Goal: Transaction & Acquisition: Purchase product/service

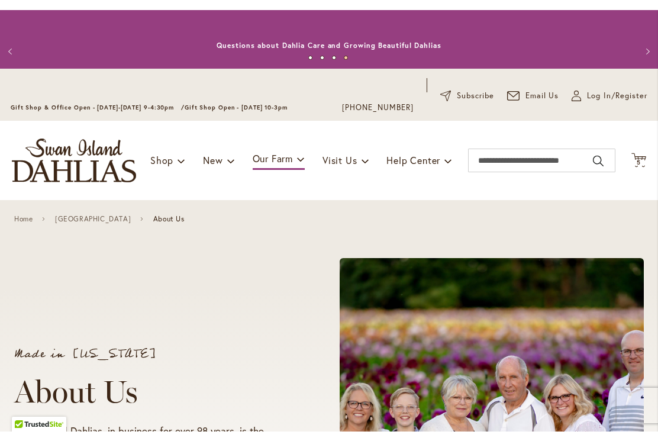
scroll to position [60, 0]
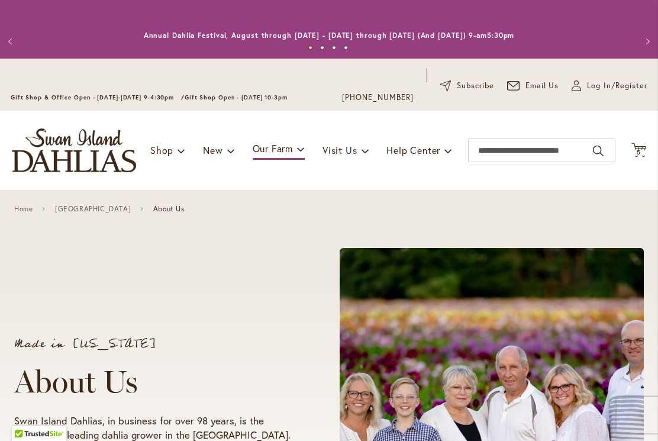
click at [641, 157] on icon "Cart .cls-1 { fill: #231f20; }" at bounding box center [638, 150] width 15 height 15
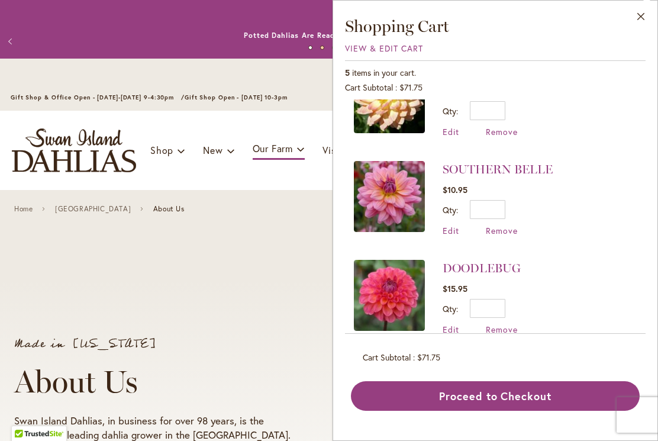
scroll to position [243, 0]
click at [383, 293] on img at bounding box center [389, 295] width 71 height 71
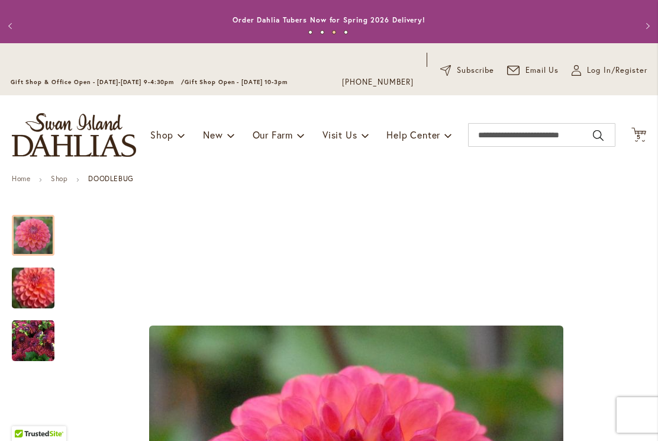
scroll to position [14, 0]
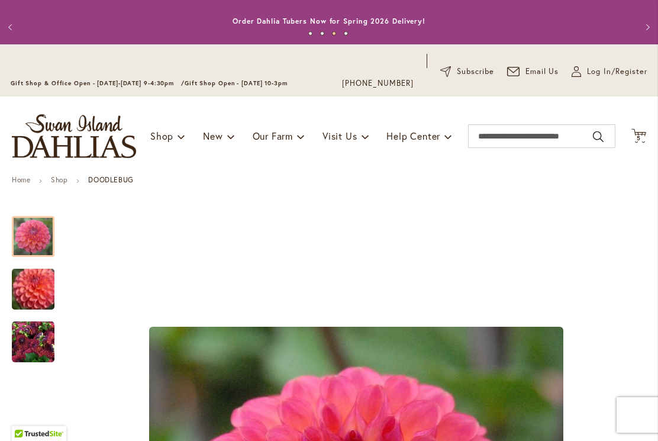
click at [644, 133] on icon "Cart .cls-1 { fill: #231f20; }" at bounding box center [638, 135] width 15 height 15
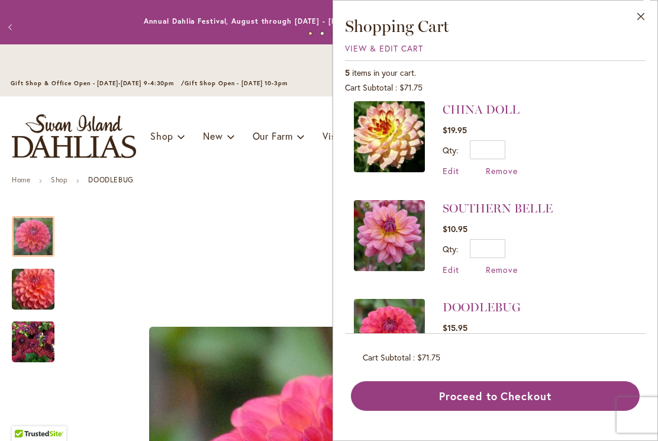
scroll to position [205, 0]
click at [608, 249] on li "SOUTHERN BELLE $10.95 Qty * Update Edit Remove" at bounding box center [495, 237] width 283 height 99
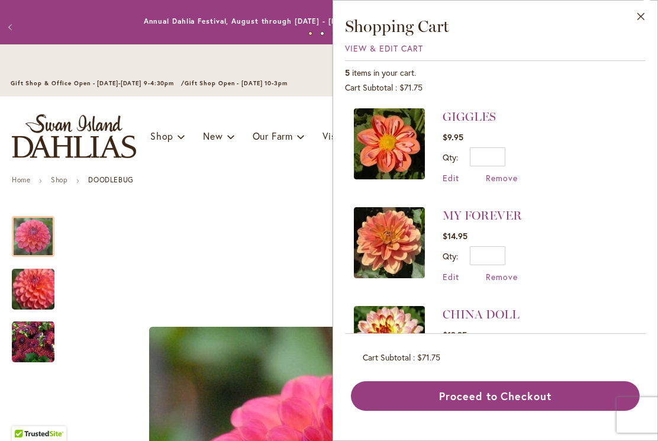
scroll to position [0, 0]
click at [645, 8] on button "Close" at bounding box center [641, 19] width 33 height 37
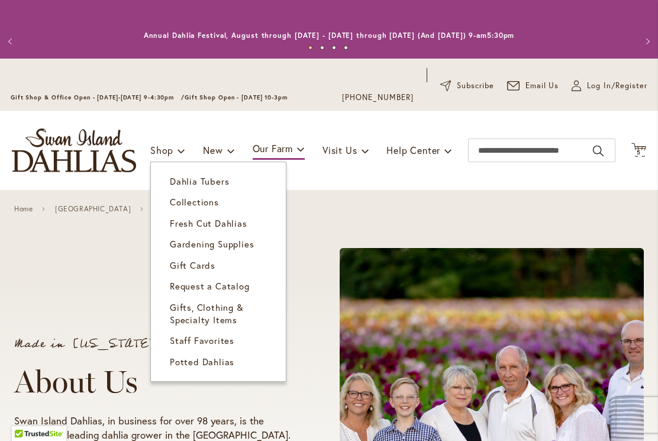
click at [227, 180] on span "Dahlia Tubers" at bounding box center [199, 181] width 59 height 12
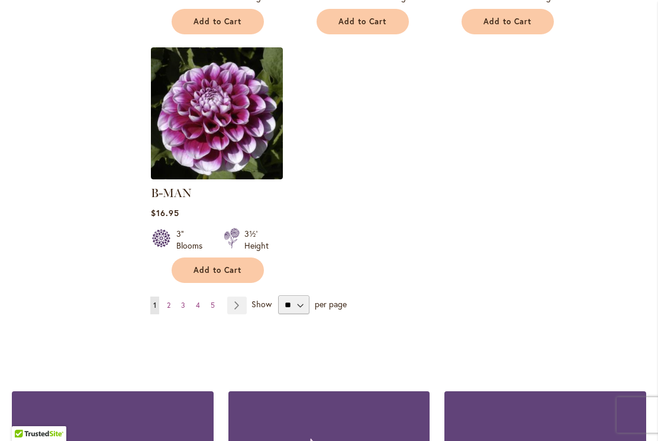
scroll to position [1553, 0]
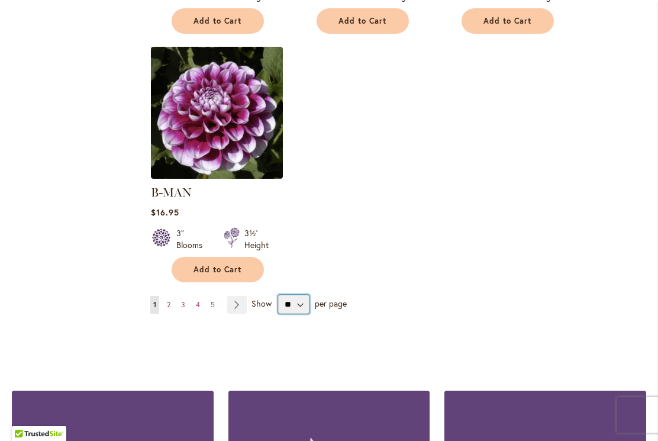
click at [301, 295] on select "** ** ** **" at bounding box center [293, 304] width 31 height 19
select select "**"
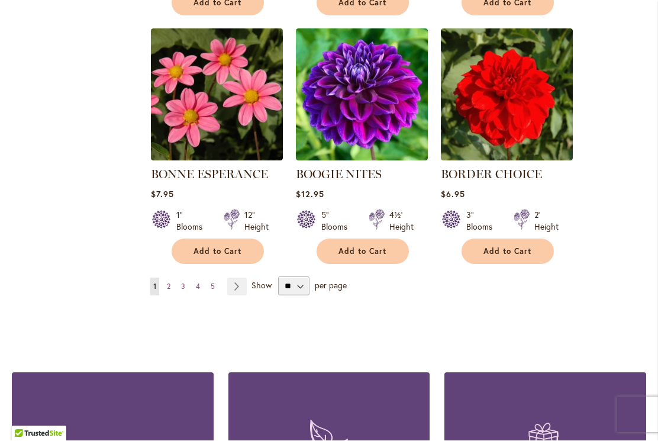
scroll to position [4074, 0]
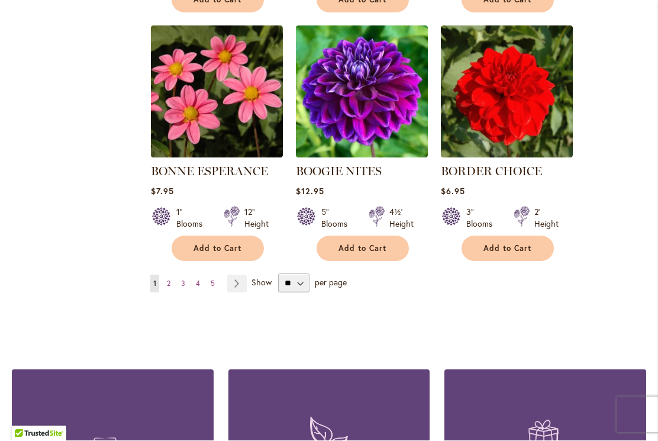
click at [241, 275] on link "Page Next" at bounding box center [237, 284] width 20 height 18
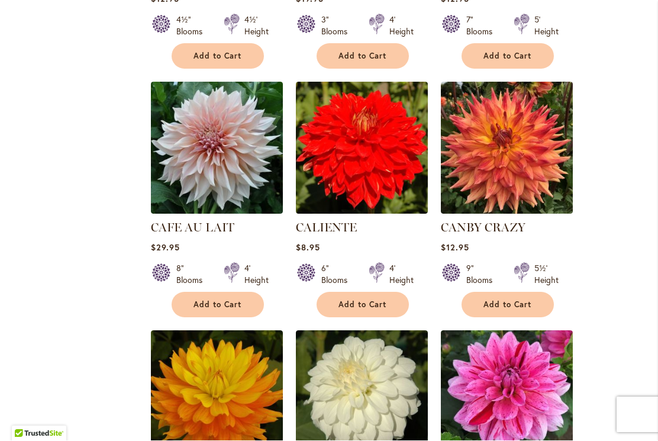
scroll to position [1021, 0]
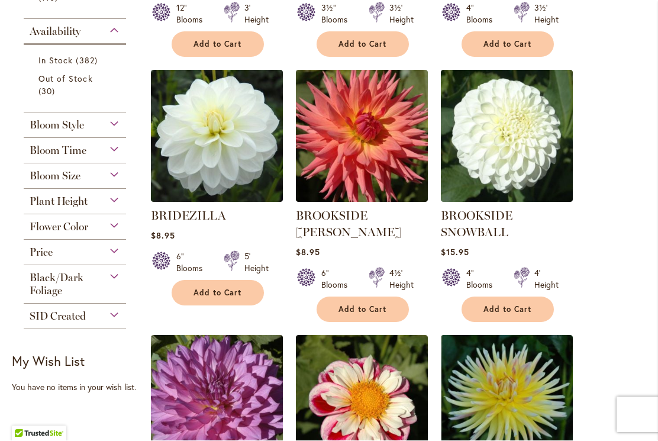
scroll to position [515, 0]
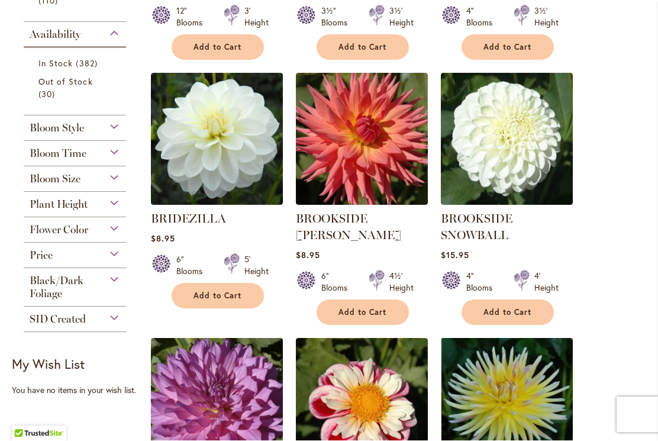
click at [106, 185] on div "Bloom Size" at bounding box center [75, 176] width 102 height 19
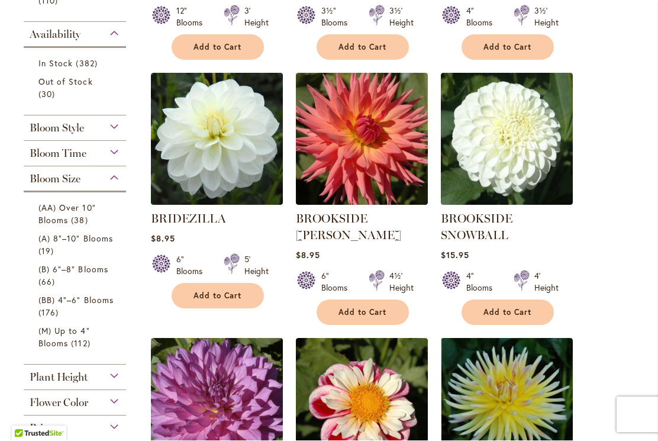
click at [81, 306] on span "(BB) 4"–6" Blooms" at bounding box center [75, 300] width 75 height 11
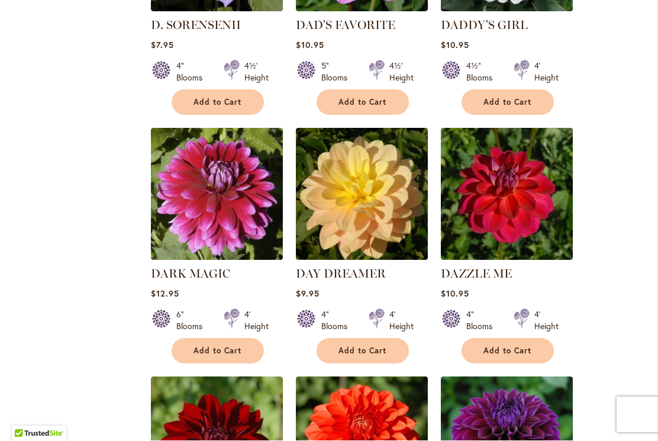
scroll to position [3755, 0]
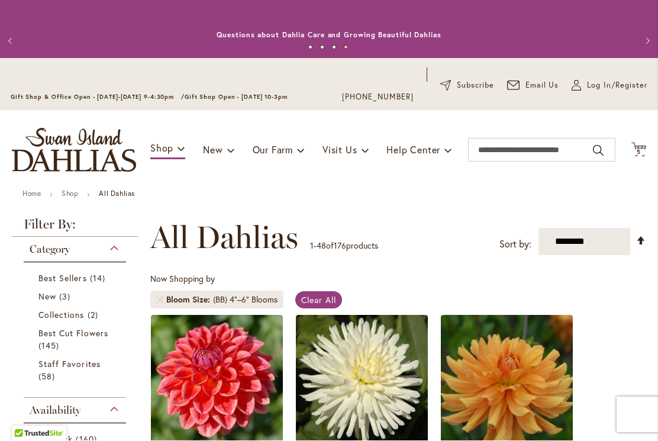
scroll to position [0, 0]
click at [644, 153] on span "5 5 items" at bounding box center [639, 153] width 12 height 6
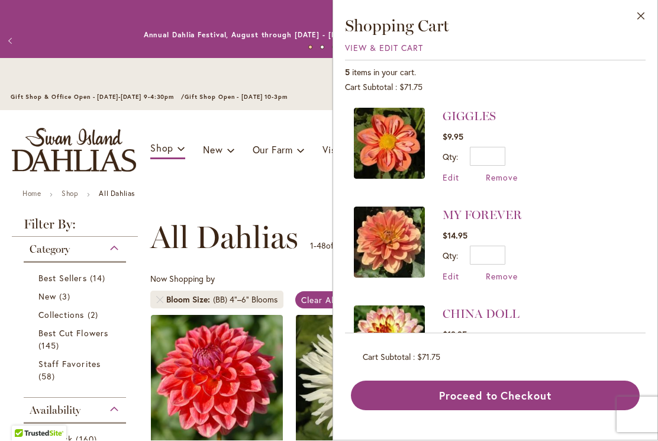
click at [639, 15] on button "Close" at bounding box center [641, 19] width 33 height 37
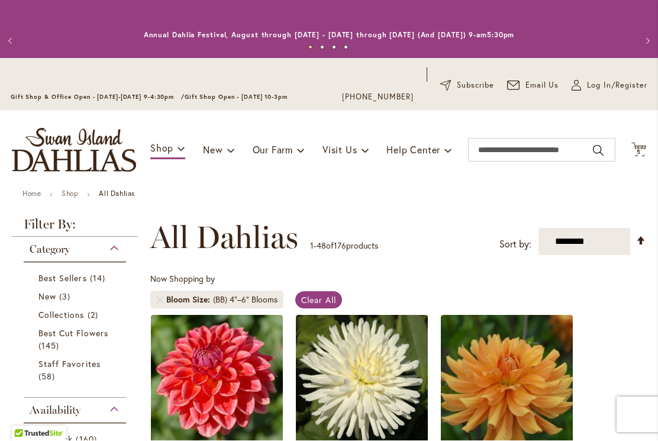
click at [643, 147] on icon "Cart .cls-1 { fill: #231f20; }" at bounding box center [638, 150] width 15 height 15
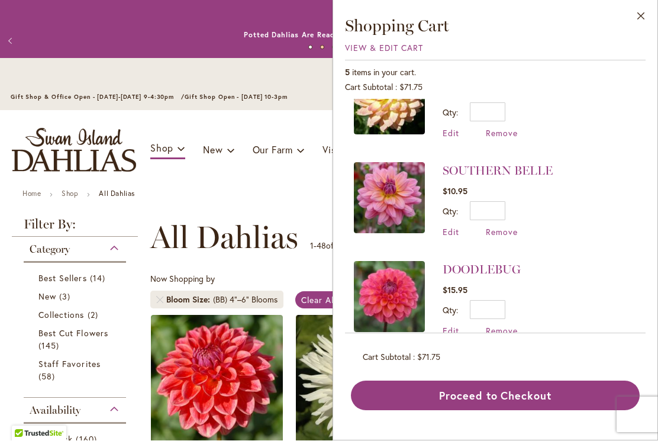
scroll to position [243, 0]
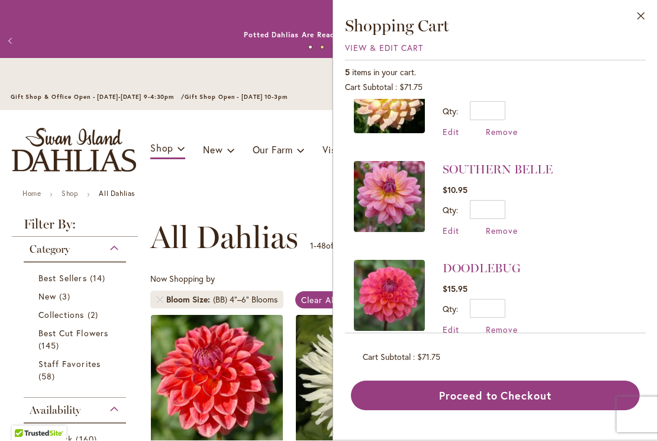
click at [651, 14] on button "Close" at bounding box center [641, 19] width 33 height 37
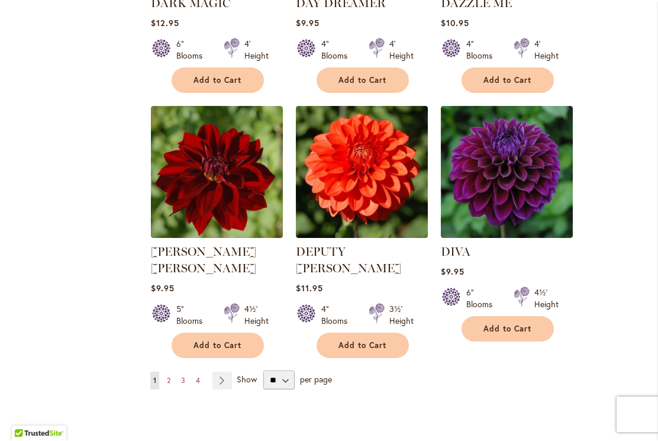
scroll to position [4027, 0]
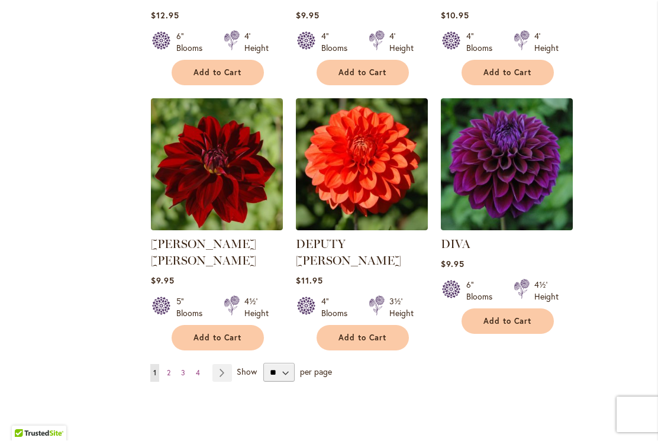
click at [222, 364] on link "Page Next" at bounding box center [222, 373] width 20 height 18
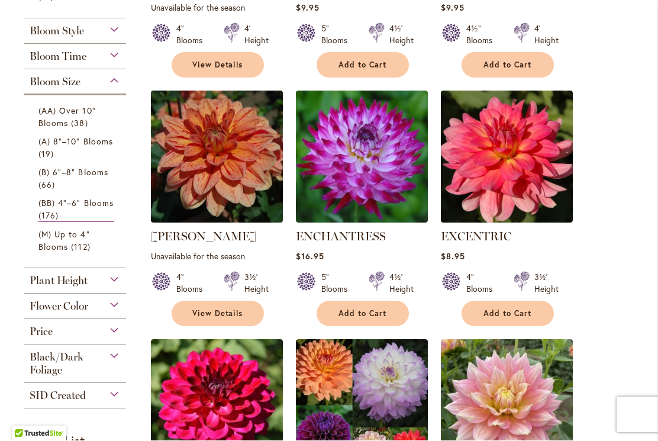
scroll to position [469, 0]
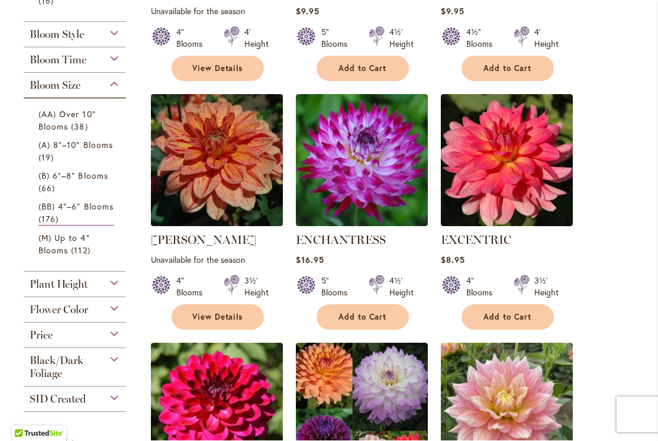
click at [512, 176] on img at bounding box center [507, 161] width 132 height 132
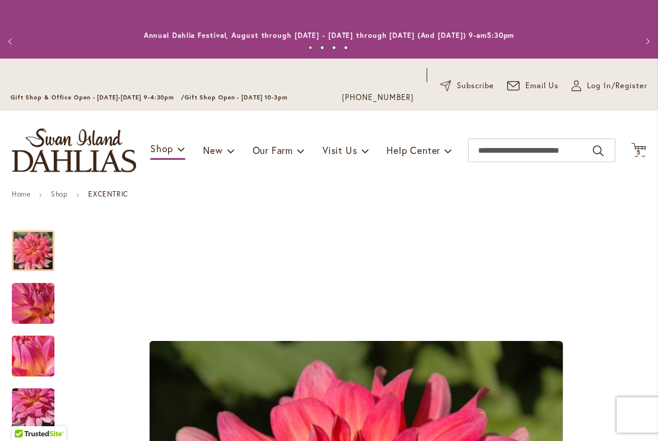
click at [643, 157] on icon "Cart .cls-1 { fill: #231f20; }" at bounding box center [638, 150] width 15 height 15
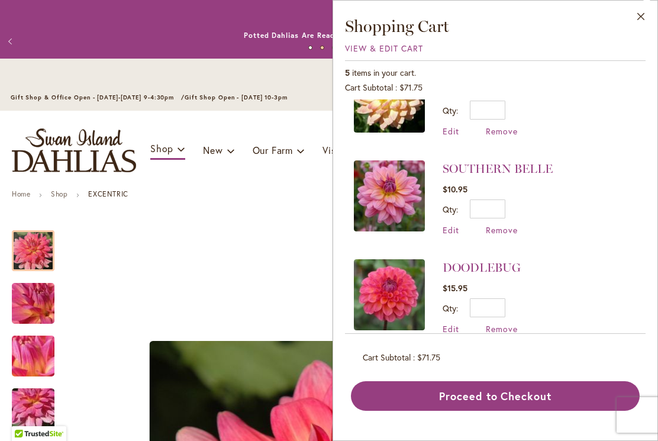
scroll to position [243, 0]
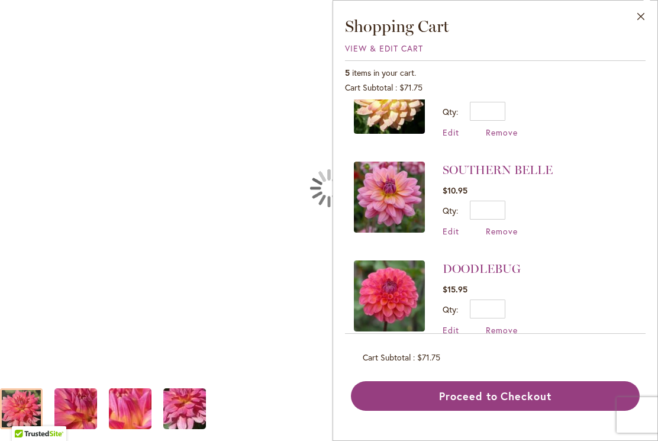
click at [286, 273] on div "EXCENTRIC" at bounding box center [329, 188] width 658 height 376
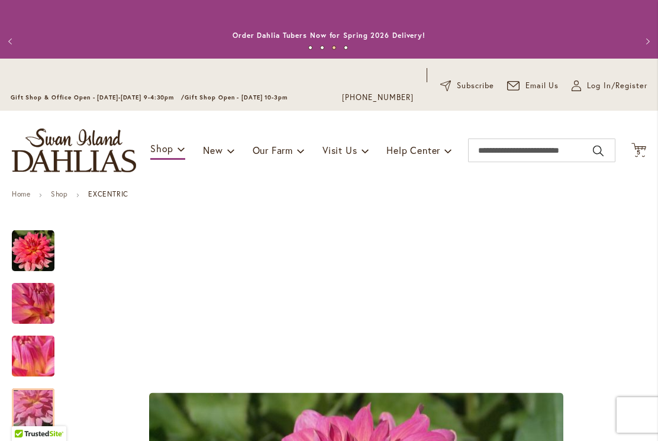
scroll to position [218, 0]
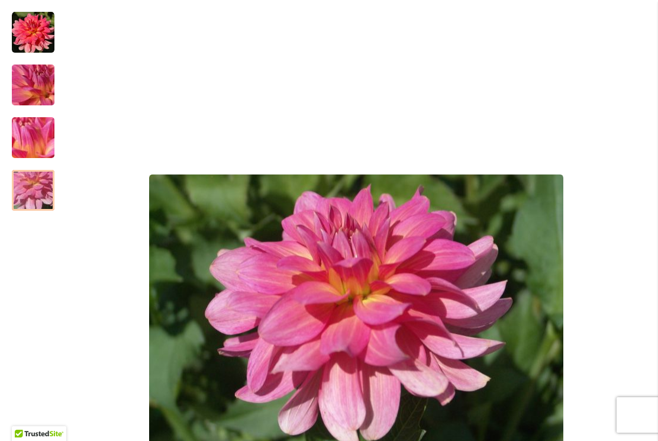
click at [644, 25] on div "EXCENTRIC" at bounding box center [356, 330] width 580 height 660
click at [641, 28] on div "Product Images" at bounding box center [356, 330] width 580 height 660
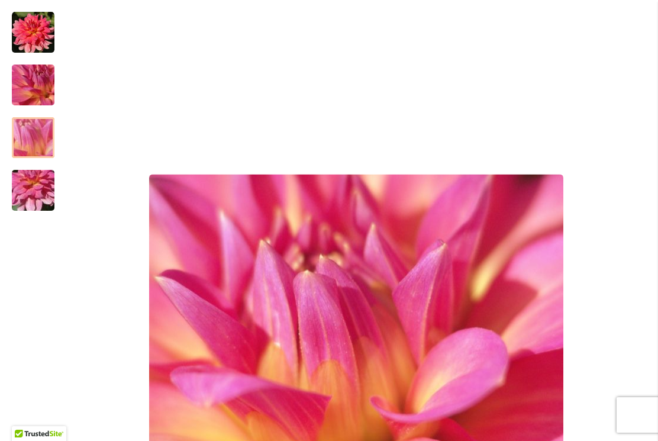
click at [33, 138] on img "EXCENTRIC" at bounding box center [33, 138] width 85 height 64
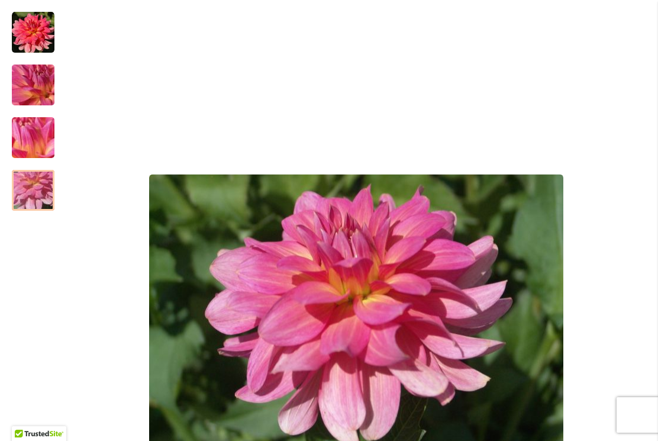
click at [33, 201] on img "EXCENTRIC" at bounding box center [33, 191] width 85 height 64
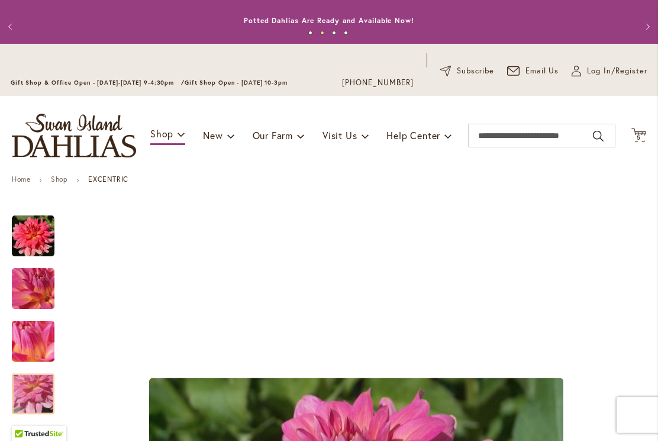
scroll to position [14, 0]
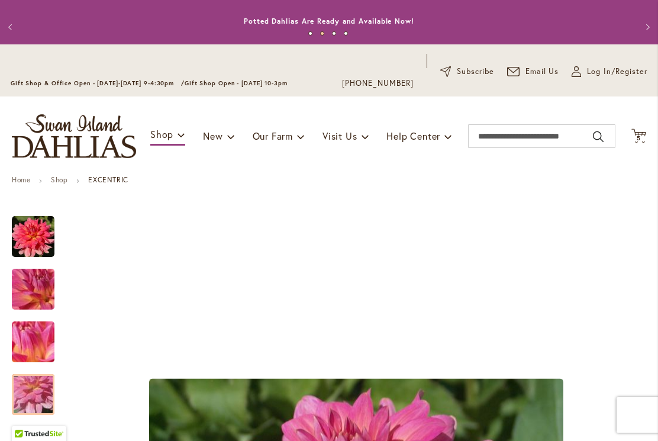
click at [641, 135] on span "5 5 items" at bounding box center [639, 138] width 12 height 6
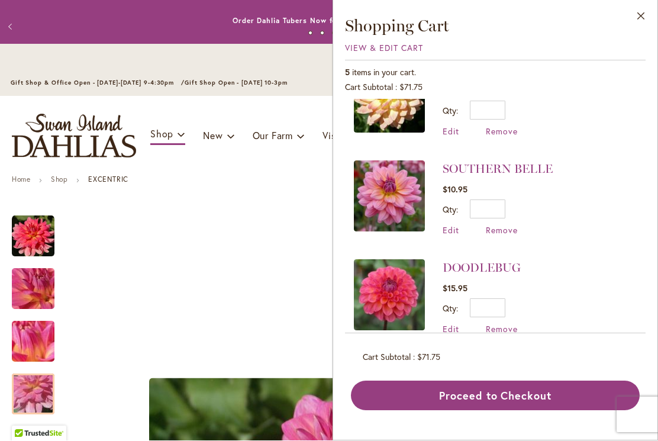
scroll to position [243, 0]
click at [644, 12] on button "Close" at bounding box center [641, 19] width 33 height 37
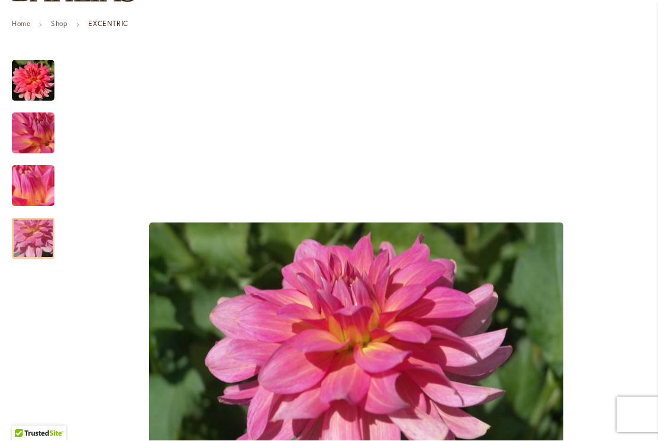
scroll to position [170, 0]
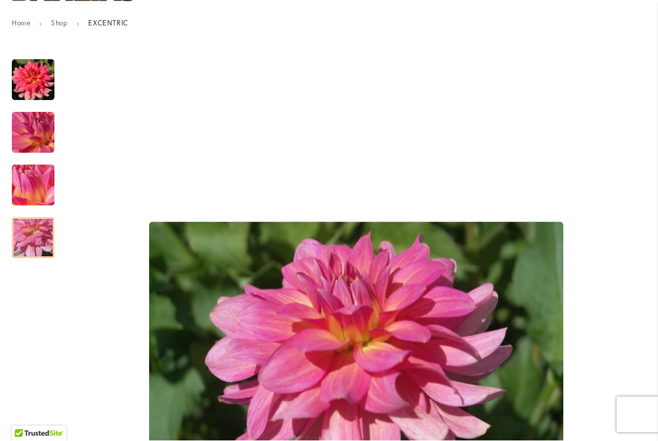
click at [31, 247] on div at bounding box center [33, 238] width 43 height 41
click at [34, 247] on div at bounding box center [33, 238] width 43 height 41
click at [25, 179] on img "EXCENTRIC" at bounding box center [33, 186] width 85 height 64
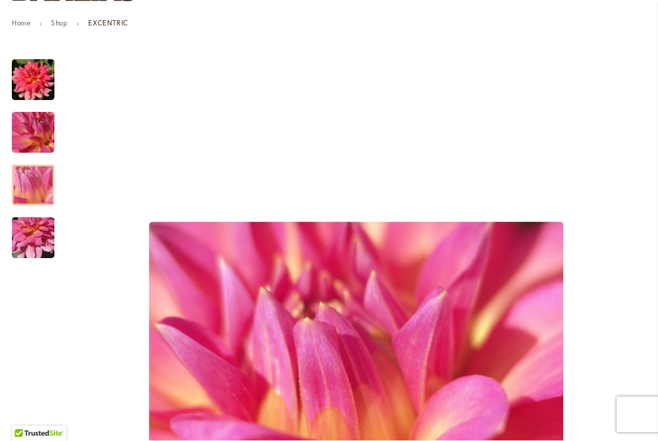
click at [33, 128] on img "EXCENTRIC" at bounding box center [33, 133] width 85 height 64
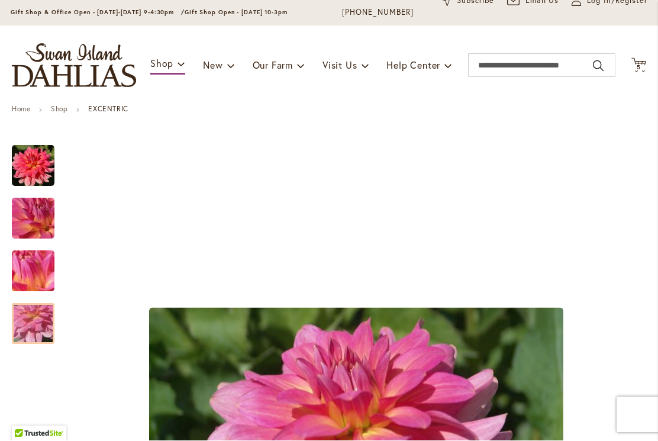
scroll to position [64, 0]
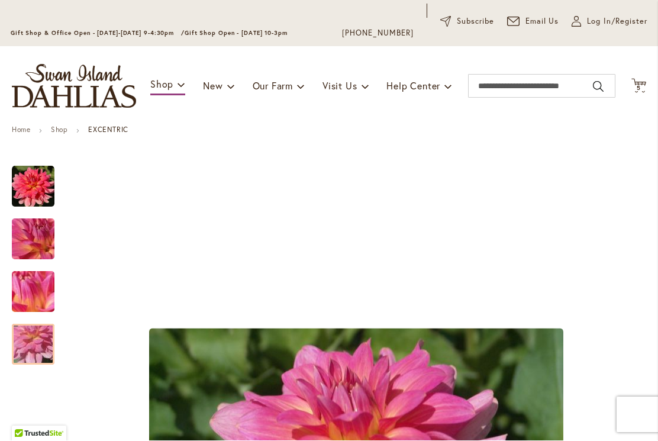
click at [642, 91] on span "5 5 items" at bounding box center [639, 89] width 12 height 6
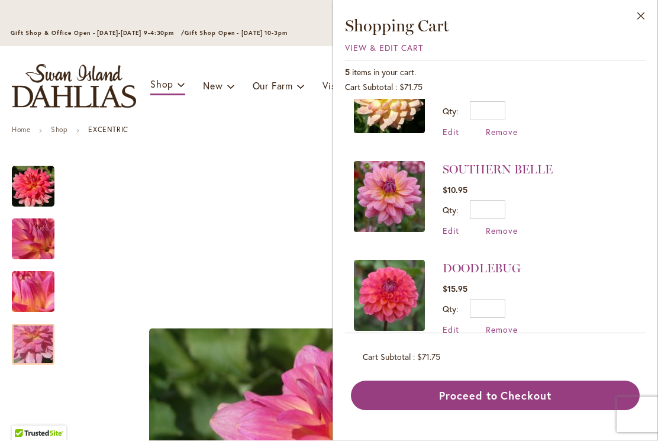
click at [393, 194] on img at bounding box center [389, 197] width 71 height 71
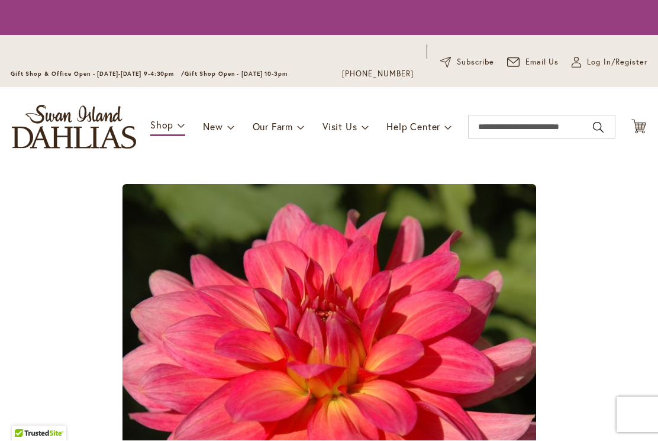
scroll to position [1, 0]
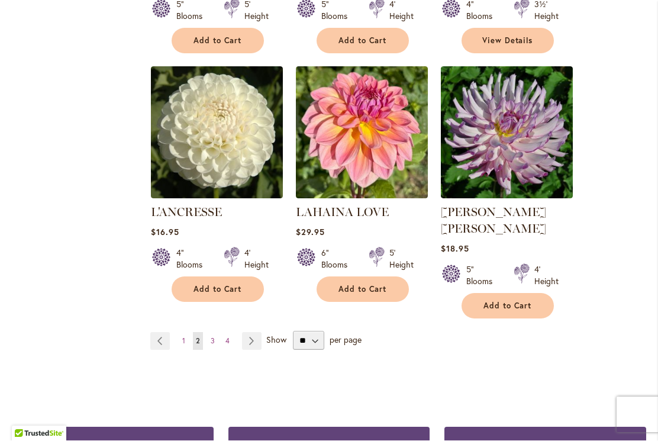
scroll to position [4070, 0]
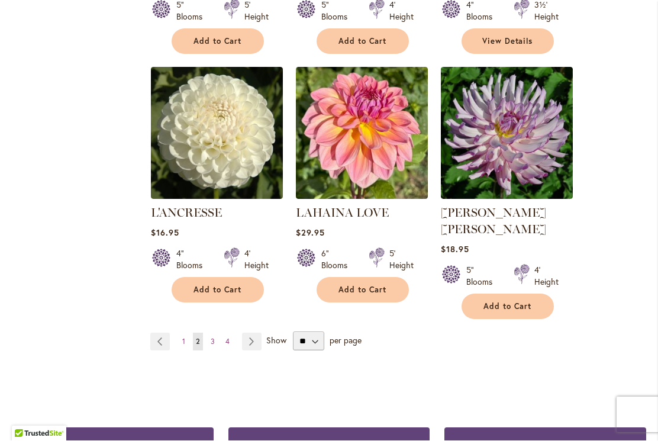
click at [274, 335] on span "Show" at bounding box center [276, 340] width 20 height 11
click at [293, 332] on select "** ** ** **" at bounding box center [308, 341] width 31 height 19
click at [251, 333] on link "Page Next" at bounding box center [252, 342] width 20 height 18
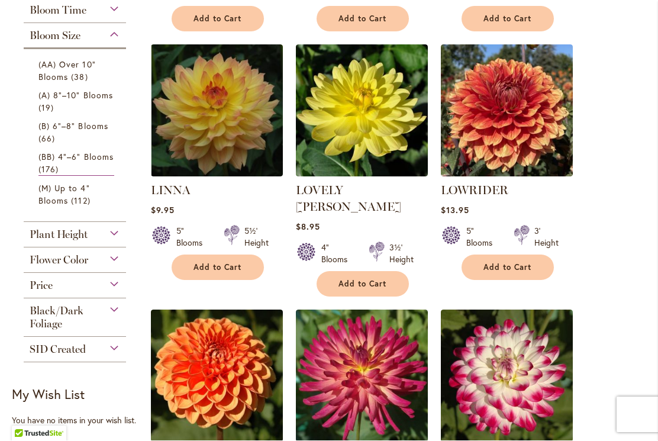
scroll to position [520, 0]
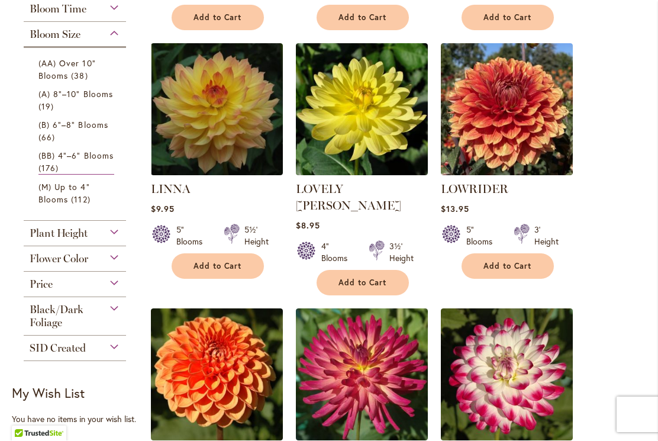
click at [118, 222] on div "Plant Height" at bounding box center [75, 230] width 102 height 19
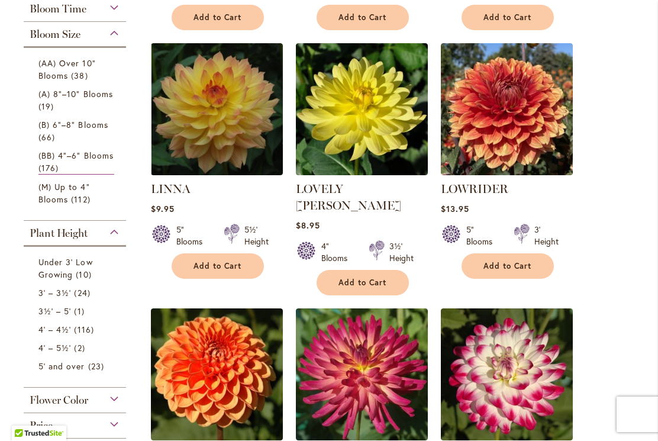
click at [90, 287] on span "24 items" at bounding box center [83, 293] width 19 height 12
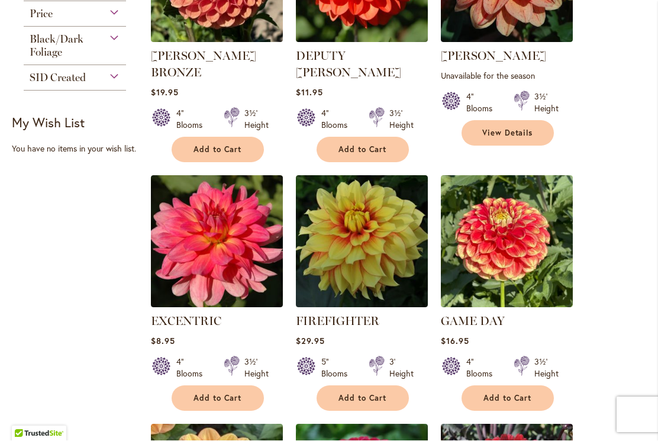
scroll to position [898, 0]
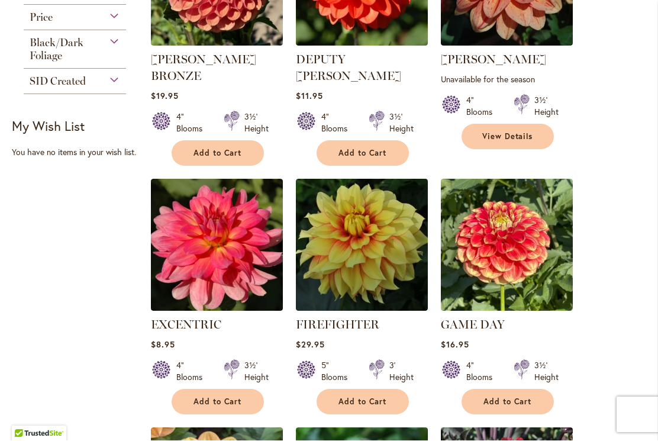
click at [610, 259] on ol "ANGELS OF 7A Rating: 93% 8 Reviews $9.95 4" Blooms 3½' Height Add to Cart" at bounding box center [398, 421] width 496 height 2009
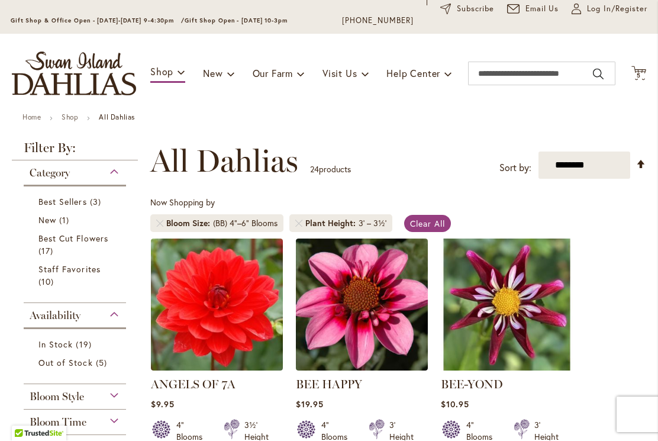
scroll to position [76, 0]
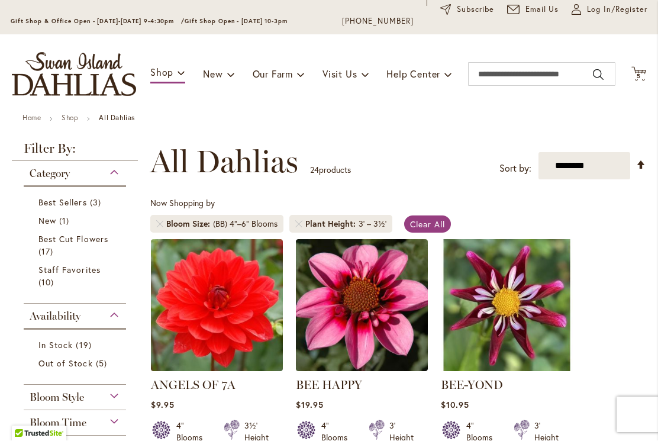
click at [635, 75] on span "5 5 items" at bounding box center [639, 77] width 12 height 6
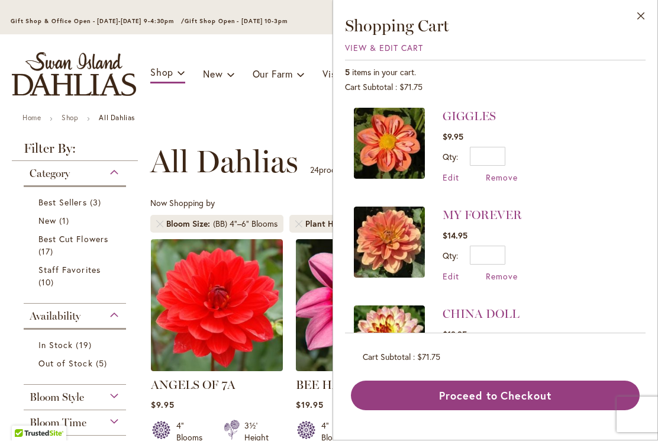
scroll to position [0, 0]
click at [653, 11] on button "Close" at bounding box center [641, 19] width 33 height 37
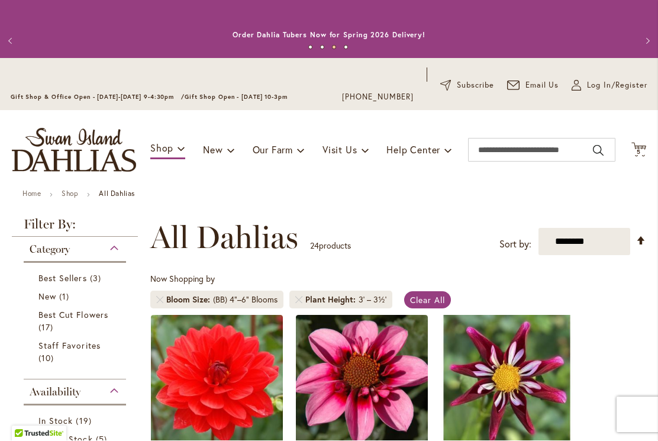
click at [641, 154] on span "5 5 items" at bounding box center [639, 153] width 12 height 6
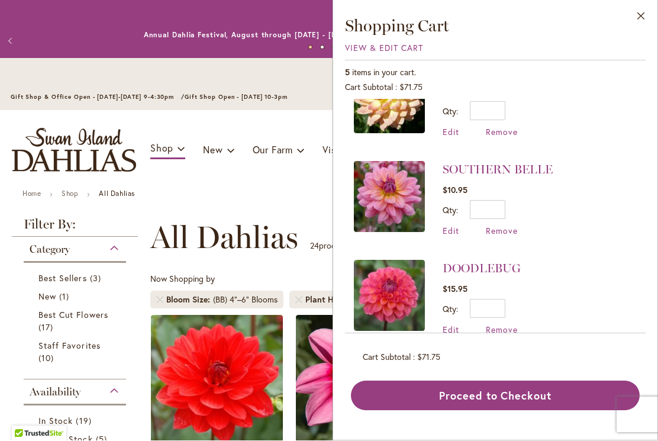
click at [581, 232] on li "SOUTHERN BELLE $10.95 Qty * Update Edit Remove" at bounding box center [495, 199] width 283 height 99
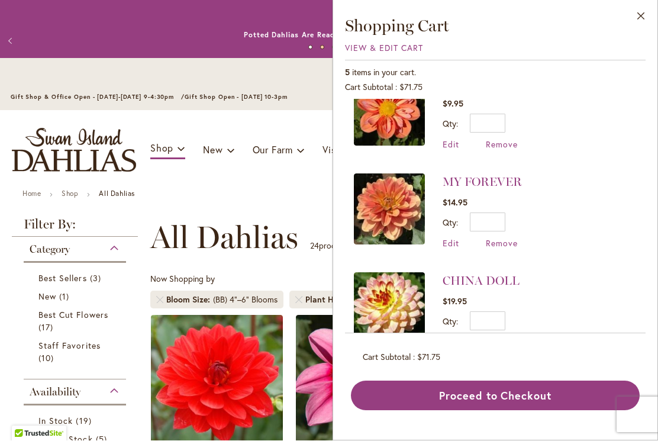
scroll to position [32, 0]
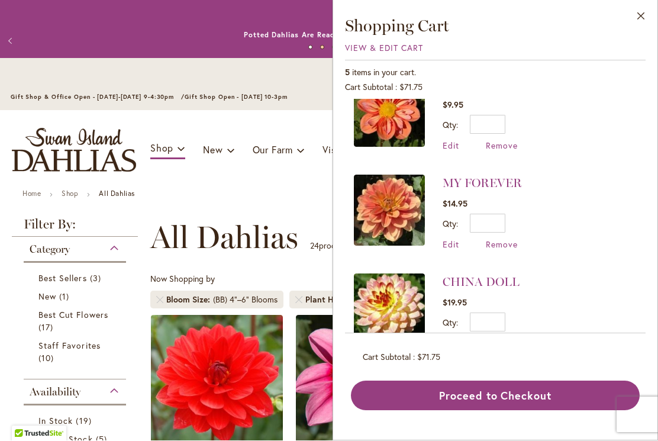
click at [650, 8] on button "Close" at bounding box center [641, 19] width 33 height 37
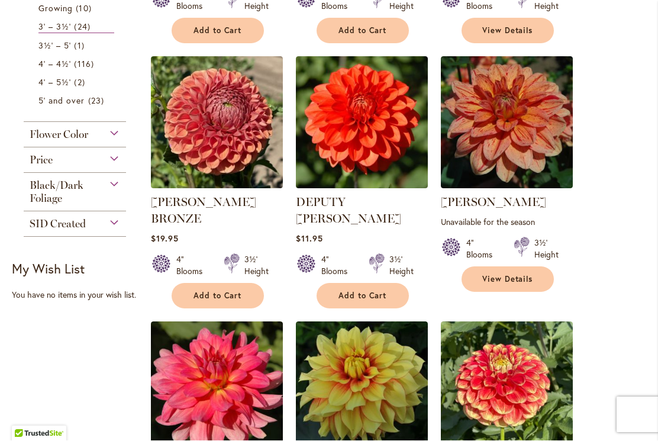
scroll to position [754, 0]
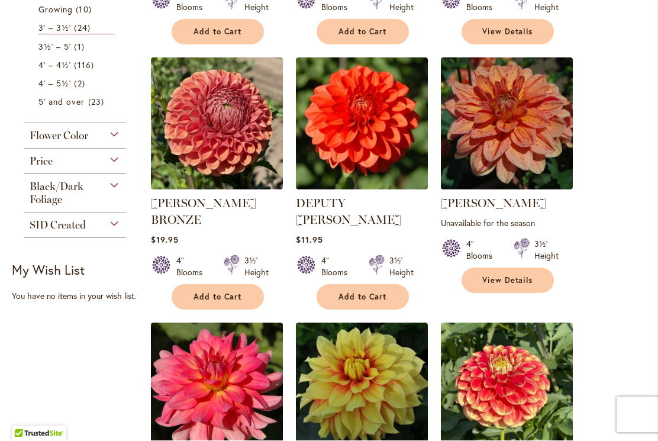
click at [419, 357] on img at bounding box center [362, 389] width 132 height 132
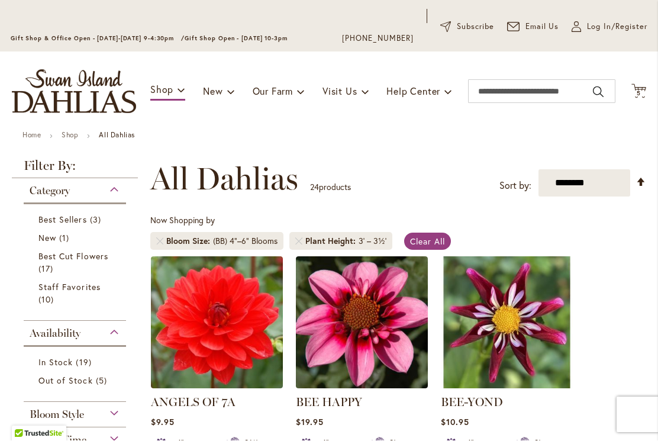
scroll to position [50, 0]
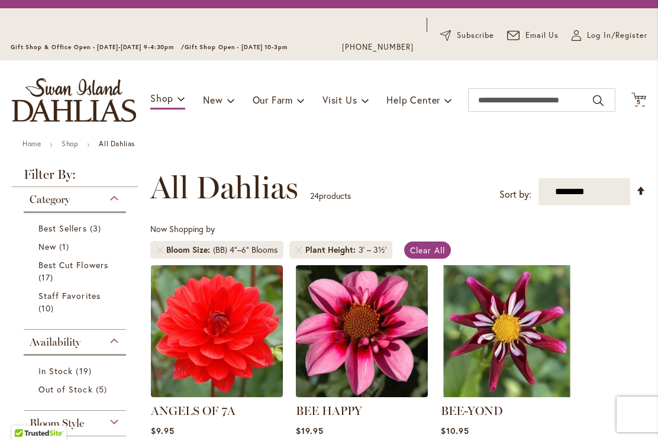
click at [639, 98] on icon at bounding box center [638, 100] width 15 height 14
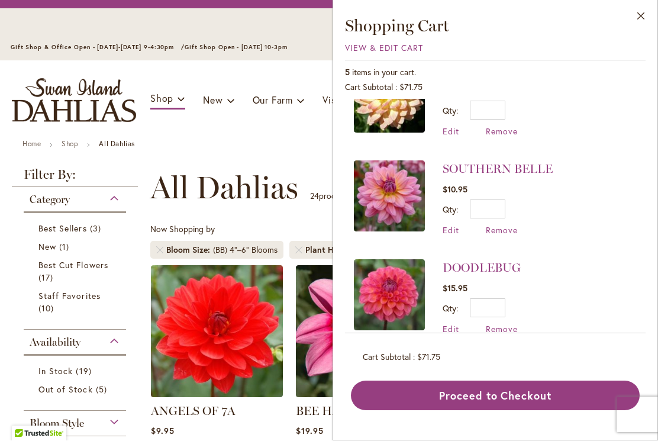
scroll to position [243, 0]
click at [393, 297] on img at bounding box center [389, 295] width 71 height 71
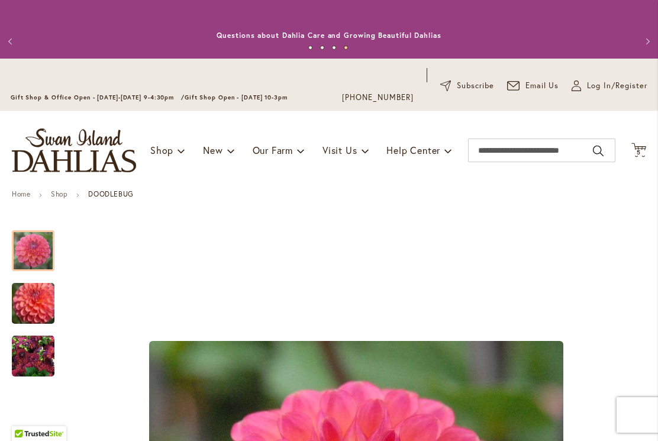
click at [642, 147] on icon at bounding box center [638, 150] width 15 height 14
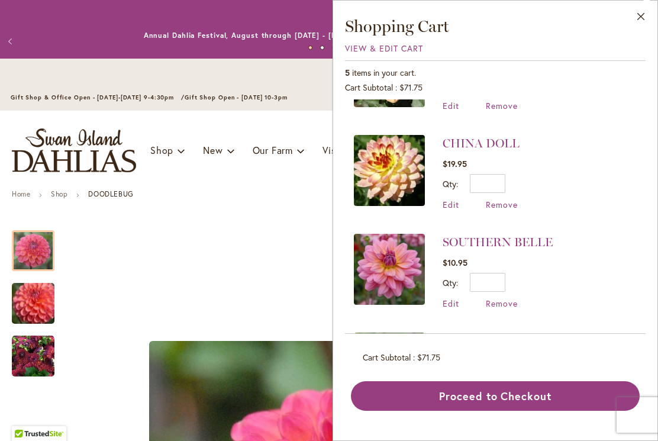
scroll to position [177, 0]
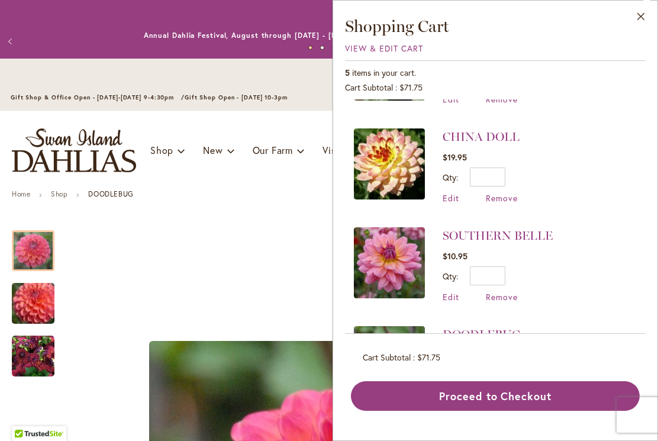
click at [387, 159] on img at bounding box center [389, 163] width 71 height 71
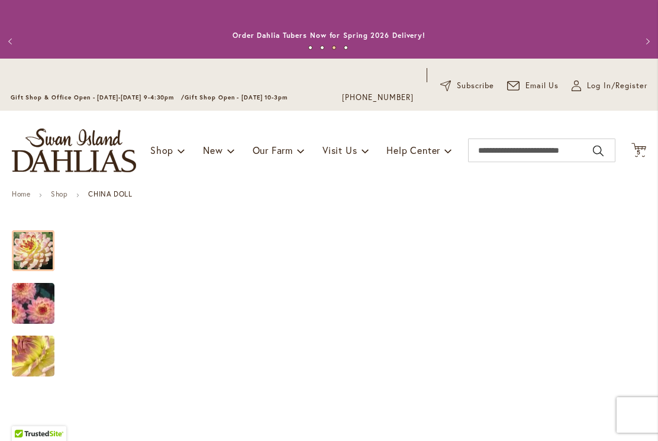
click at [644, 143] on icon "Cart .cls-1 { fill: #231f20; }" at bounding box center [638, 150] width 15 height 15
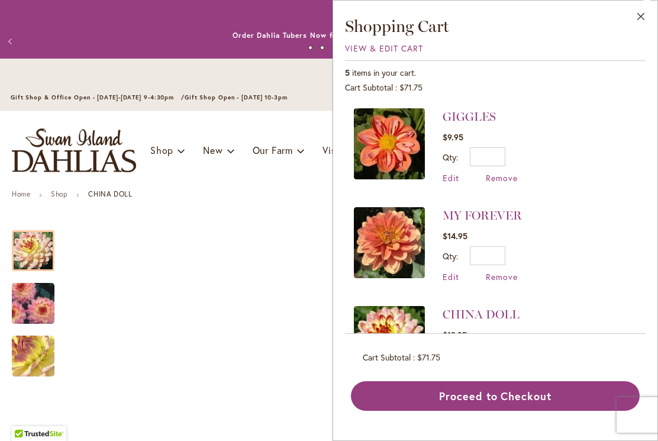
click at [390, 154] on img at bounding box center [389, 143] width 71 height 71
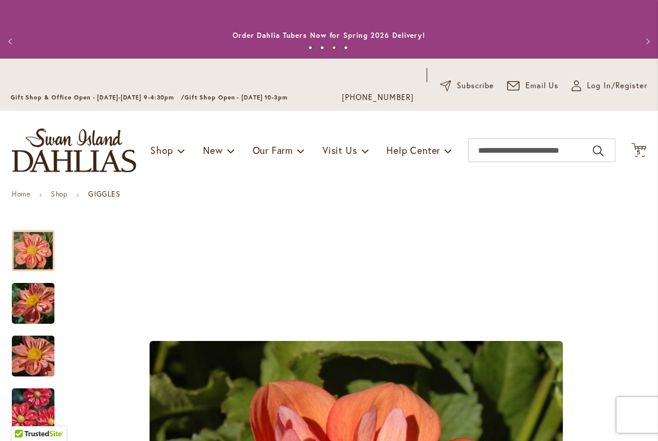
click at [641, 151] on span "5 5 items" at bounding box center [639, 153] width 12 height 6
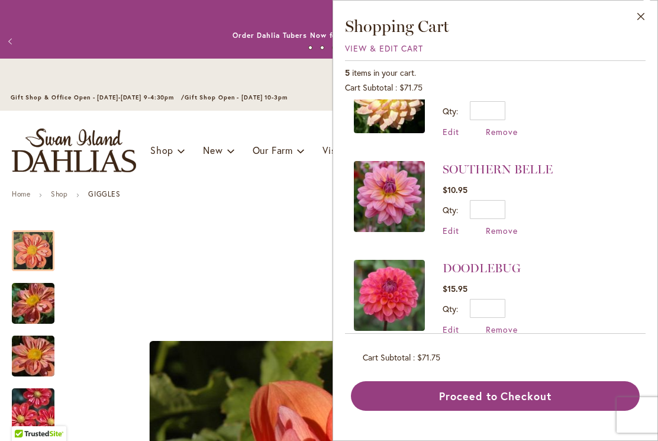
scroll to position [243, 0]
click at [401, 192] on img at bounding box center [389, 197] width 71 height 71
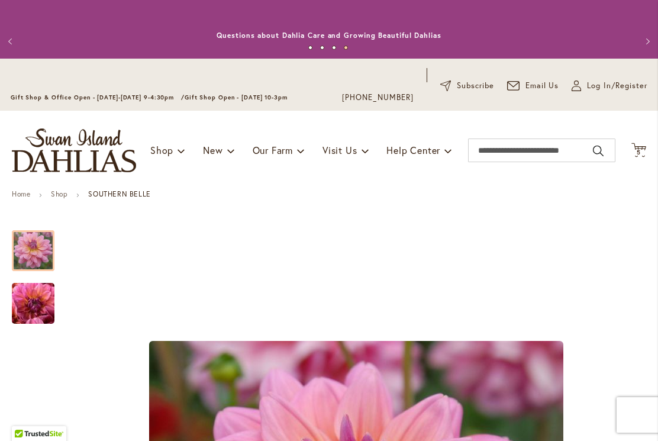
click at [644, 150] on span "5 5 items" at bounding box center [639, 153] width 12 height 6
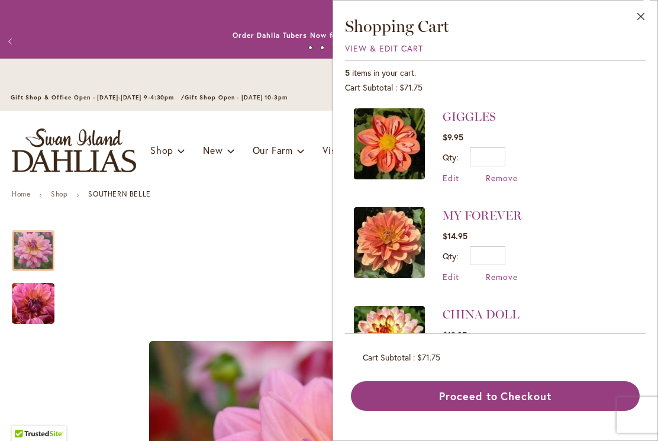
click at [653, 12] on button "Close" at bounding box center [641, 19] width 33 height 37
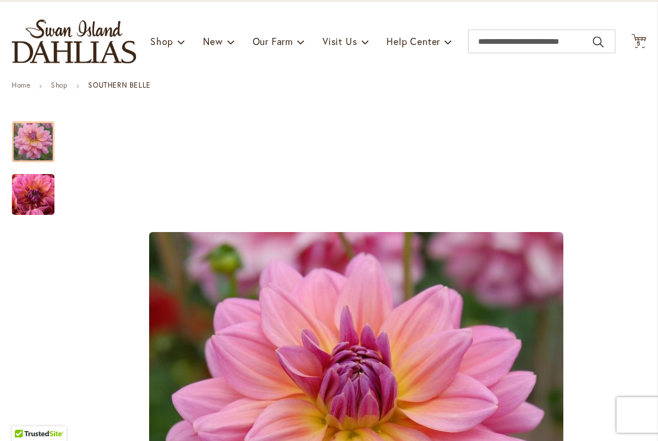
scroll to position [101, 0]
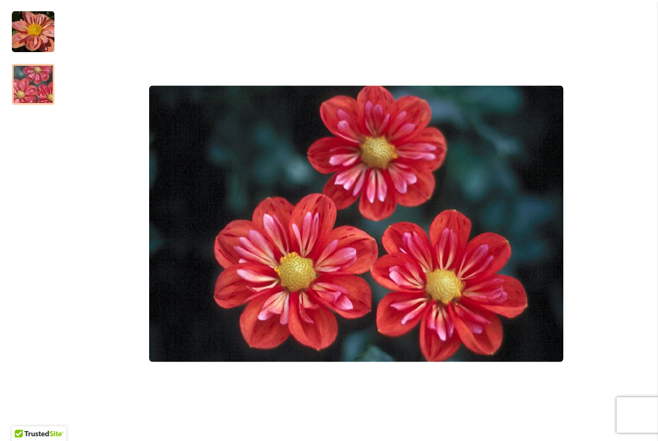
scroll to position [327, 0]
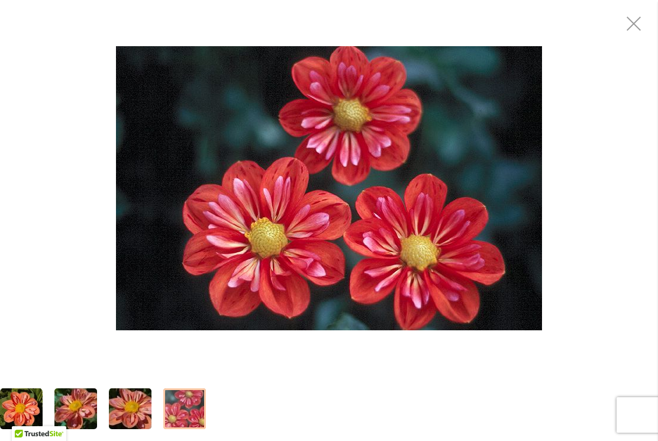
click at [85, 402] on img "GIGGLES" at bounding box center [75, 409] width 85 height 64
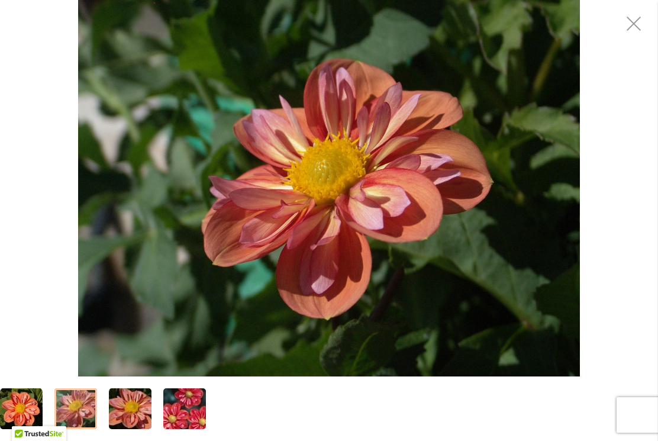
click at [166, 263] on img "GIGGLES" at bounding box center [329, 188] width 502 height 376
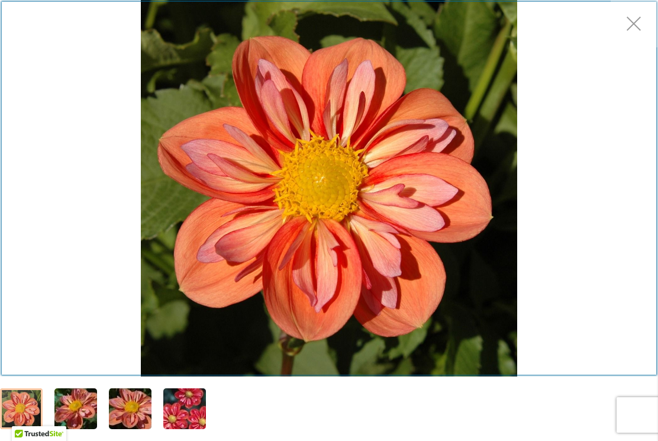
click at [634, 25] on div "Product Images" at bounding box center [329, 188] width 658 height 376
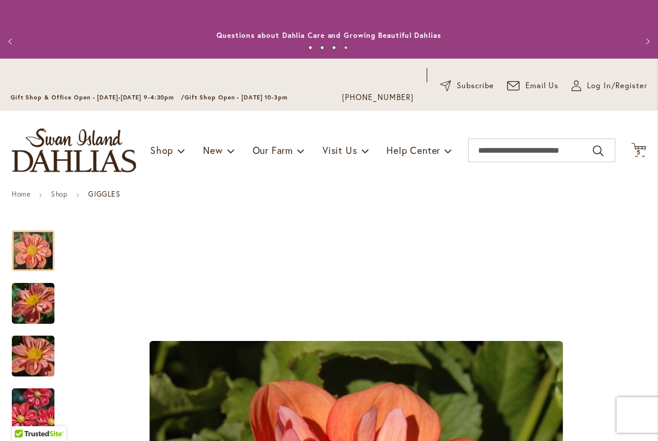
scroll to position [-2, 0]
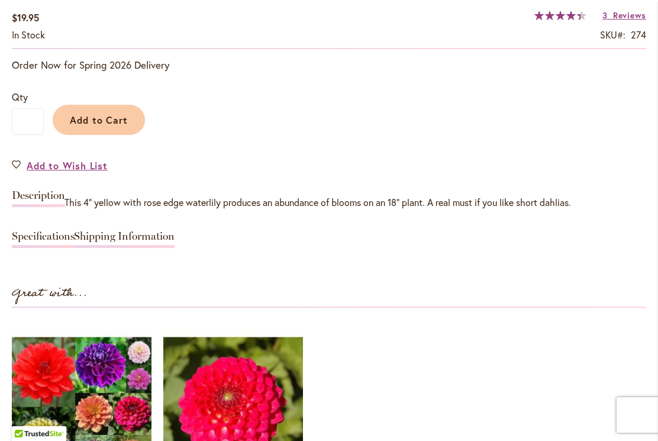
scroll to position [950, 0]
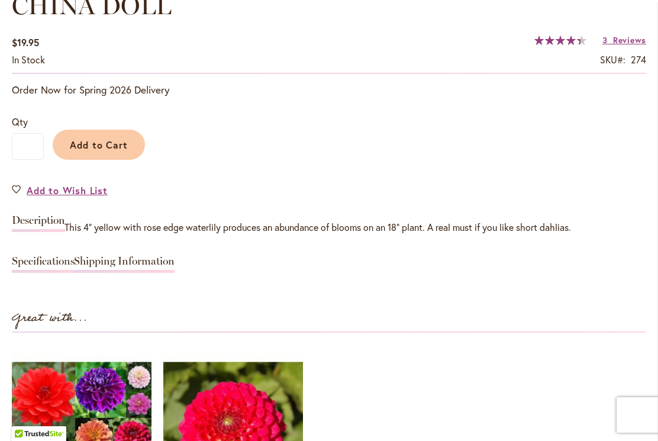
click at [623, 41] on span "Reviews" at bounding box center [629, 39] width 33 height 11
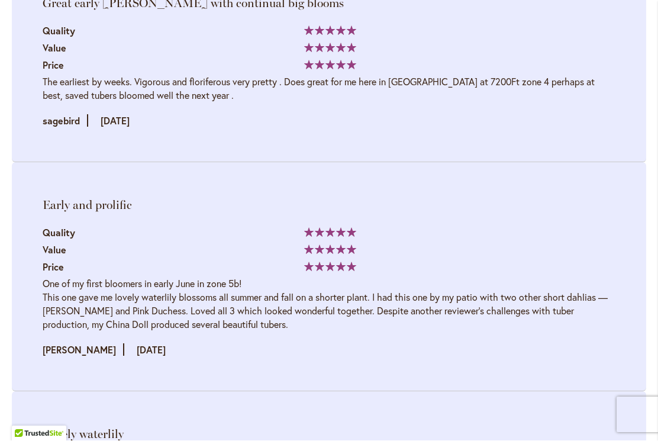
scroll to position [2014, 0]
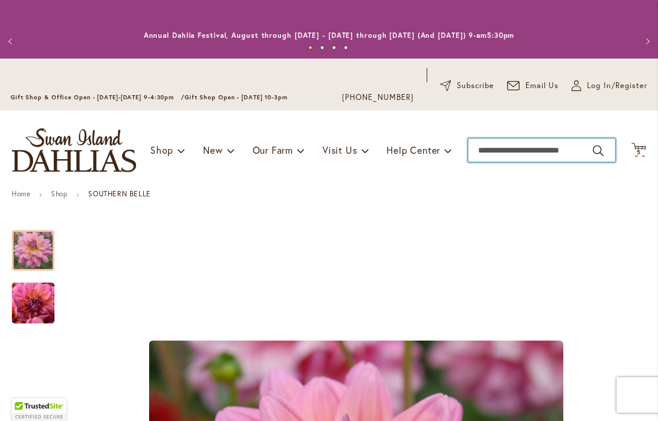
click at [491, 151] on input "Search" at bounding box center [541, 150] width 147 height 24
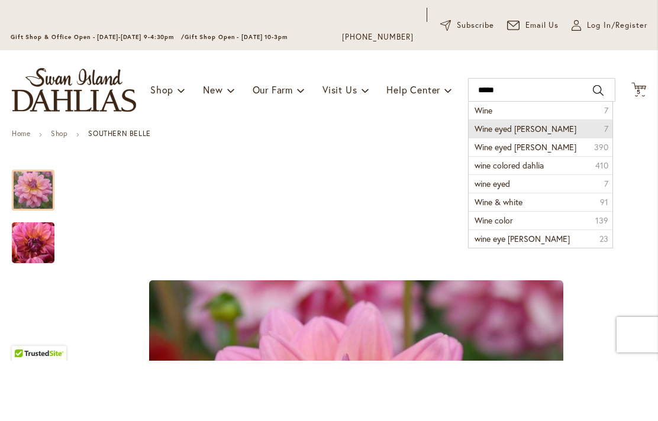
click at [529, 180] on li "Wine eyed jill 7" at bounding box center [540, 189] width 143 height 18
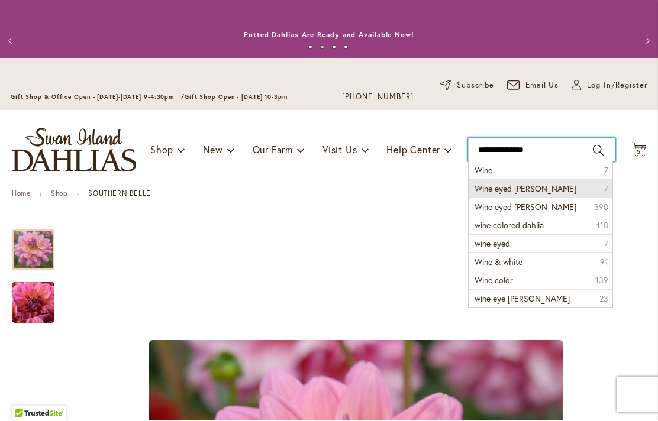
type input "**********"
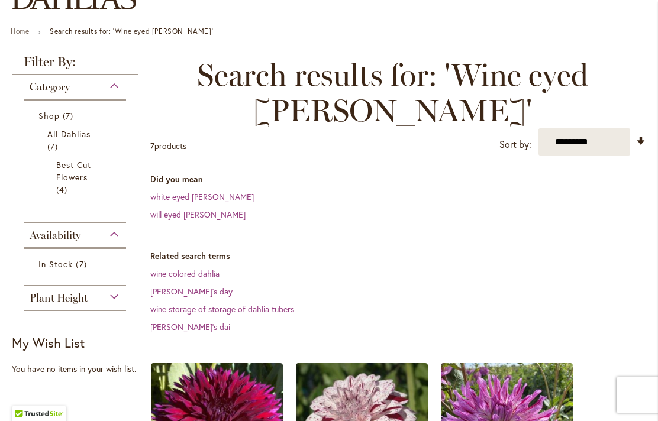
scroll to position [156, 0]
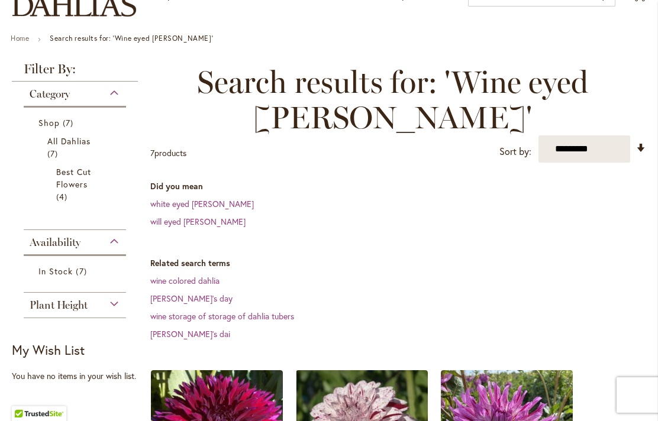
click at [196, 198] on link "white eyed [PERSON_NAME]" at bounding box center [202, 203] width 104 height 11
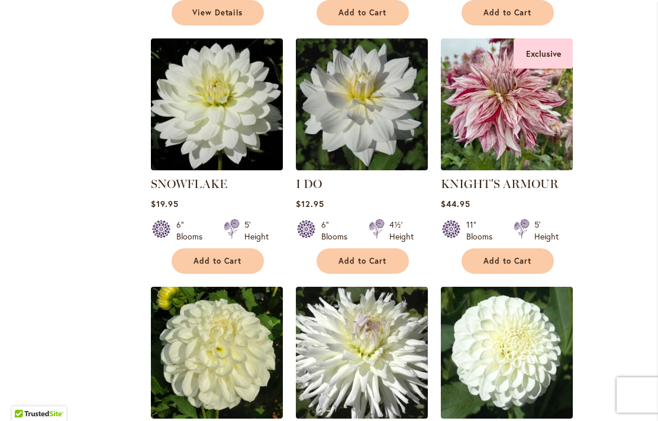
scroll to position [1232, 0]
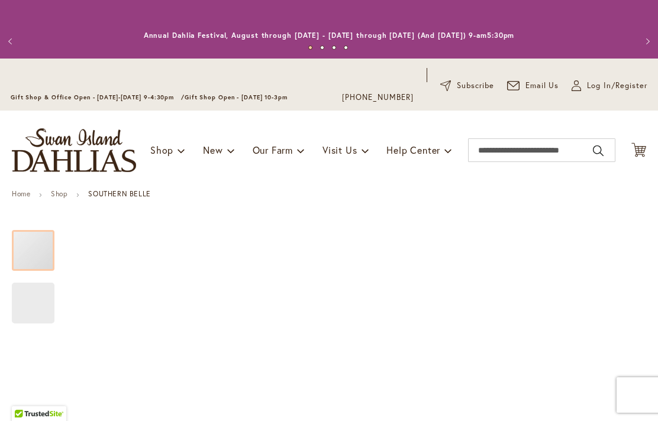
click at [489, 125] on div "Toggle Nav Shop Dahlia Tubers Collections Fresh Cut Dahlias Gardening Supplies …" at bounding box center [329, 150] width 658 height 79
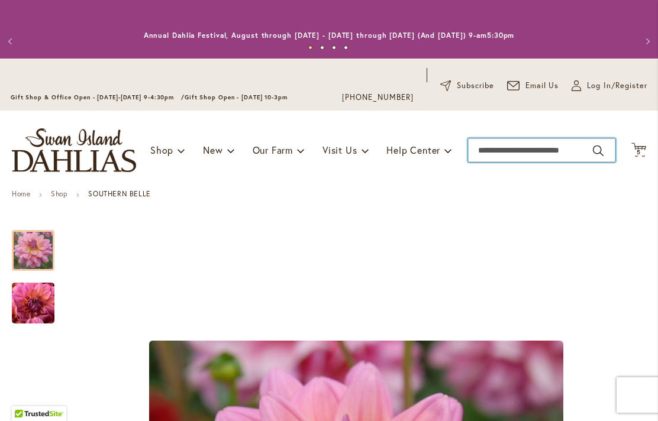
click at [492, 154] on input "Search" at bounding box center [541, 150] width 147 height 24
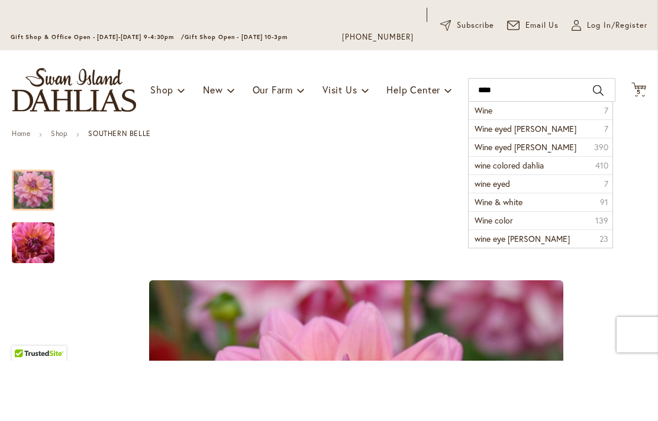
click at [549, 202] on span "Wine eyed Jill dahlia" at bounding box center [526, 207] width 102 height 11
type input "**********"
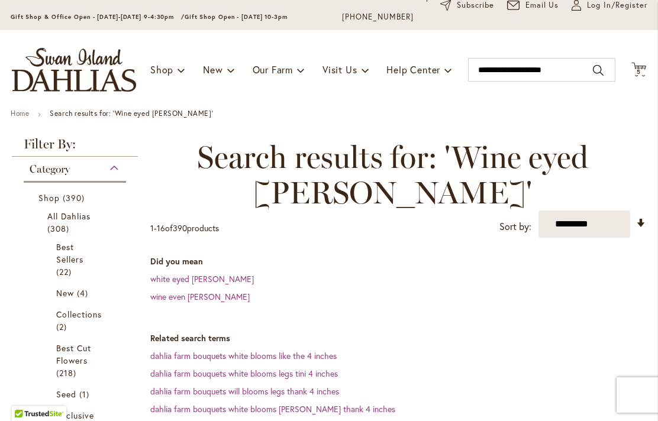
scroll to position [83, 0]
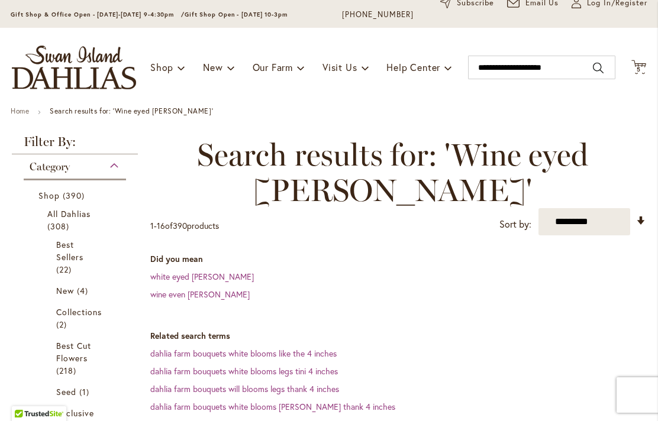
click at [212, 296] on link "wine even [PERSON_NAME]" at bounding box center [199, 294] width 99 height 11
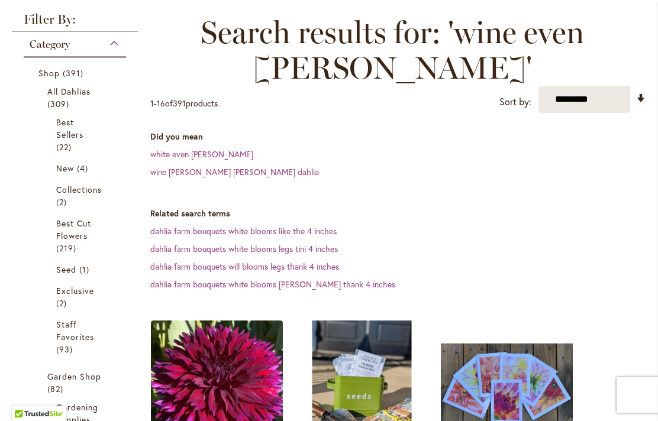
scroll to position [205, 0]
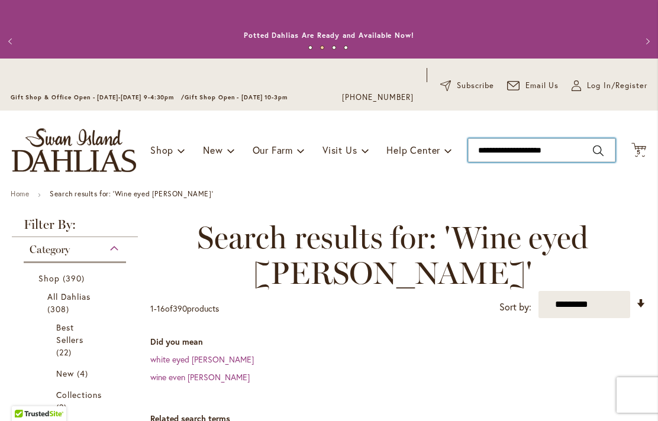
click at [602, 149] on input "**********" at bounding box center [541, 150] width 147 height 24
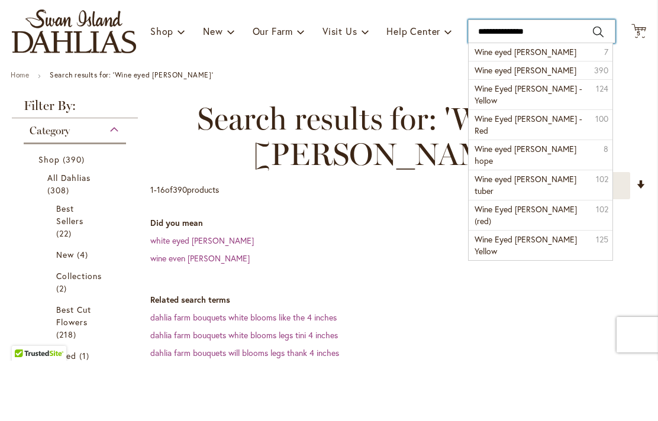
scroll to position [62, 0]
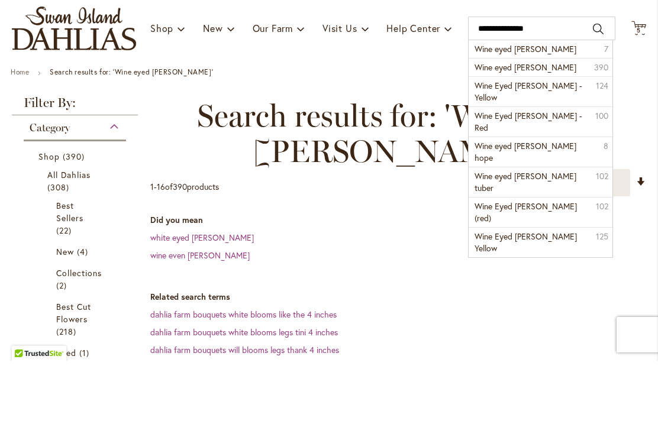
click at [541, 231] on span "Wine eyed jill tuber" at bounding box center [526, 242] width 102 height 23
type input "**********"
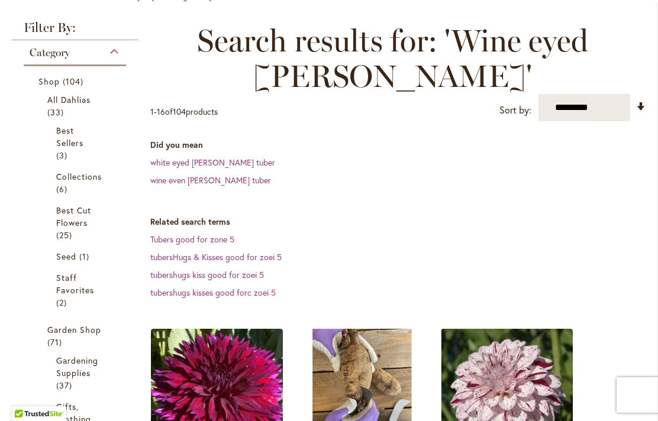
scroll to position [199, 0]
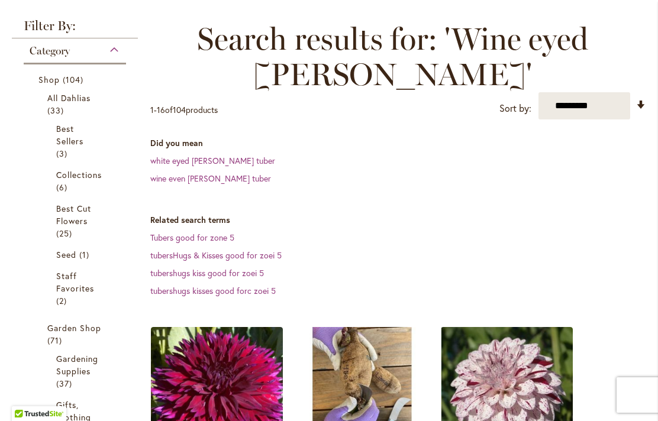
click at [216, 176] on link "wine even [PERSON_NAME] tuber" at bounding box center [210, 178] width 121 height 11
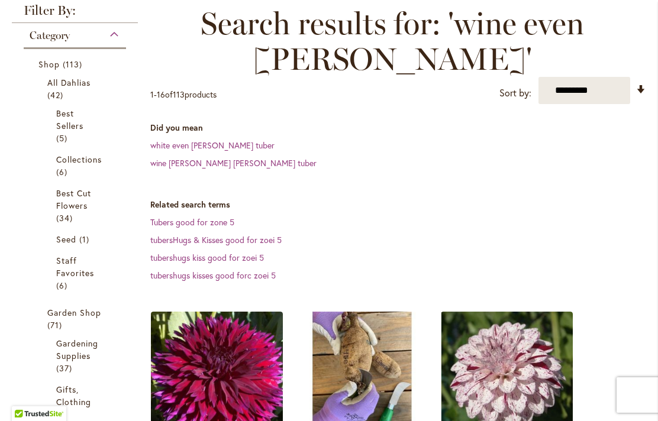
scroll to position [215, 0]
click at [67, 127] on span "Best Sellers" at bounding box center [69, 119] width 27 height 24
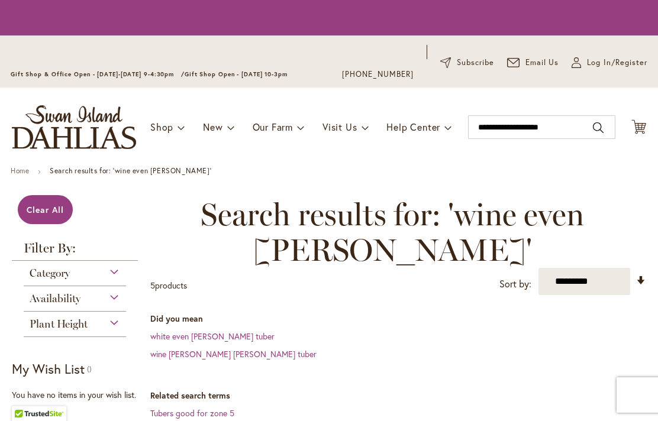
click at [63, 127] on img "store logo" at bounding box center [74, 127] width 124 height 44
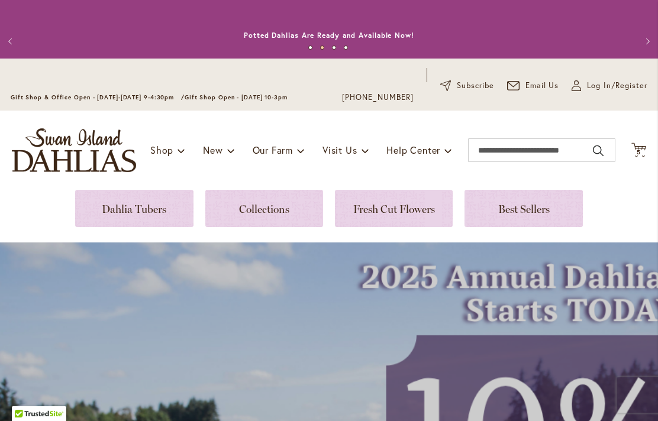
click at [102, 204] on link at bounding box center [134, 208] width 118 height 37
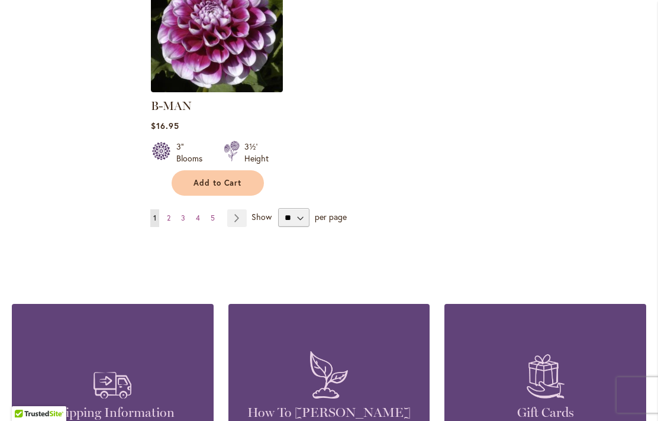
scroll to position [1714, 0]
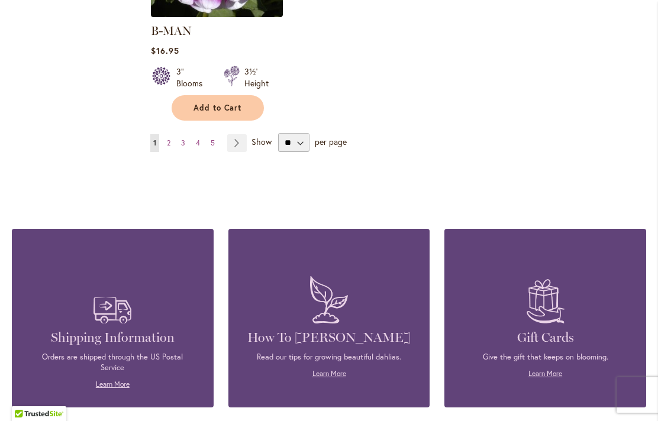
click at [214, 134] on link "Page 5" at bounding box center [213, 143] width 10 height 18
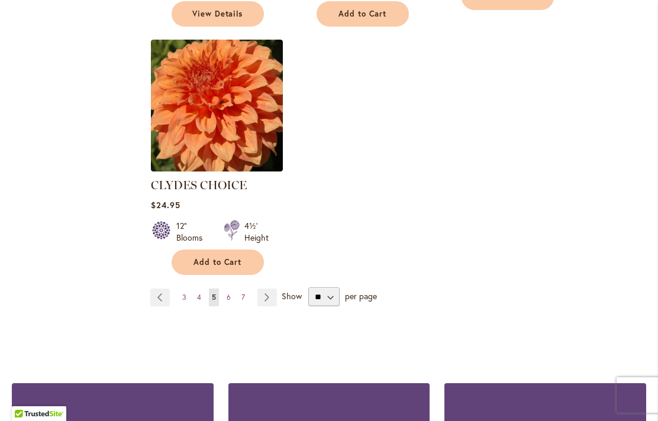
scroll to position [1600, 0]
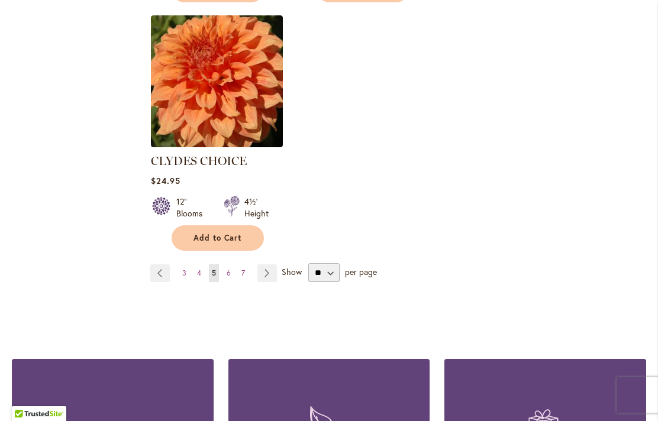
click at [241, 269] on span "7" at bounding box center [243, 273] width 4 height 9
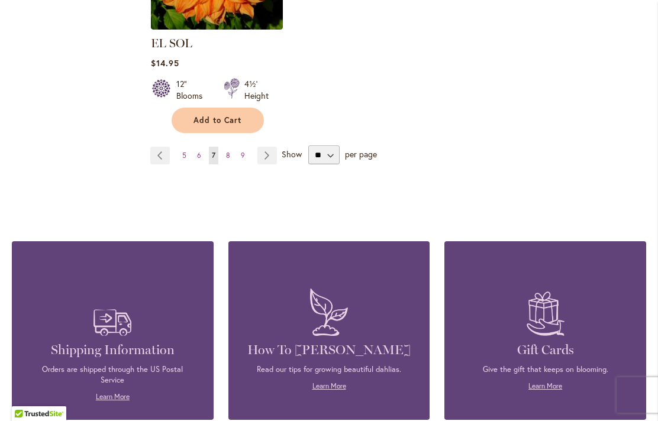
scroll to position [1696, 0]
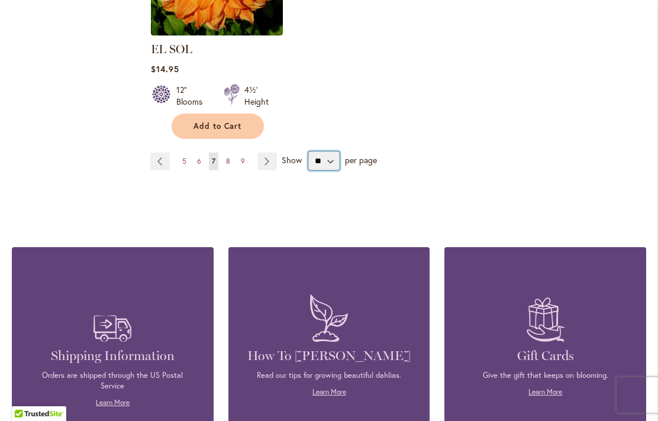
click at [332, 151] on select "** ** ** **" at bounding box center [323, 160] width 31 height 19
select select "**"
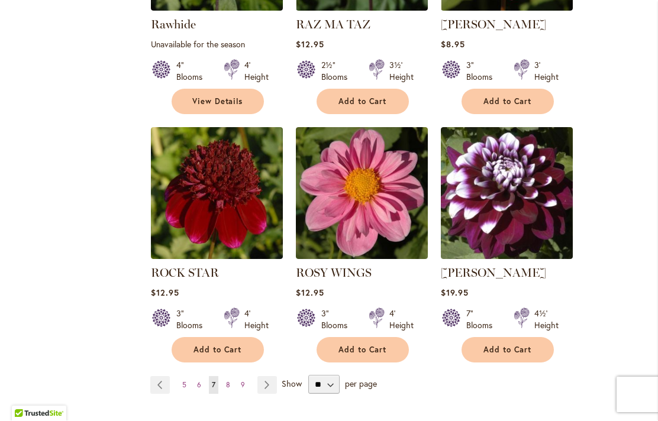
scroll to position [4040, 0]
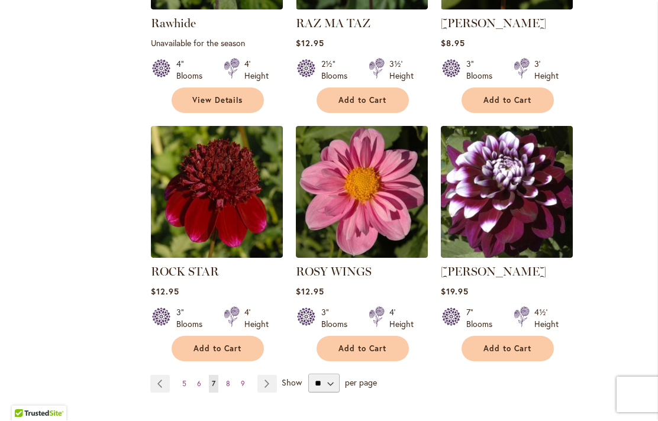
click at [232, 376] on link "Page 8" at bounding box center [228, 385] width 10 height 18
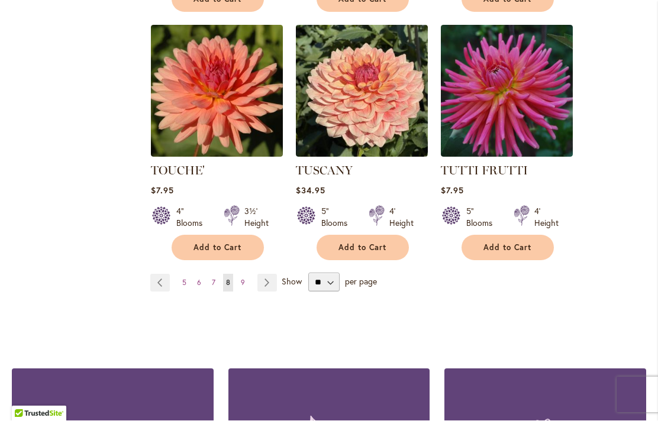
scroll to position [4092, 0]
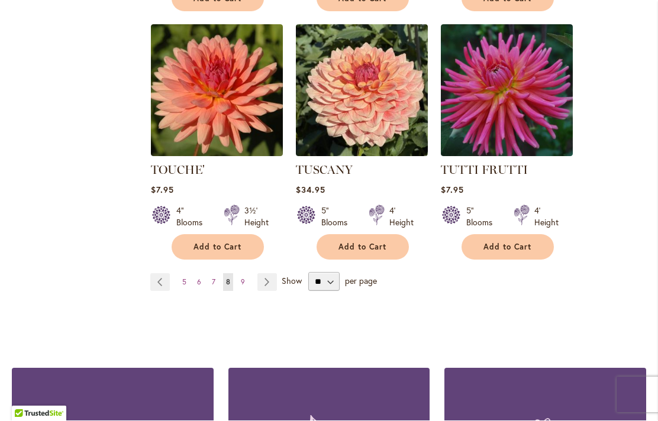
click at [246, 274] on link "Page 9" at bounding box center [243, 283] width 10 height 18
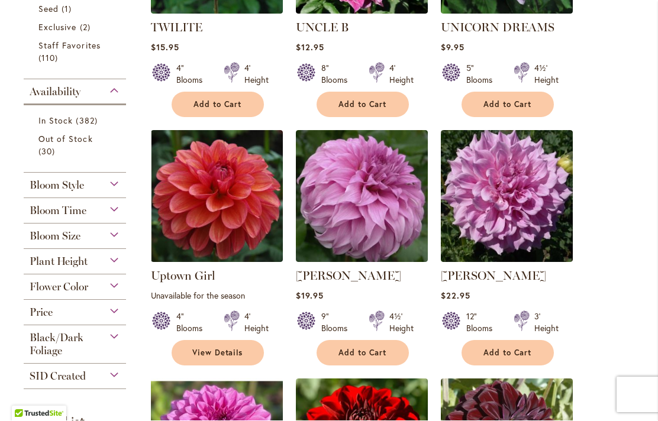
scroll to position [452, 0]
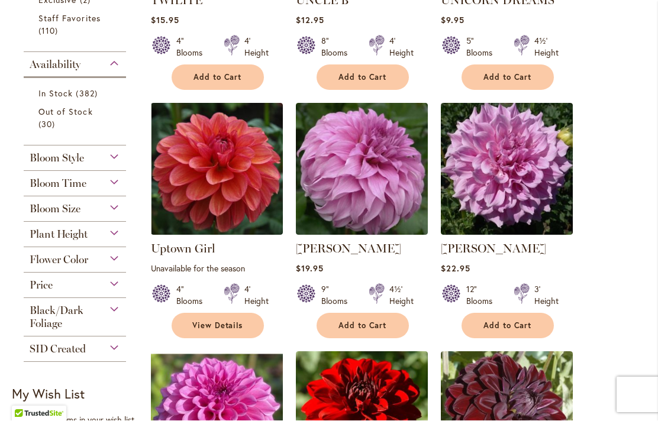
scroll to position [485, 0]
click at [225, 202] on img at bounding box center [217, 170] width 132 height 132
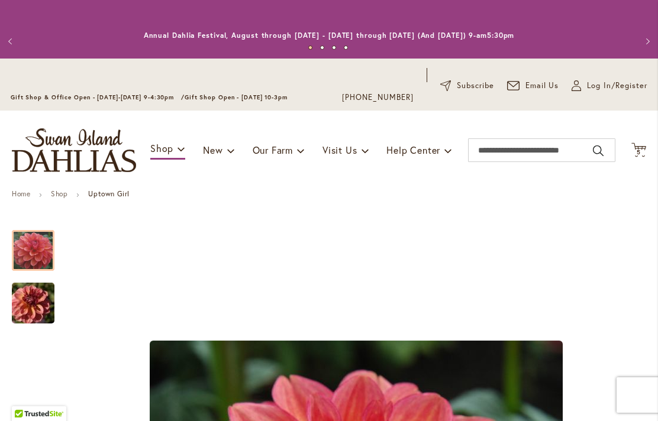
click at [633, 153] on span "5 5 items" at bounding box center [639, 153] width 12 height 6
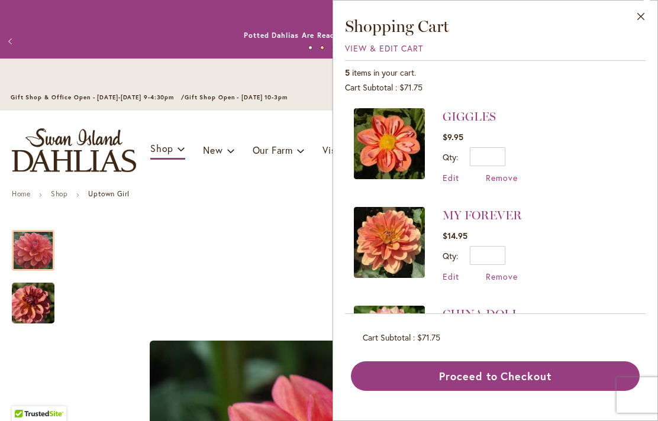
click at [395, 150] on img at bounding box center [389, 143] width 71 height 71
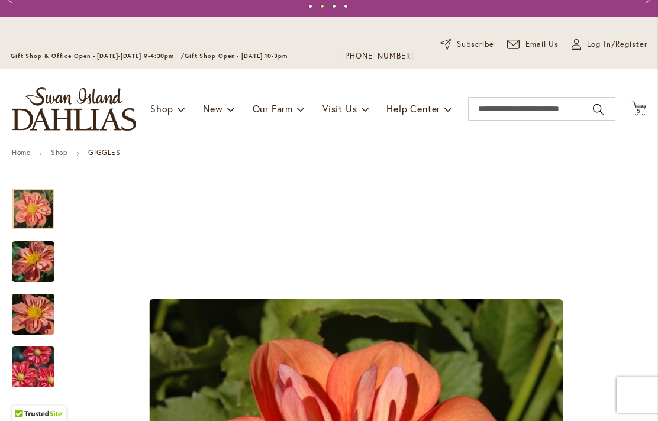
scroll to position [14, 0]
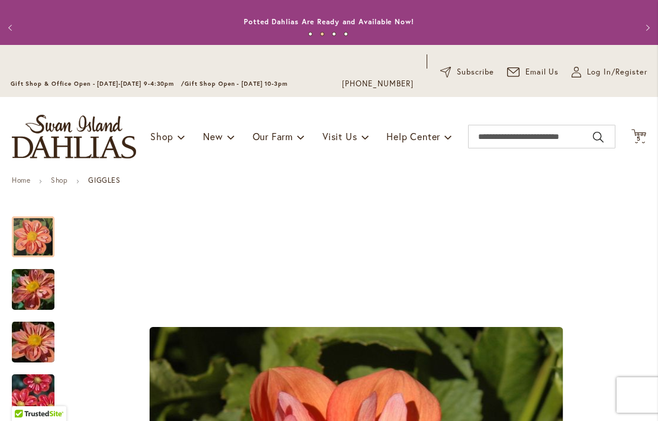
click at [640, 139] on span "5" at bounding box center [639, 139] width 4 height 8
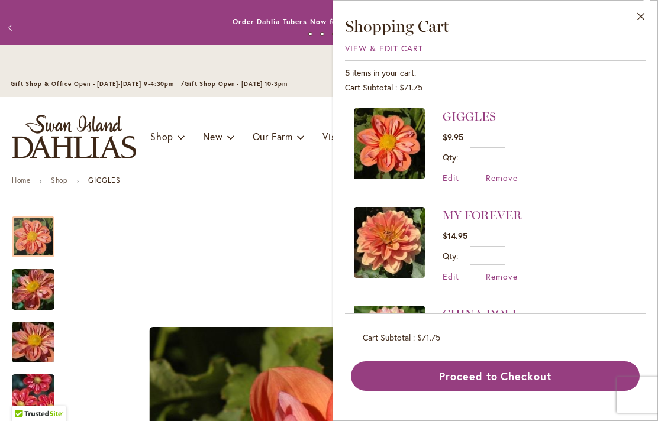
scroll to position [0, 0]
click at [644, 17] on button "Close" at bounding box center [641, 19] width 33 height 37
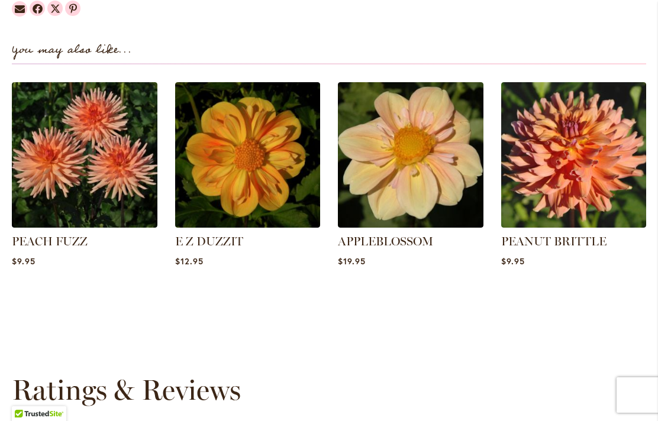
scroll to position [1550, 0]
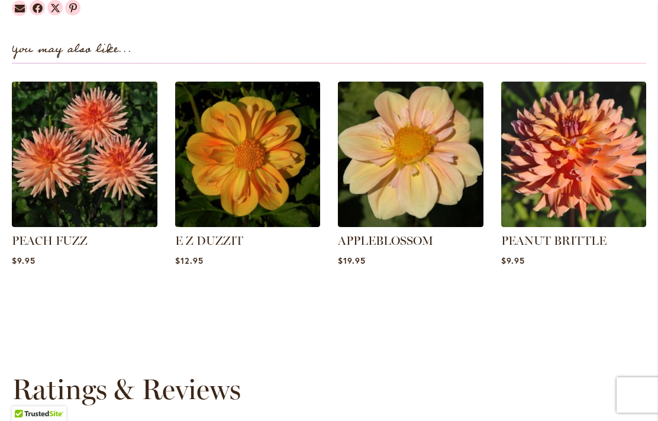
click at [256, 193] on img at bounding box center [248, 155] width 146 height 146
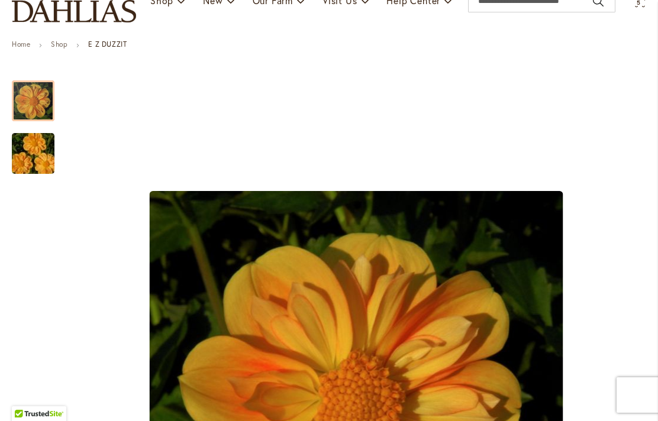
scroll to position [149, 0]
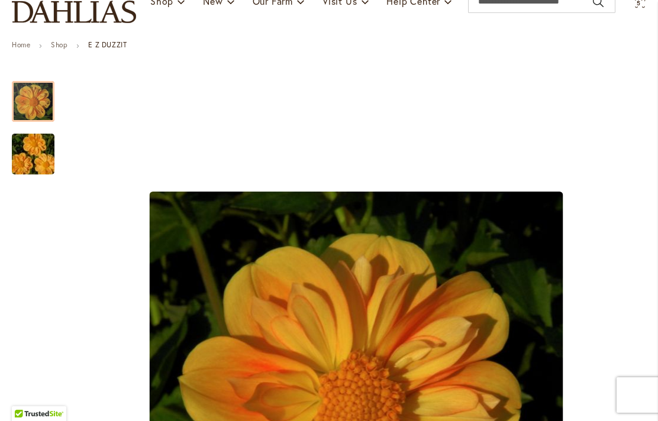
click at [40, 157] on img "E Z DUZZIT" at bounding box center [33, 154] width 85 height 57
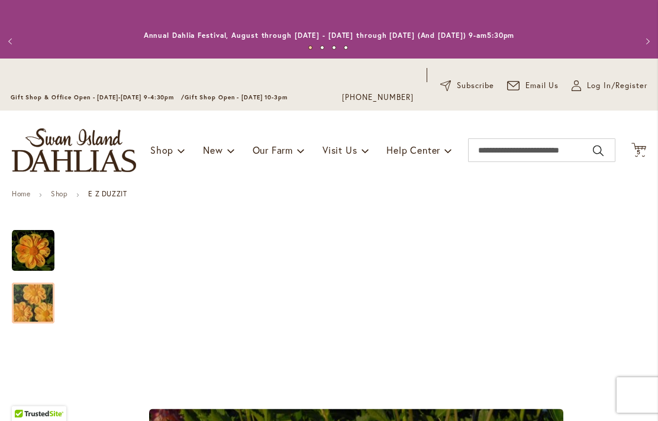
scroll to position [0, 0]
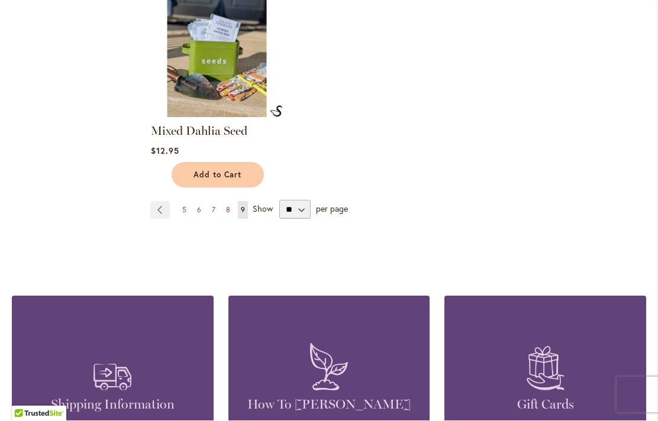
scroll to position [2607, 0]
click at [151, 202] on link "Page Previous" at bounding box center [160, 211] width 20 height 18
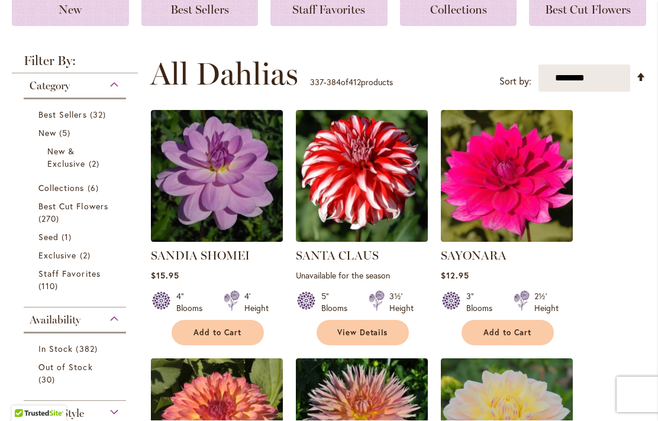
scroll to position [227, 0]
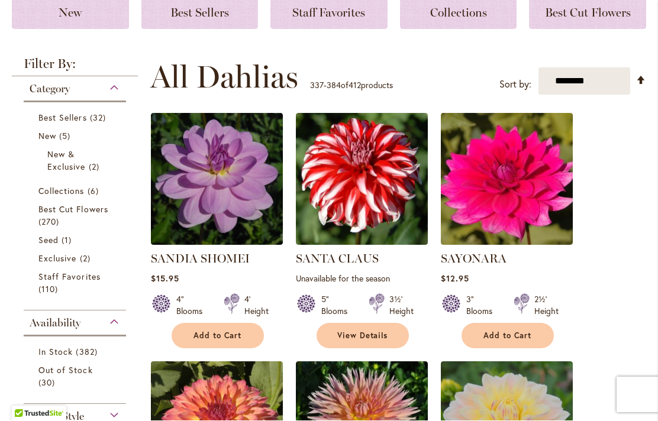
click at [136, 141] on div "Category Best Sellers 32 items New 5 items New & Exclusive 2 items 6 270 1" at bounding box center [75, 349] width 126 height 544
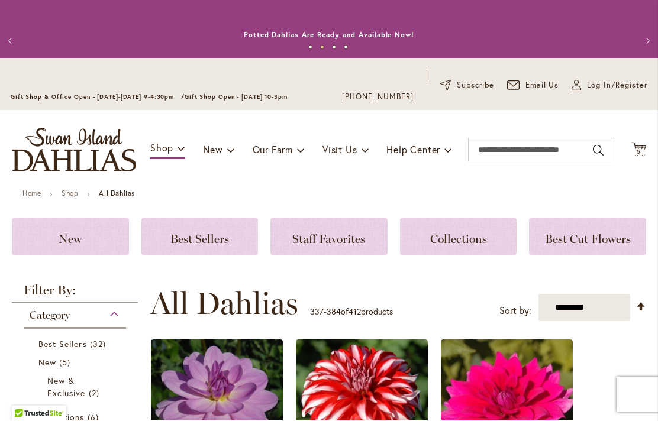
scroll to position [0, 0]
click at [640, 151] on span "5" at bounding box center [639, 153] width 4 height 8
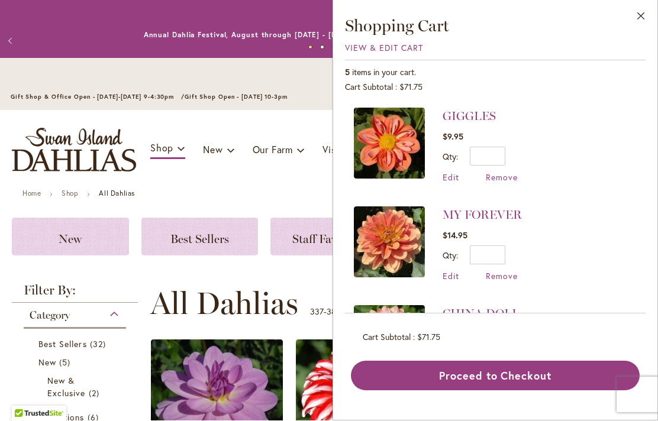
click at [505, 173] on span "Remove" at bounding box center [502, 177] width 32 height 11
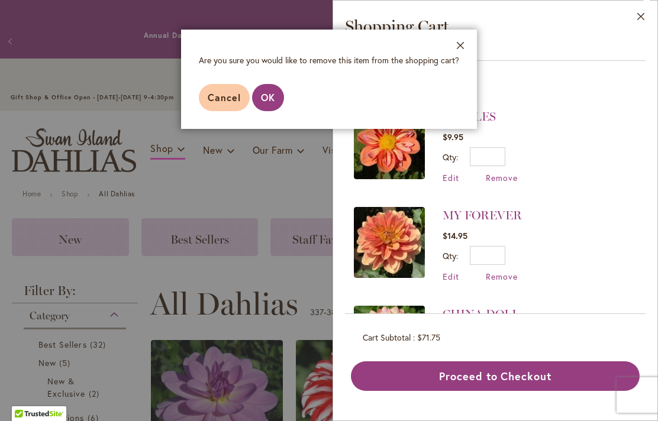
click at [267, 95] on span "OK" at bounding box center [268, 97] width 14 height 12
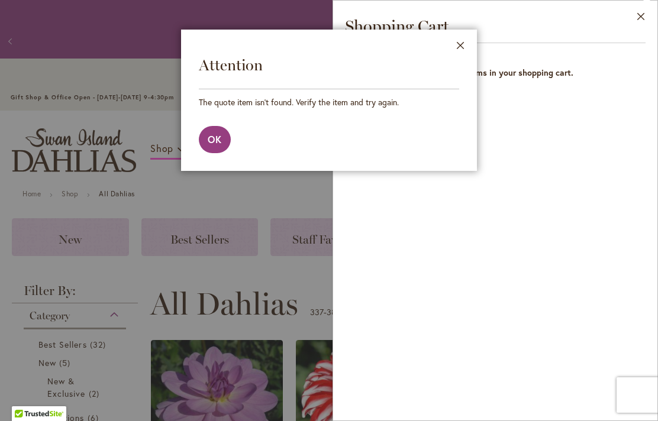
click at [215, 139] on span "OK" at bounding box center [215, 139] width 14 height 12
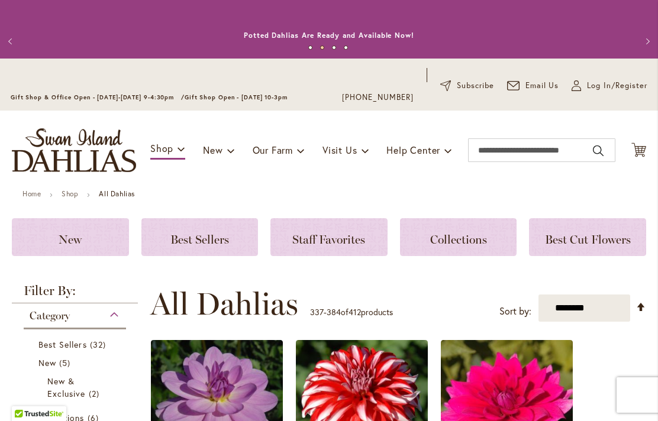
click at [640, 151] on icon "Cart .cls-1 { fill: #231f20; }" at bounding box center [638, 150] width 15 height 15
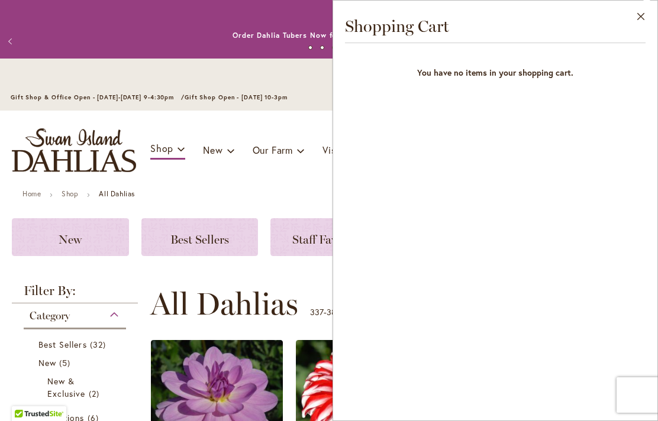
click at [636, 13] on button "Close" at bounding box center [641, 19] width 33 height 37
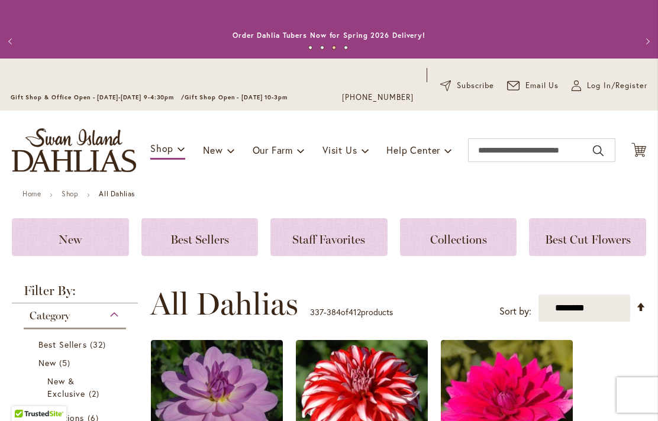
click at [638, 155] on icon "Cart .cls-1 { fill: #231f20; }" at bounding box center [638, 150] width 15 height 15
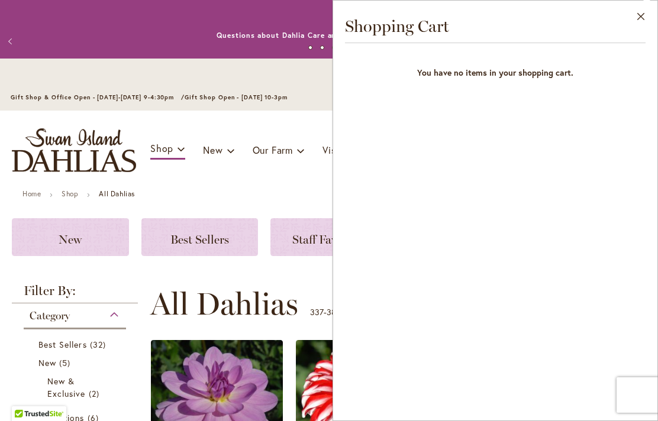
click at [641, 14] on button "Close" at bounding box center [641, 19] width 33 height 37
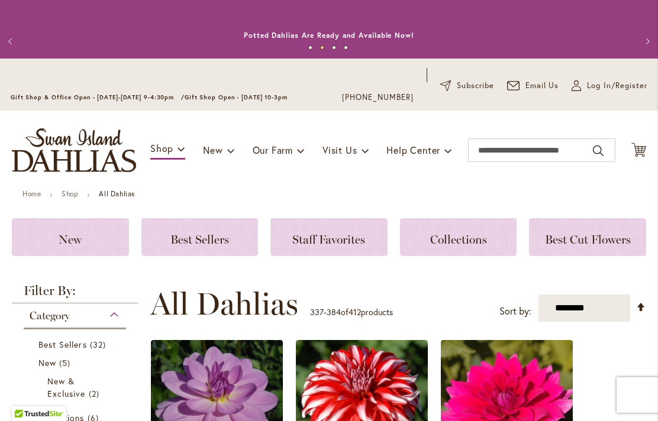
click at [645, 143] on icon "Cart .cls-1 { fill: #231f20; }" at bounding box center [638, 150] width 15 height 15
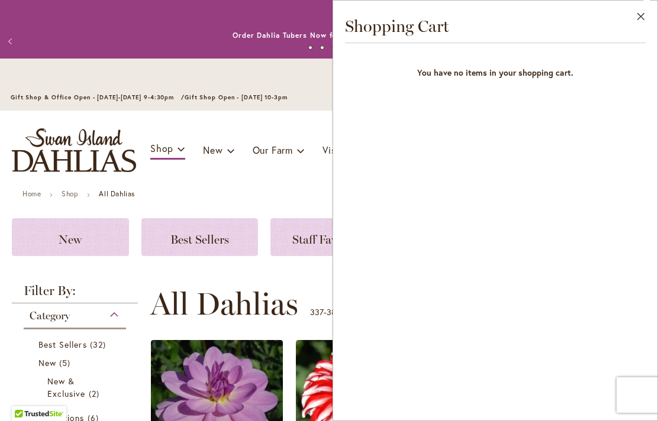
click at [642, 17] on button "Close" at bounding box center [641, 19] width 33 height 37
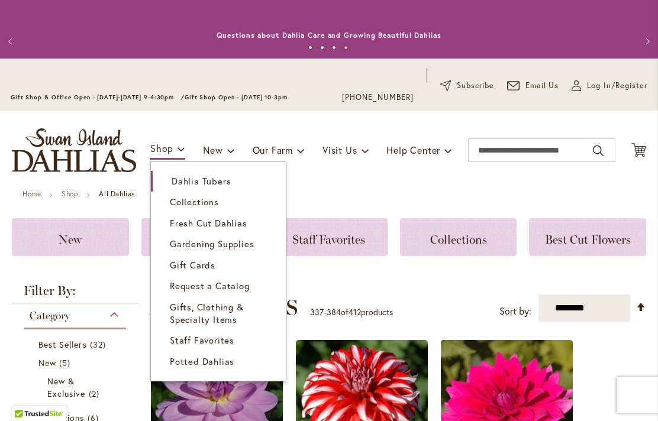
click at [178, 183] on span "Dahlia Tubers" at bounding box center [201, 181] width 59 height 12
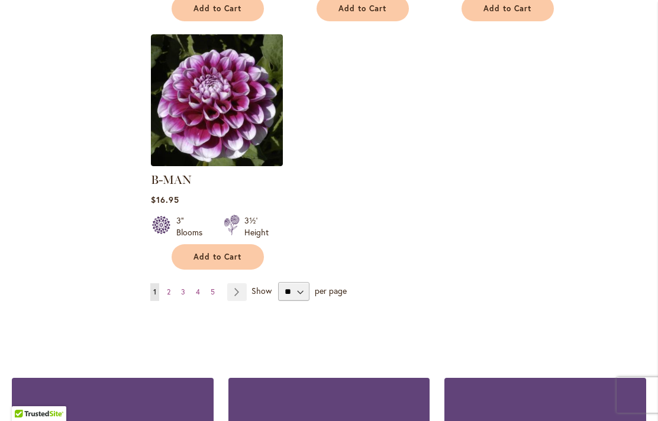
scroll to position [1567, 0]
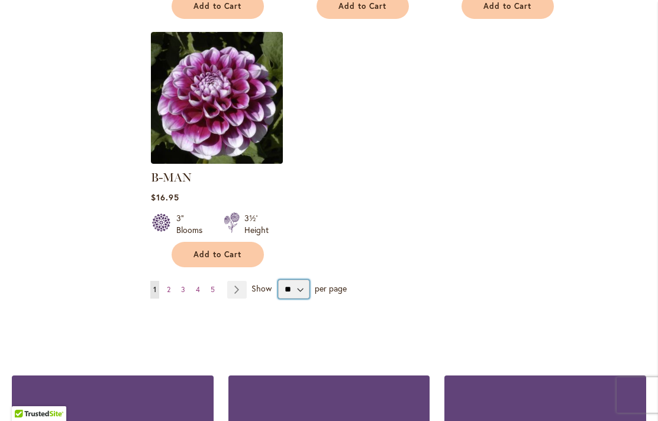
click at [300, 280] on select "** ** ** **" at bounding box center [293, 289] width 31 height 19
select select "**"
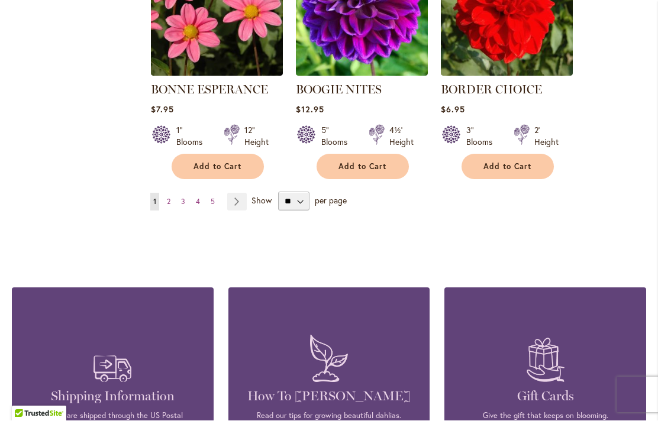
scroll to position [4140, 0]
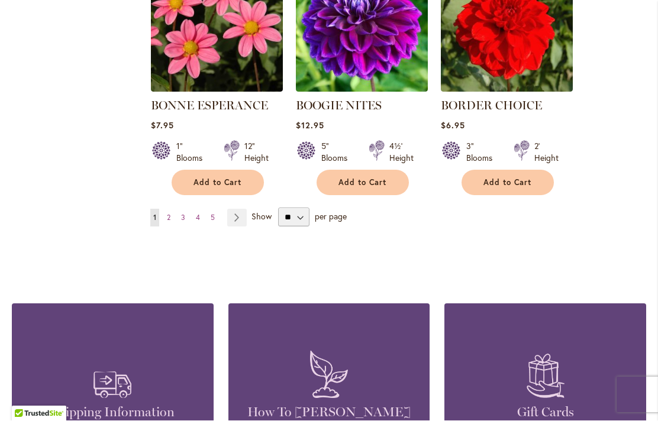
click at [240, 209] on link "Page Next" at bounding box center [237, 218] width 20 height 18
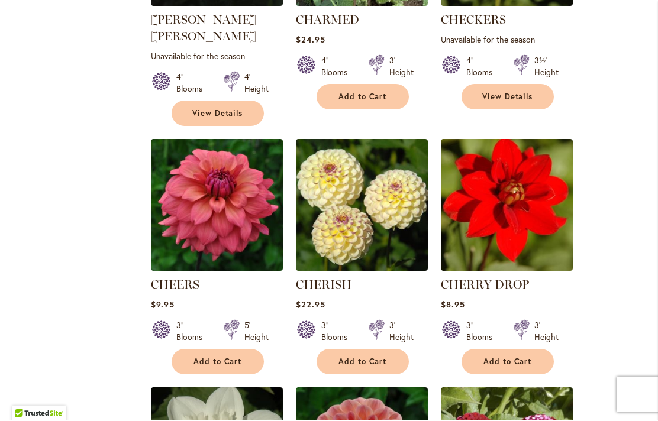
scroll to position [1725, 0]
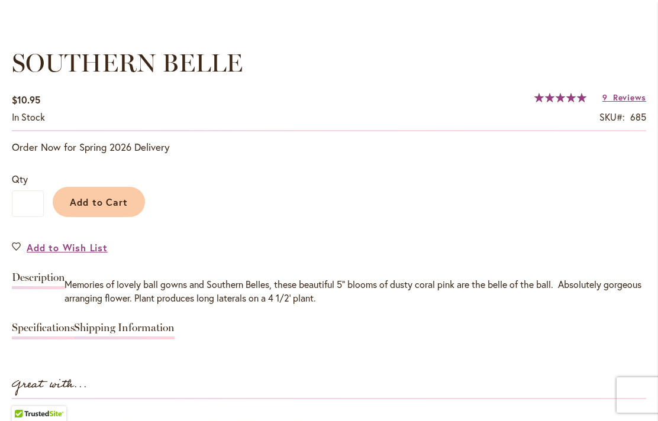
scroll to position [861, 0]
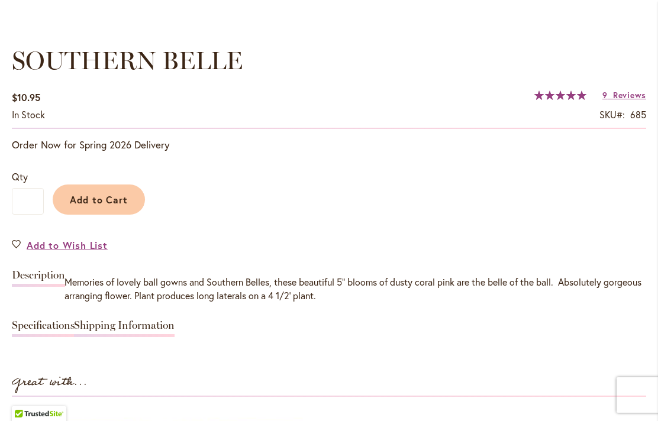
click at [98, 197] on span "Add to Cart" at bounding box center [99, 199] width 59 height 12
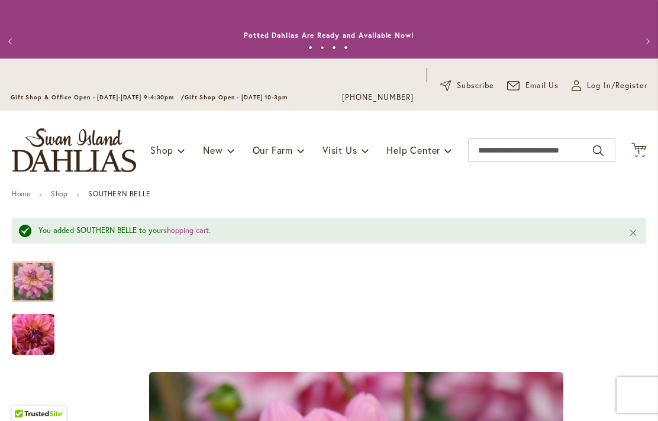
scroll to position [0, 0]
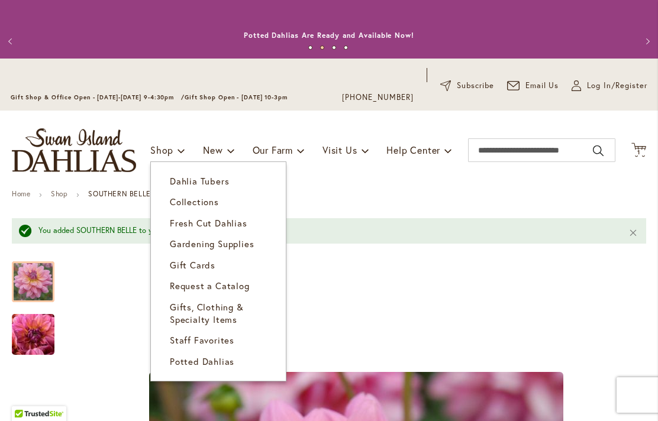
click at [181, 171] on link "Dahlia Tubers" at bounding box center [218, 181] width 135 height 21
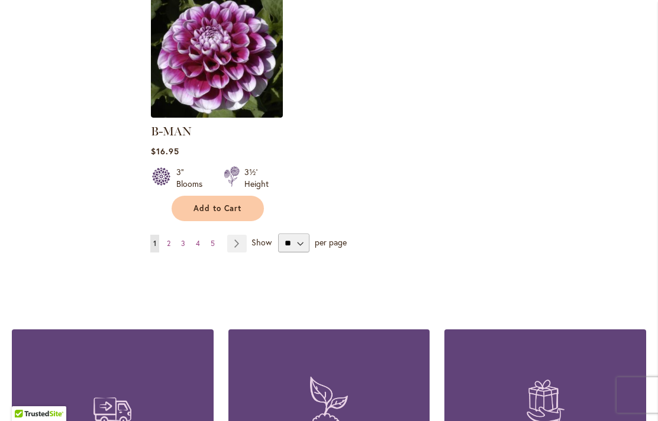
scroll to position [1622, 0]
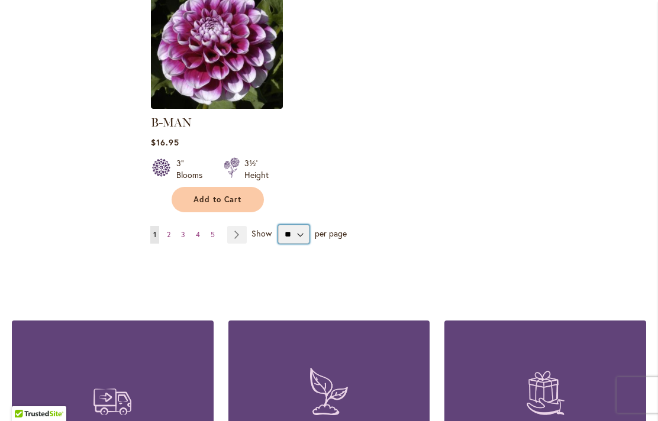
click at [301, 225] on select "** ** ** **" at bounding box center [293, 234] width 31 height 19
select select "**"
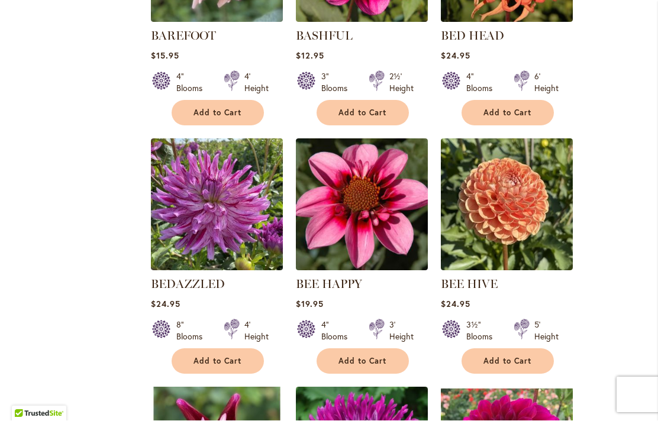
scroll to position [2202, 0]
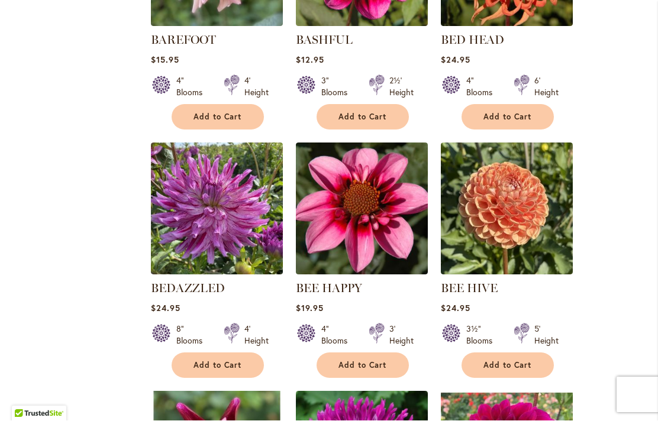
click at [365, 192] on img at bounding box center [362, 209] width 132 height 132
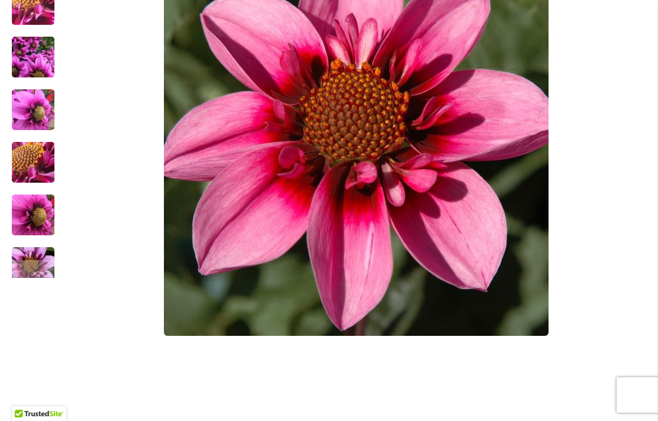
scroll to position [405, 0]
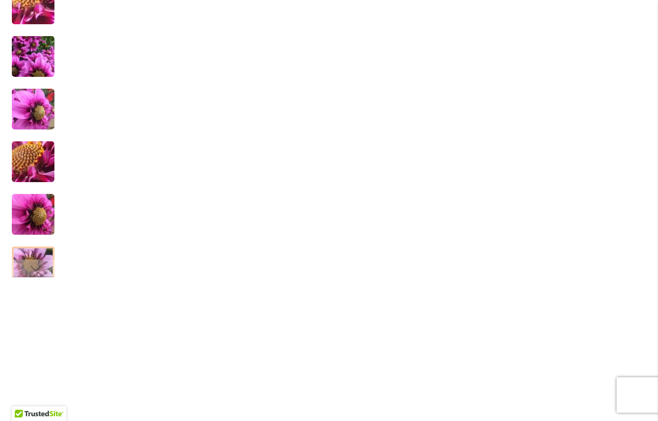
click at [26, 259] on img "BEE HAPPY" at bounding box center [33, 267] width 85 height 57
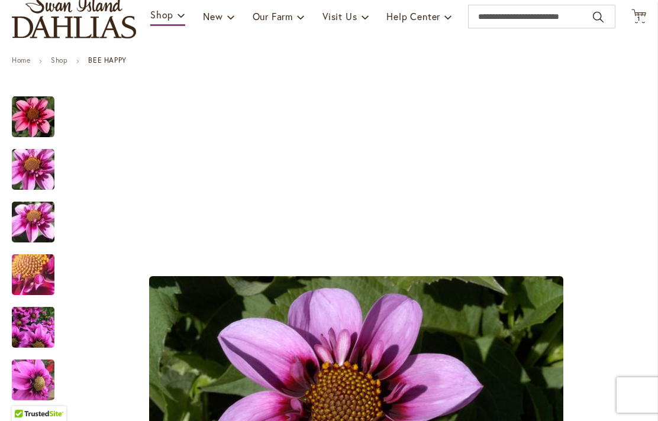
scroll to position [126, 0]
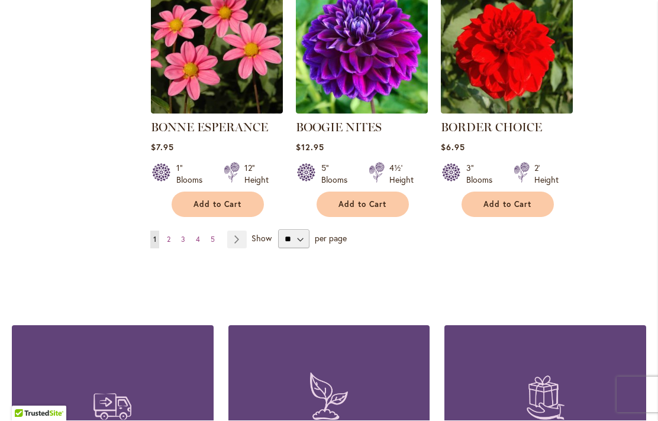
scroll to position [4113, 0]
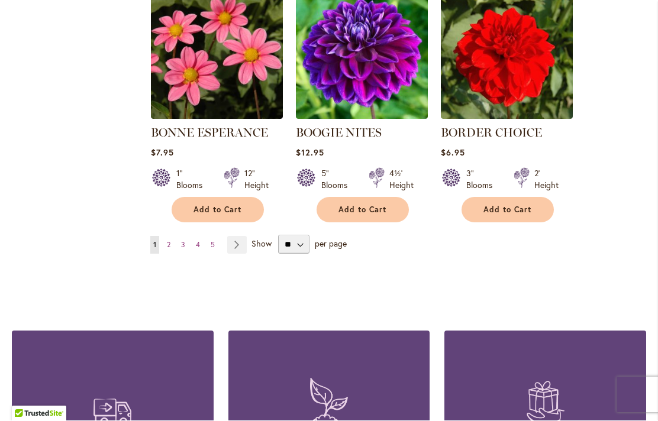
click at [238, 237] on link "Page Next" at bounding box center [237, 246] width 20 height 18
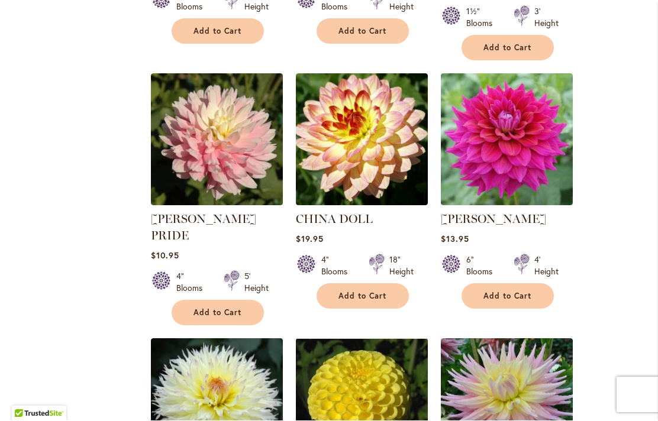
scroll to position [2305, 0]
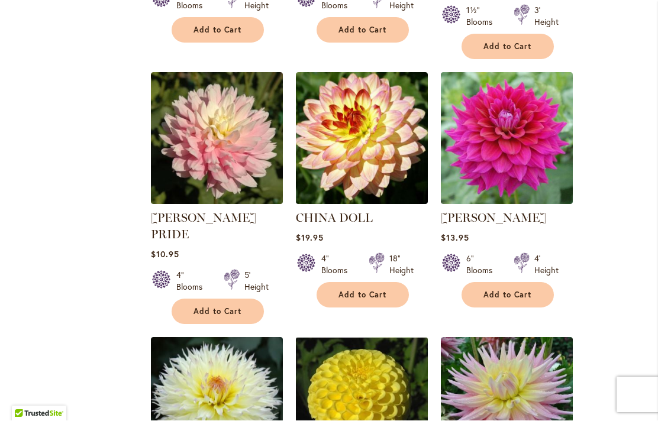
click at [367, 291] on span "Add to Cart" at bounding box center [362, 296] width 49 height 10
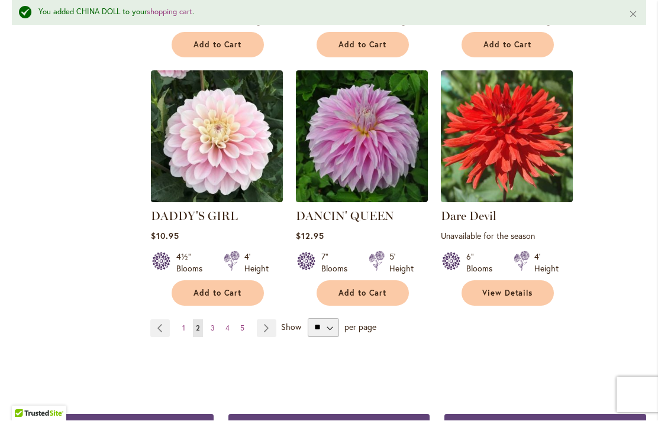
scroll to position [4162, 0]
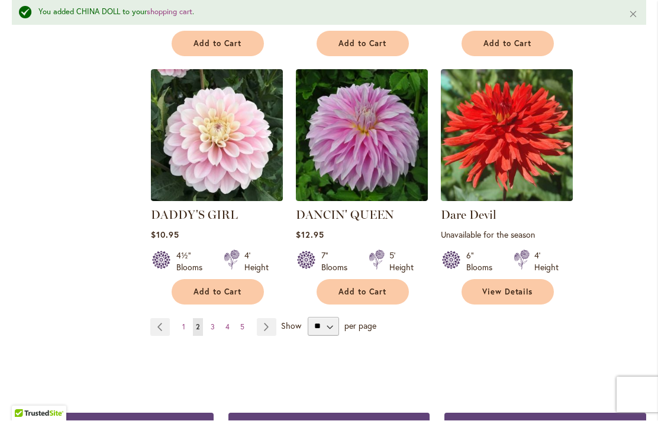
click at [266, 319] on link "Page Next" at bounding box center [267, 328] width 20 height 18
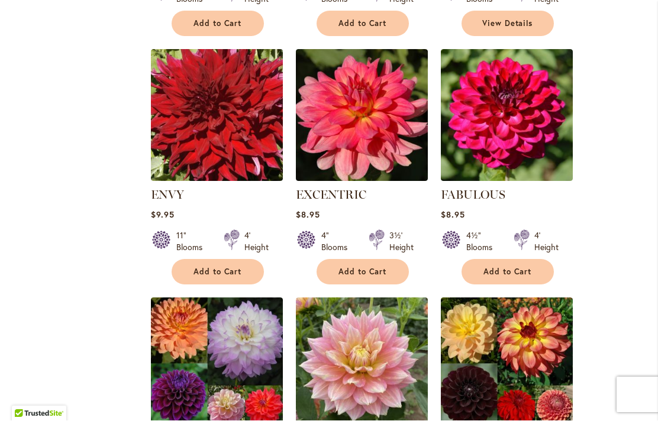
scroll to position [2047, 0]
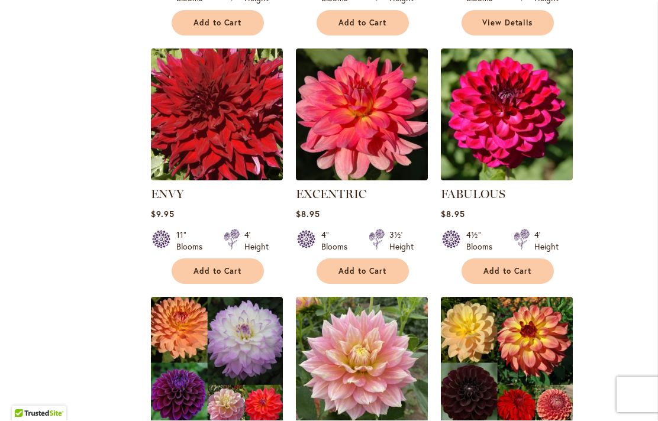
click at [364, 267] on span "Add to Cart" at bounding box center [362, 272] width 49 height 10
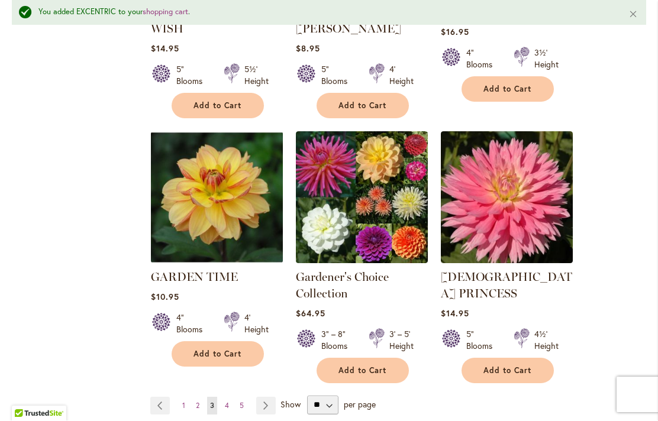
scroll to position [4079, 0]
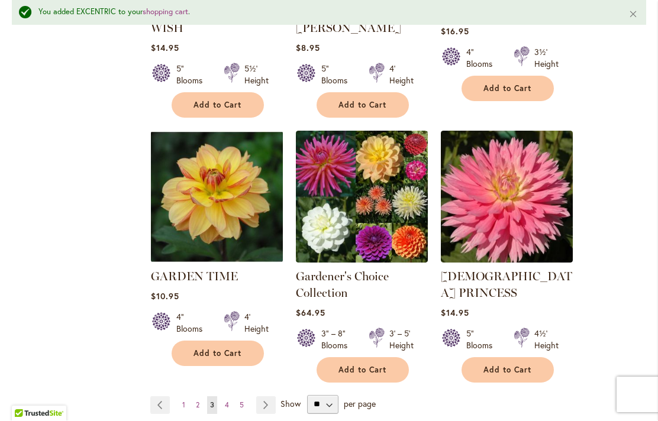
click at [267, 397] on link "Page Next" at bounding box center [266, 406] width 20 height 18
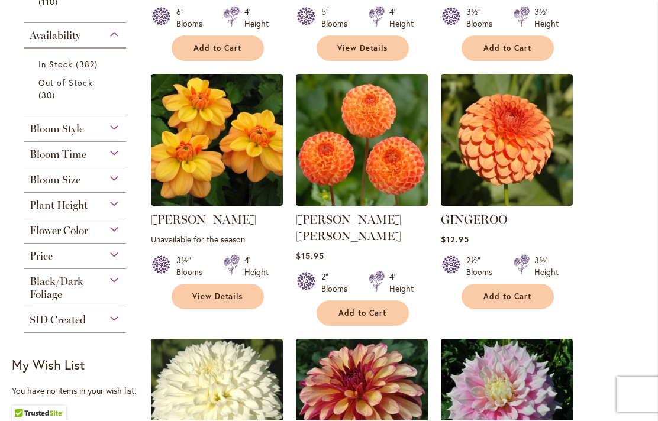
scroll to position [515, 0]
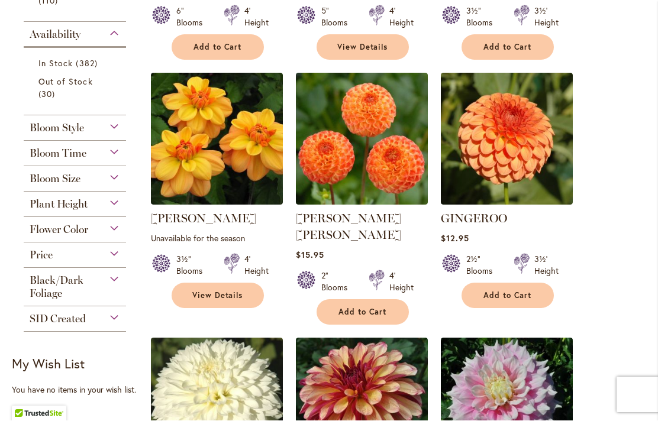
click at [111, 232] on div "Flower Color" at bounding box center [75, 227] width 102 height 19
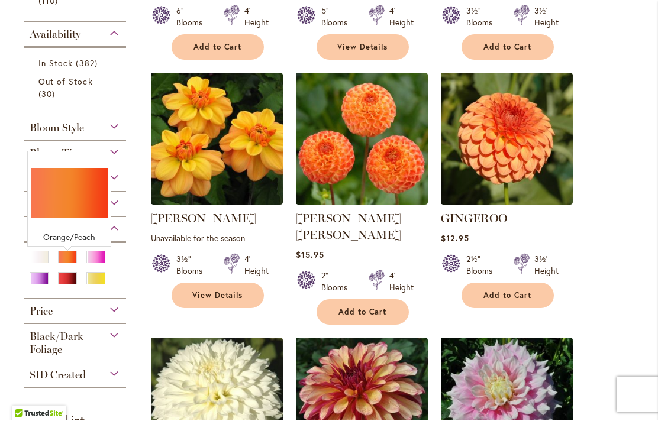
click at [69, 264] on div "Orange/Peach" at bounding box center [67, 257] width 19 height 12
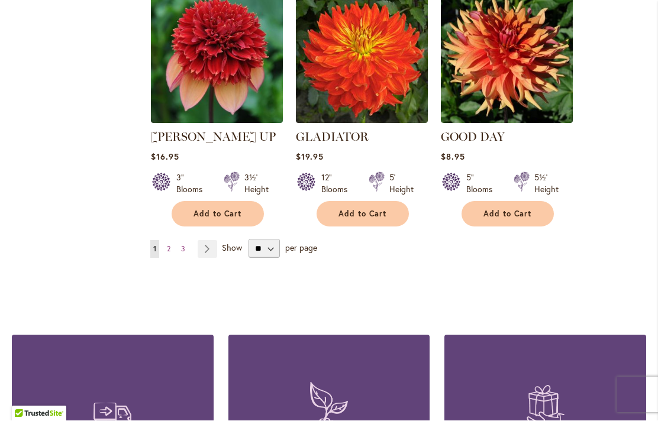
scroll to position [4191, 0]
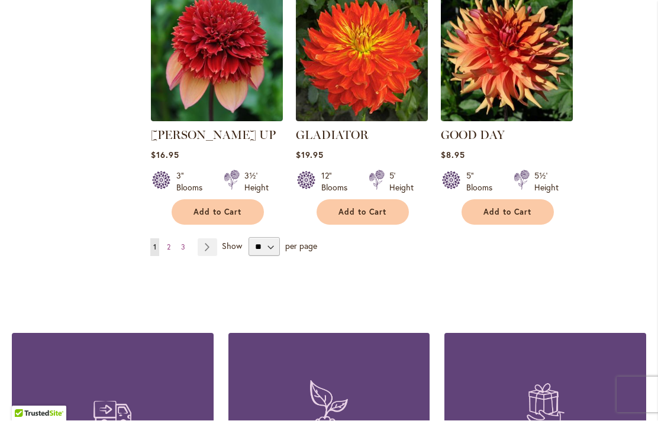
click at [212, 239] on link "Page Next" at bounding box center [208, 248] width 20 height 18
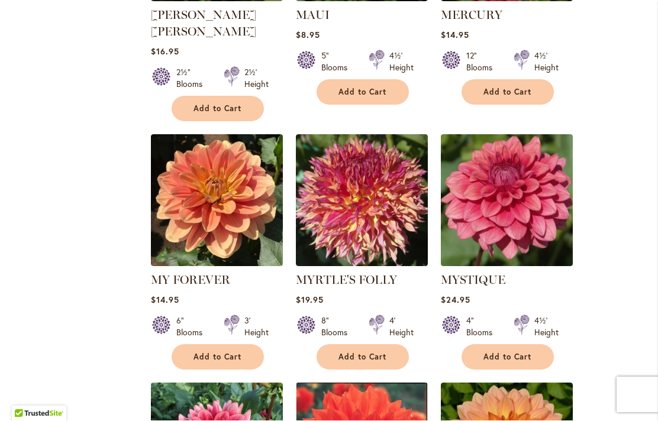
scroll to position [2473, 0]
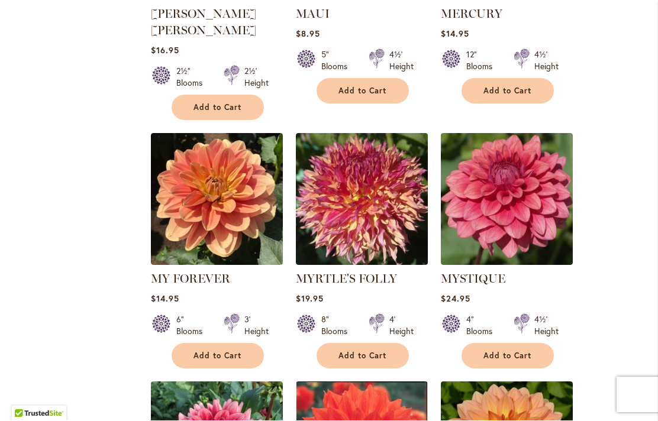
click at [183, 165] on img at bounding box center [217, 200] width 132 height 132
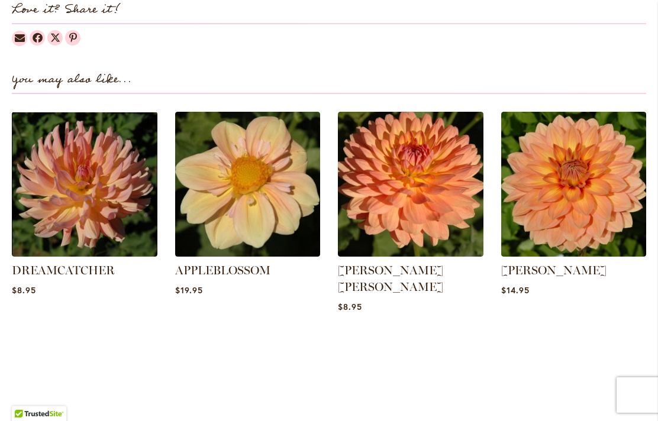
scroll to position [1561, 0]
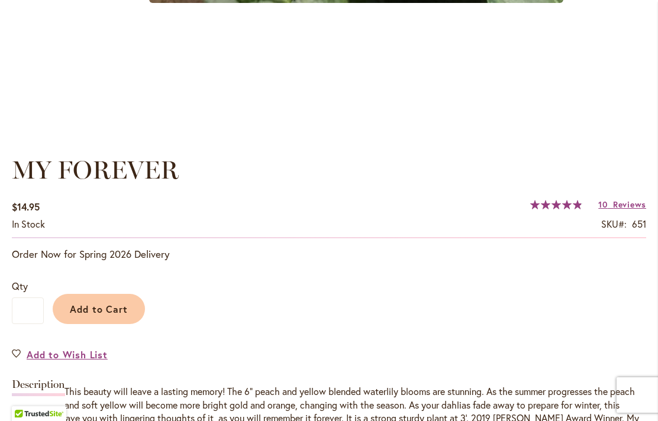
click at [625, 209] on span "Reviews" at bounding box center [629, 204] width 33 height 11
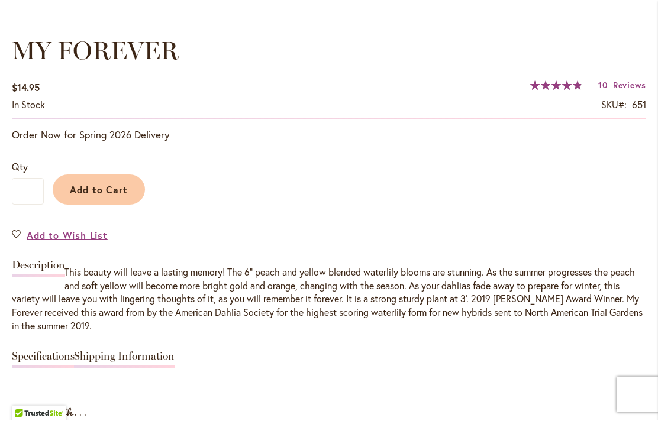
scroll to position [883, 0]
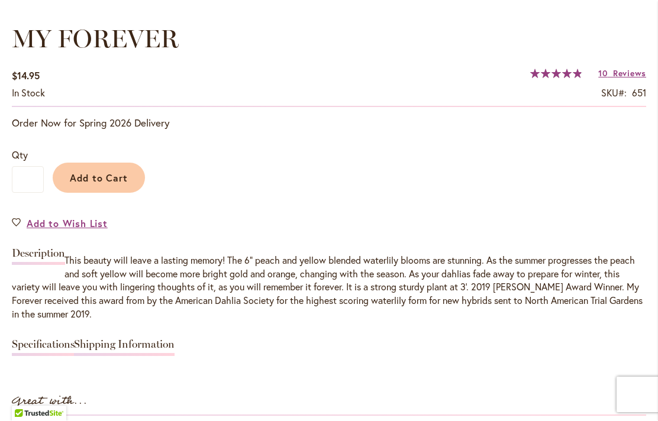
click at [84, 167] on button "Add to Cart" at bounding box center [99, 178] width 92 height 30
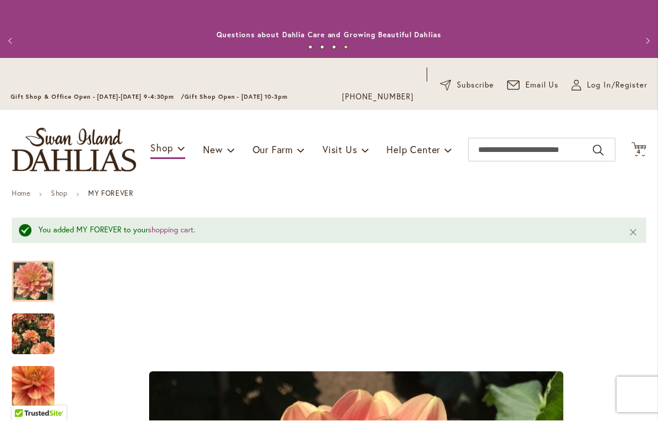
scroll to position [0, 0]
click at [644, 147] on icon "Cart .cls-1 { fill: #231f20; }" at bounding box center [638, 150] width 15 height 15
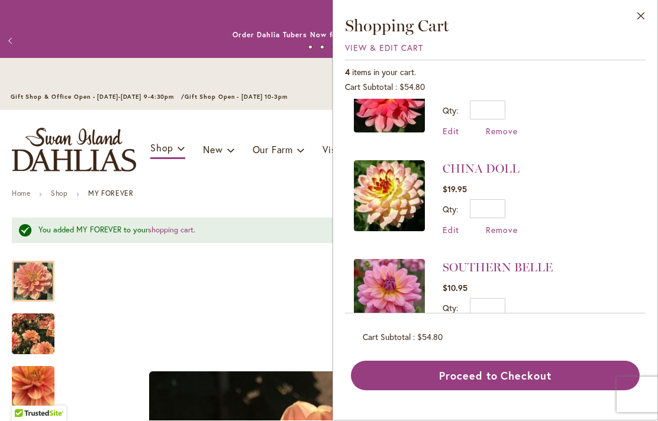
scroll to position [144, 0]
click at [648, 19] on button "Close" at bounding box center [641, 19] width 33 height 37
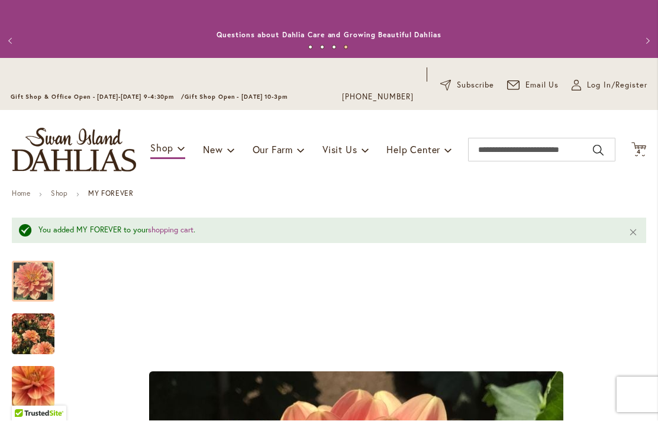
click at [633, 150] on span "4 4 items" at bounding box center [639, 153] width 12 height 6
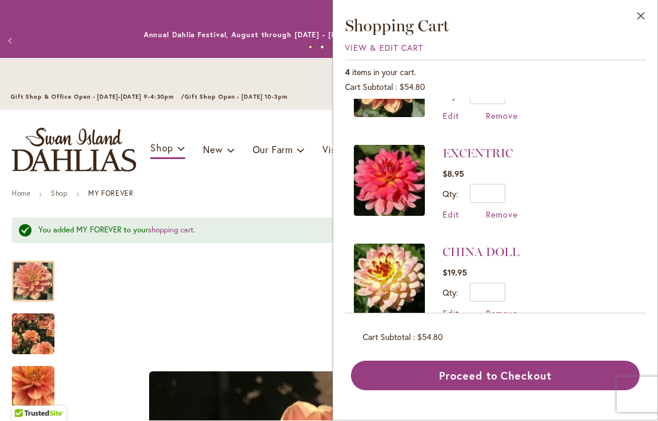
scroll to position [4, 0]
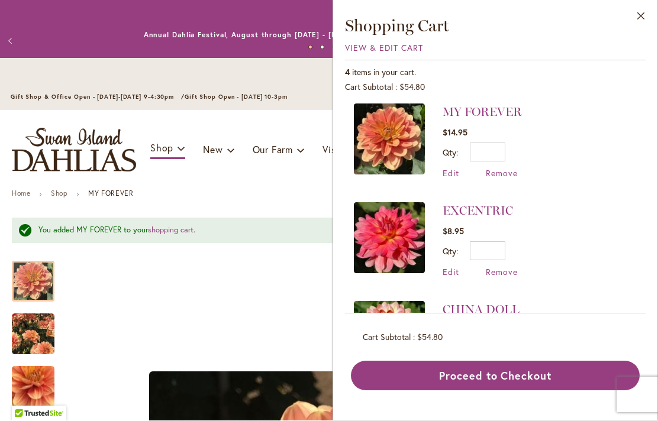
click at [388, 237] on img at bounding box center [389, 238] width 71 height 71
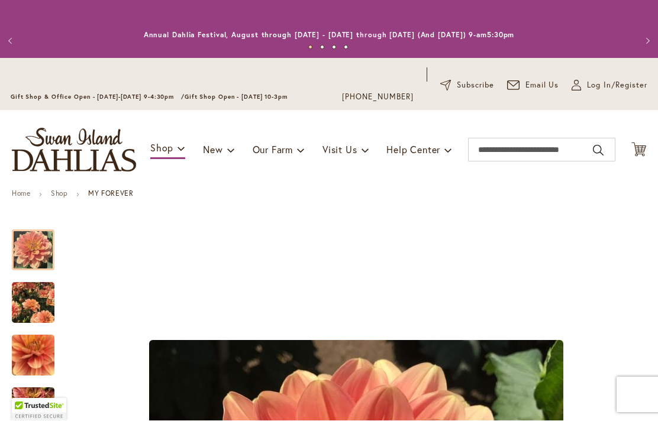
scroll to position [1, 0]
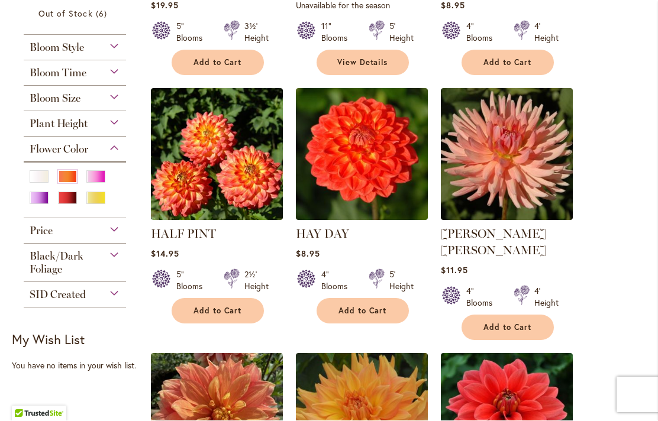
scroll to position [486, 0]
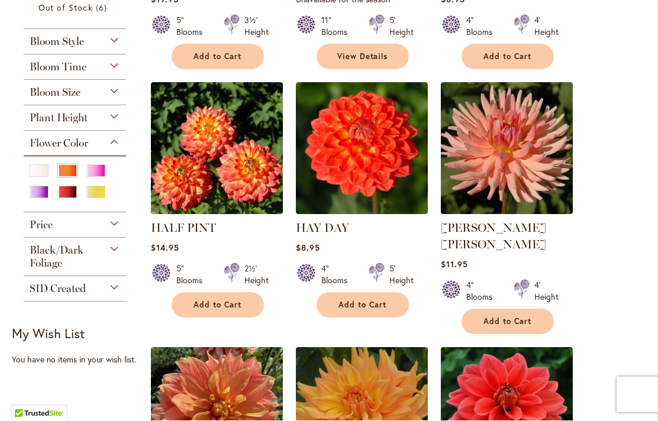
click at [89, 175] on div "Pink" at bounding box center [95, 171] width 19 height 12
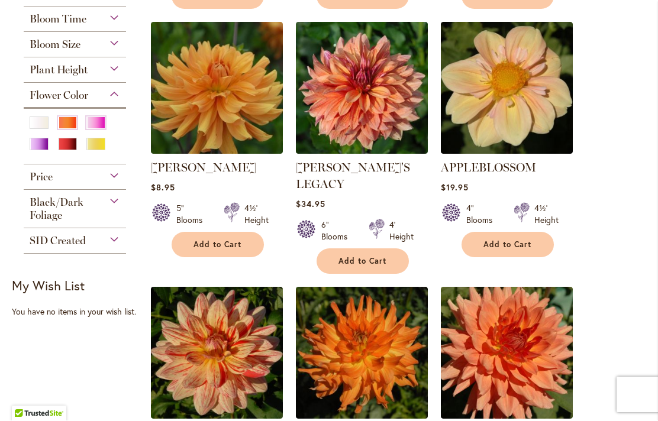
scroll to position [548, 0]
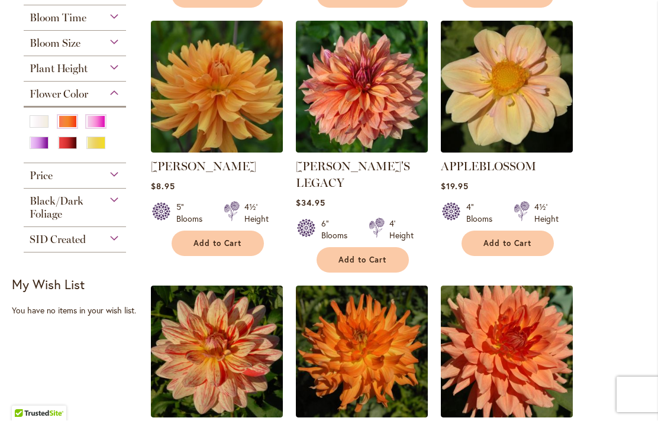
click at [70, 116] on div "Orange/Peach" at bounding box center [67, 122] width 19 height 12
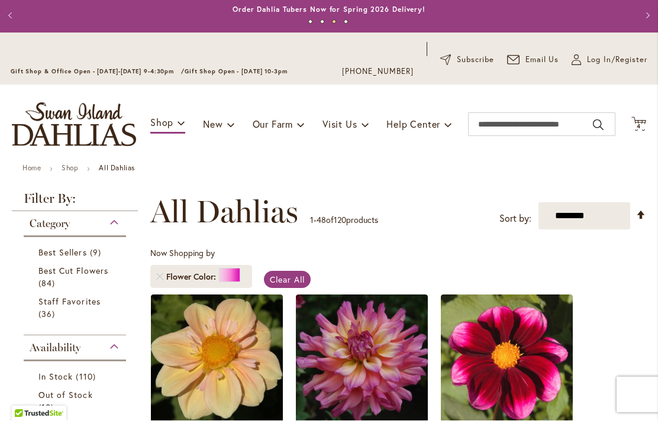
scroll to position [25, 0]
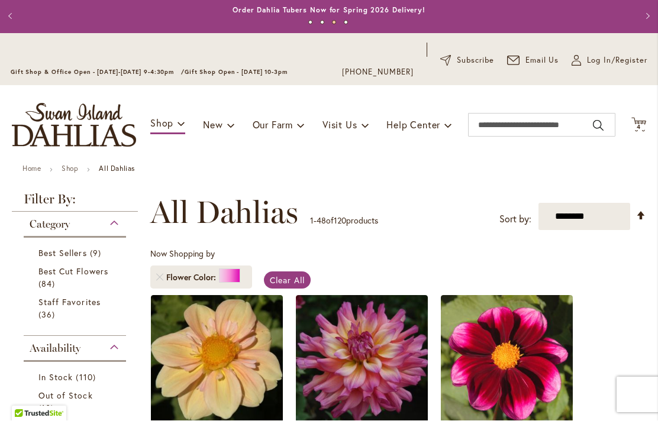
click at [645, 122] on icon at bounding box center [638, 125] width 15 height 14
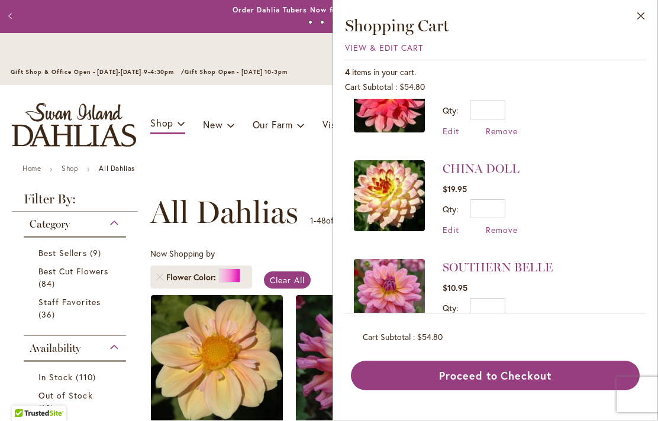
scroll to position [144, 0]
click at [644, 20] on button "Close" at bounding box center [641, 19] width 33 height 37
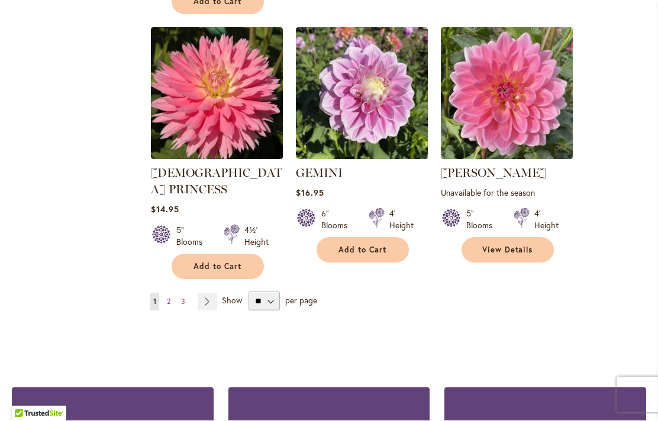
scroll to position [4120, 0]
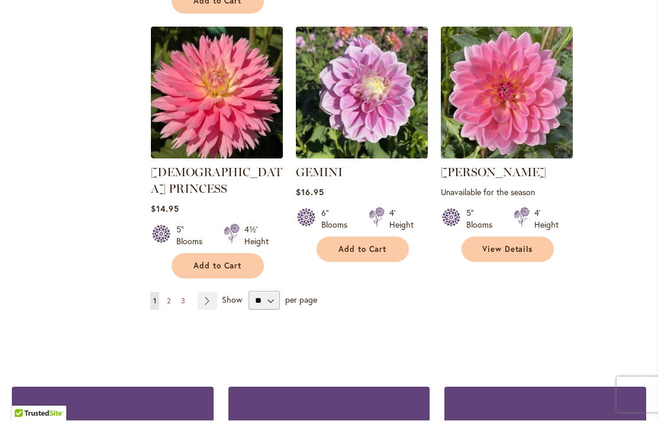
click at [209, 293] on link "Page Next" at bounding box center [208, 302] width 20 height 18
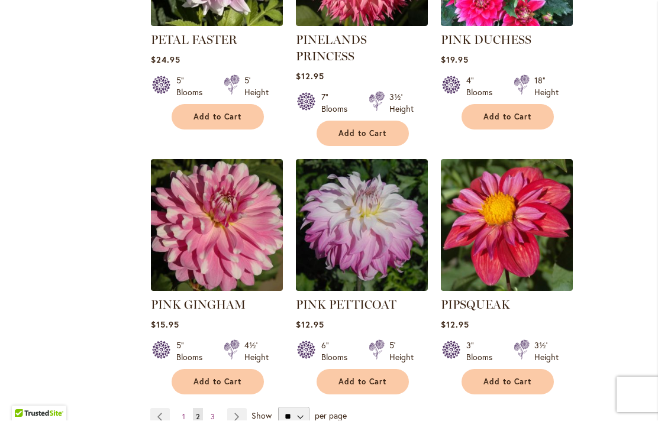
scroll to position [3972, 0]
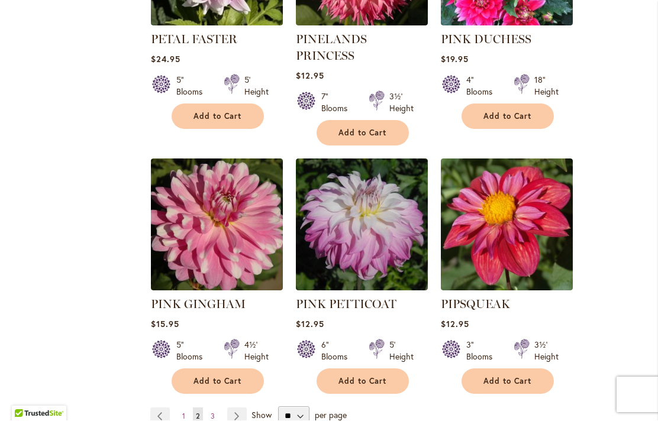
click at [243, 408] on link "Page Next" at bounding box center [237, 417] width 20 height 18
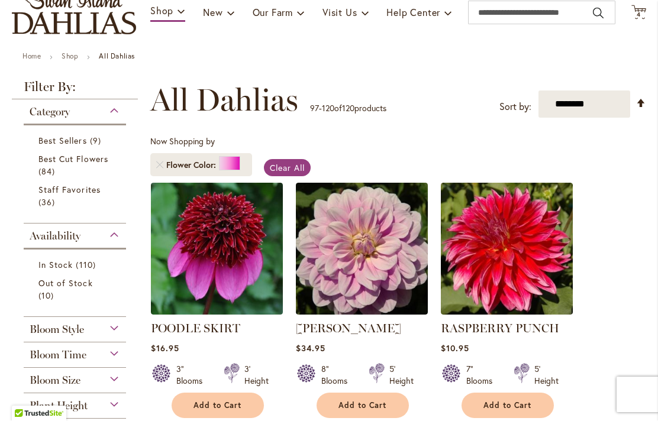
scroll to position [121, 0]
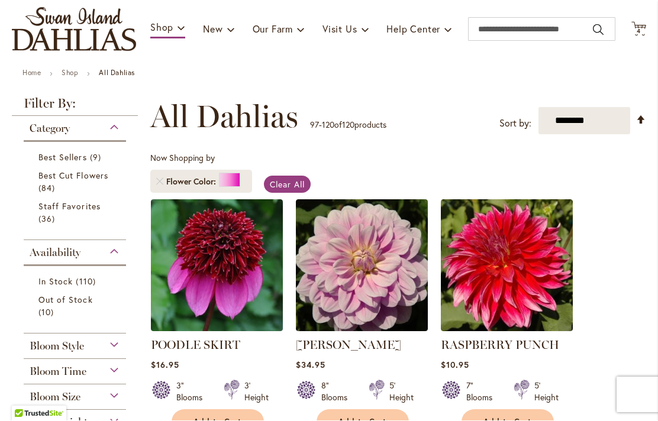
click at [643, 30] on span "4 4 items" at bounding box center [639, 32] width 12 height 6
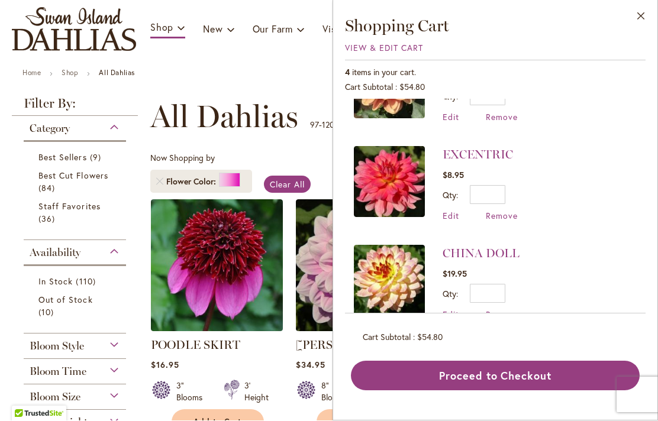
scroll to position [60, 0]
click at [380, 192] on img at bounding box center [389, 182] width 71 height 71
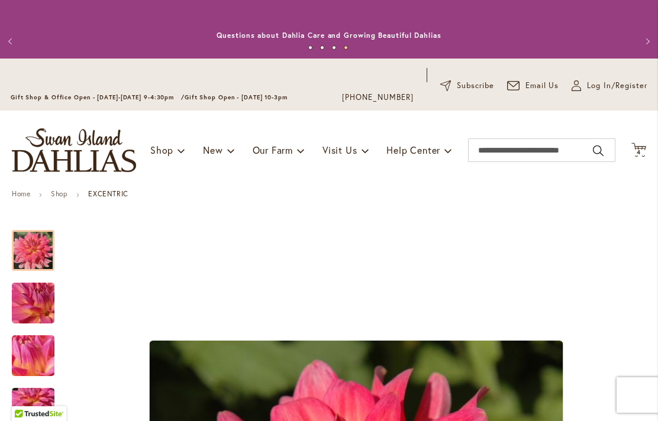
click at [639, 153] on span "4" at bounding box center [639, 153] width 4 height 8
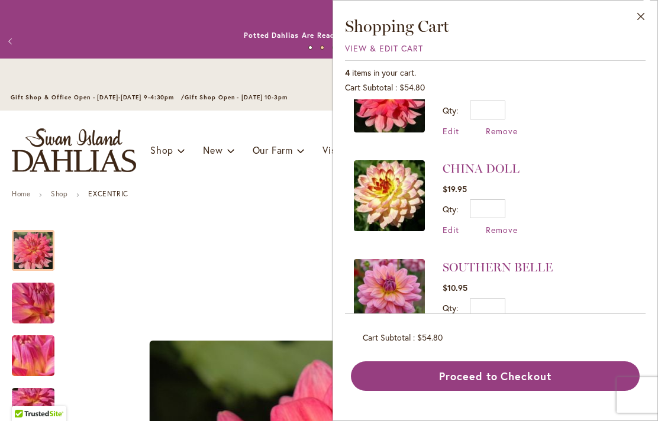
scroll to position [144, 0]
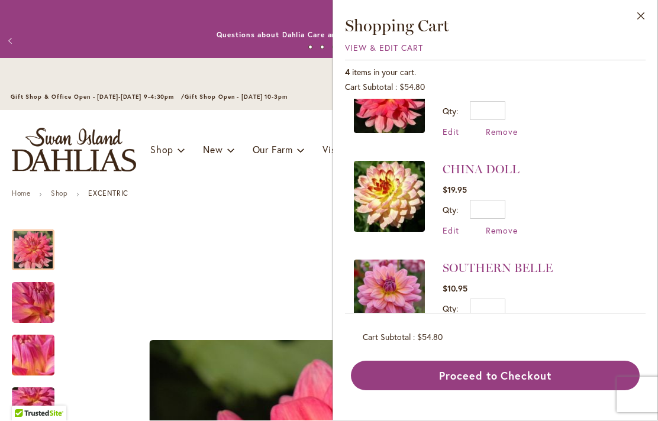
click at [638, 24] on button "Close" at bounding box center [641, 19] width 33 height 37
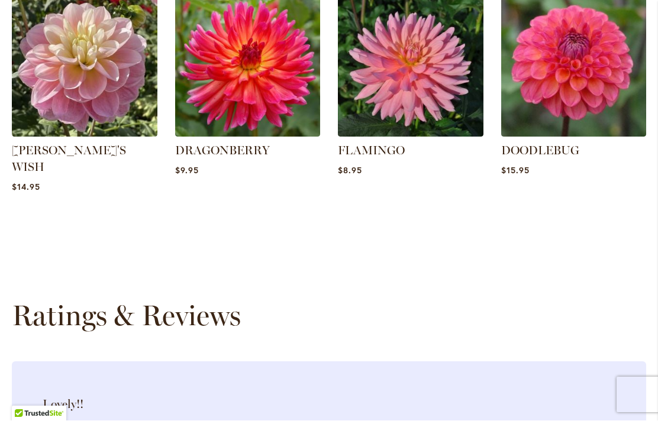
scroll to position [1634, 0]
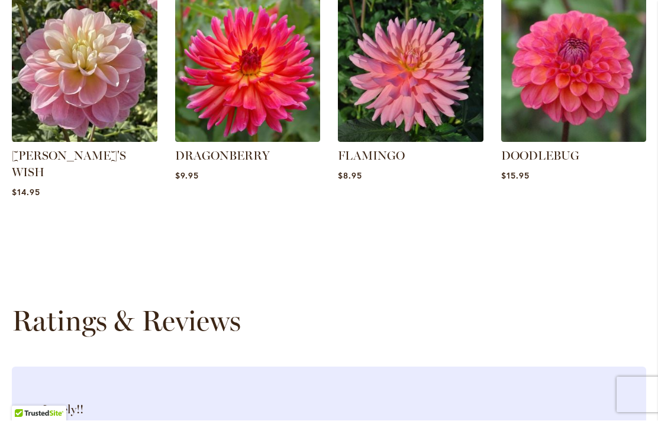
click at [602, 95] on img at bounding box center [574, 70] width 146 height 146
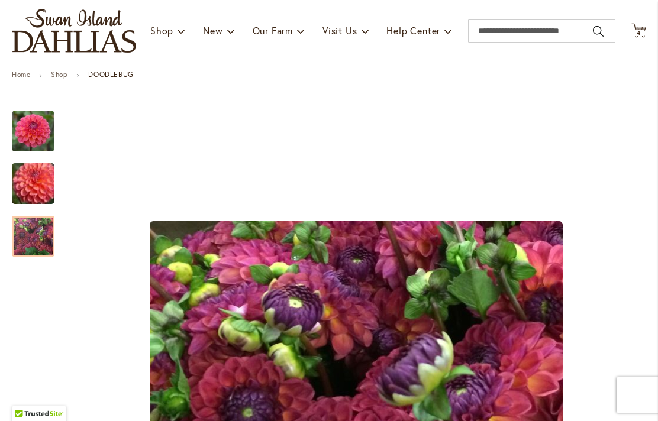
scroll to position [117, 0]
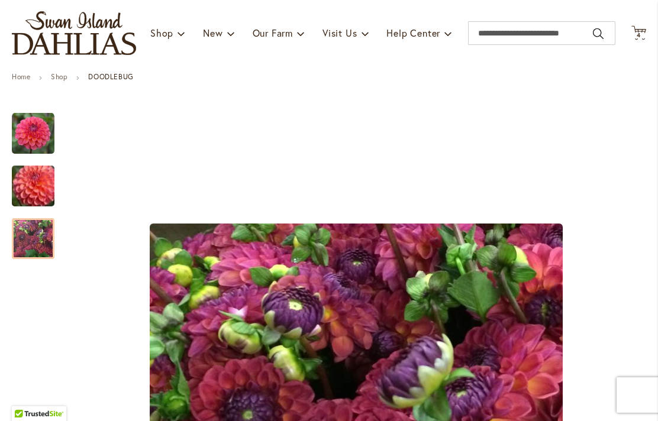
click at [43, 132] on img "DOODLEBUG" at bounding box center [33, 133] width 43 height 43
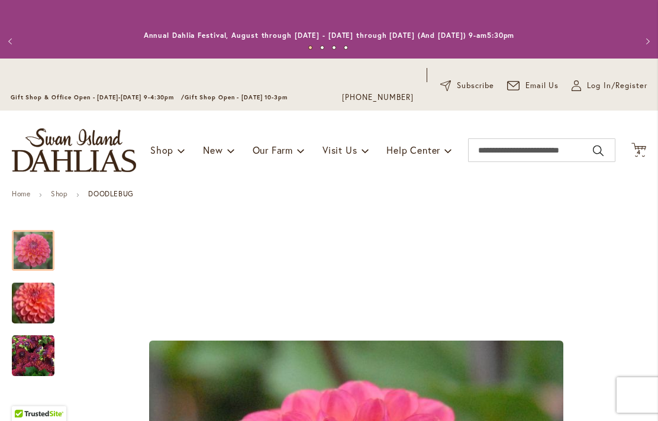
scroll to position [0, 0]
click at [643, 150] on span "4 4 items" at bounding box center [639, 153] width 12 height 6
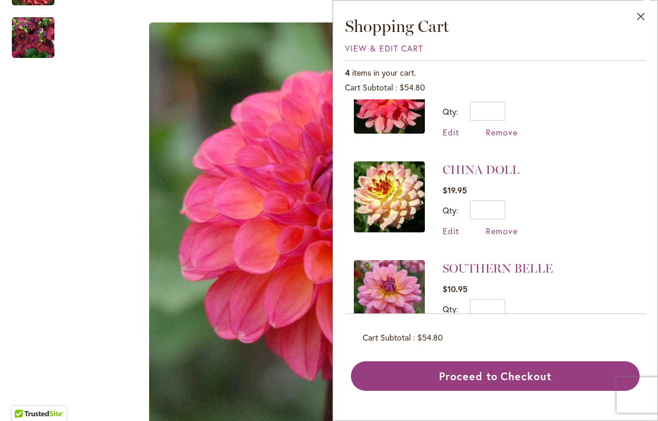
scroll to position [319, 0]
click at [641, 21] on button "Close" at bounding box center [641, 19] width 33 height 37
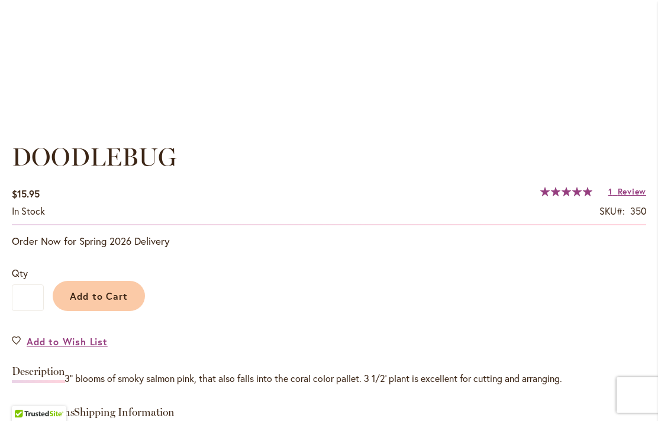
scroll to position [766, 0]
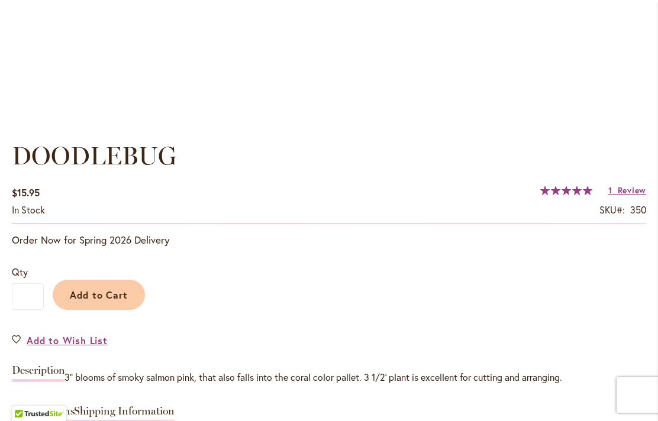
click at [122, 302] on button "Add to Cart" at bounding box center [99, 295] width 92 height 30
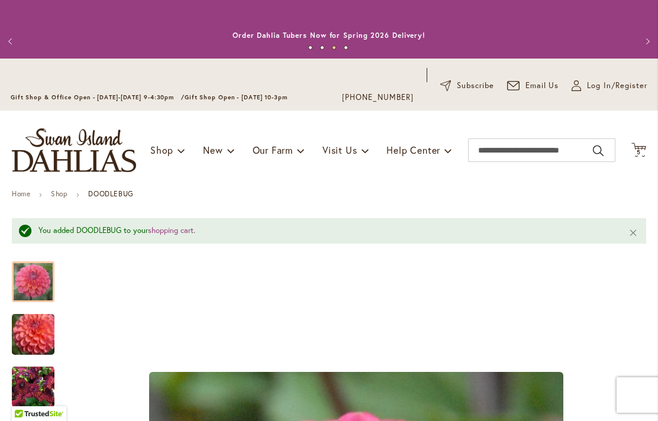
scroll to position [0, 0]
click at [645, 153] on icon "Cart .cls-1 { fill: #231f20; }" at bounding box center [638, 150] width 15 height 15
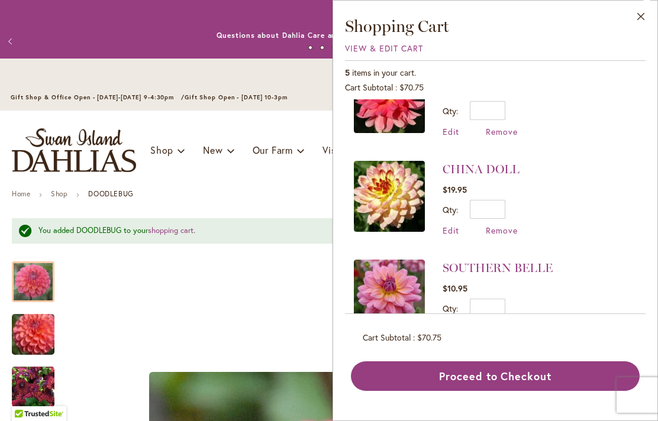
scroll to position [243, 0]
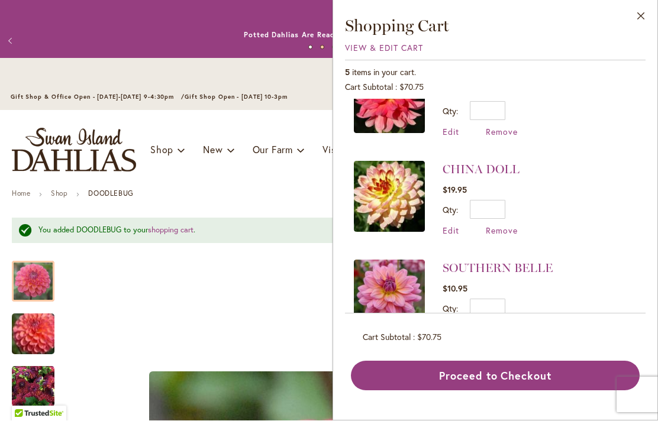
click at [619, 176] on li "CHINA DOLL $19.95 Qty * Update Edit Remove" at bounding box center [495, 199] width 283 height 99
click at [386, 80] on div "5 items in your cart. Cart Subtotal $70.75 Recently added item(s) DOODLEBUG $15…" at bounding box center [495, 225] width 301 height 331
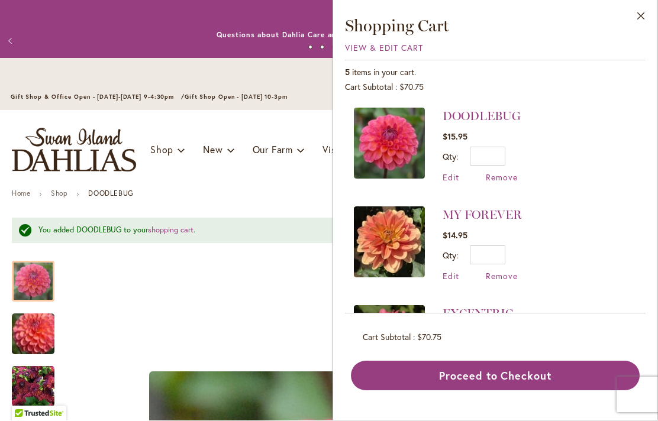
scroll to position [0, 0]
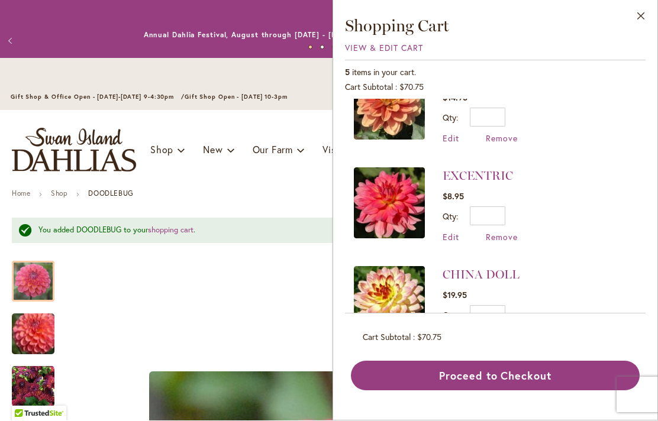
click at [644, 15] on button "Close" at bounding box center [641, 19] width 33 height 37
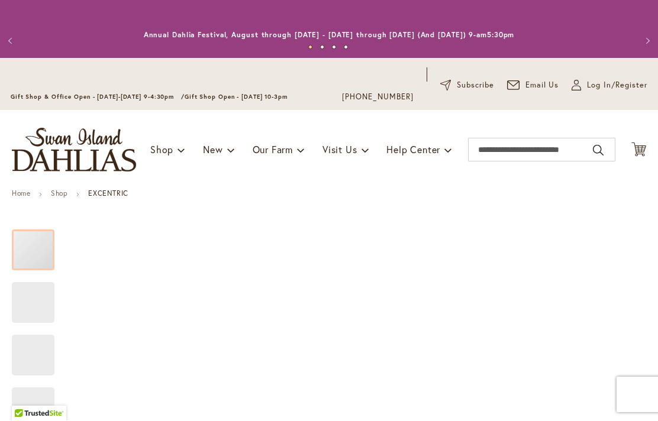
scroll to position [1, 0]
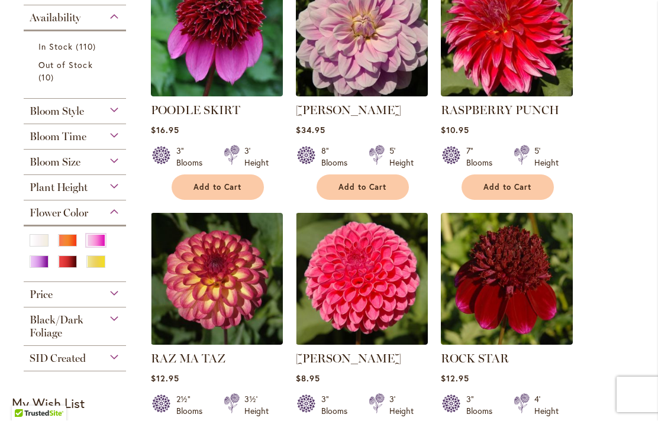
scroll to position [357, 0]
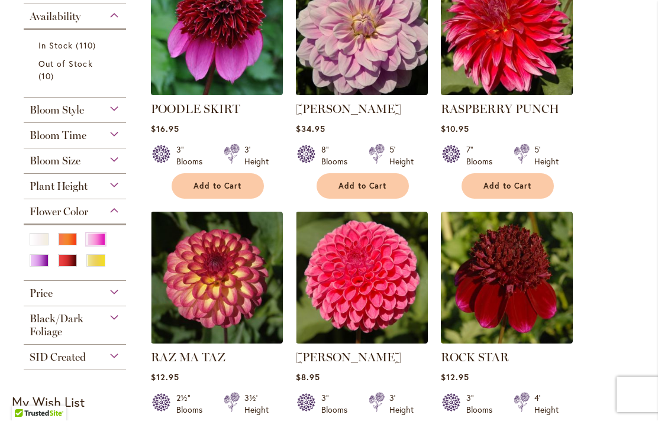
click at [102, 256] on div "Yellow" at bounding box center [95, 261] width 19 height 12
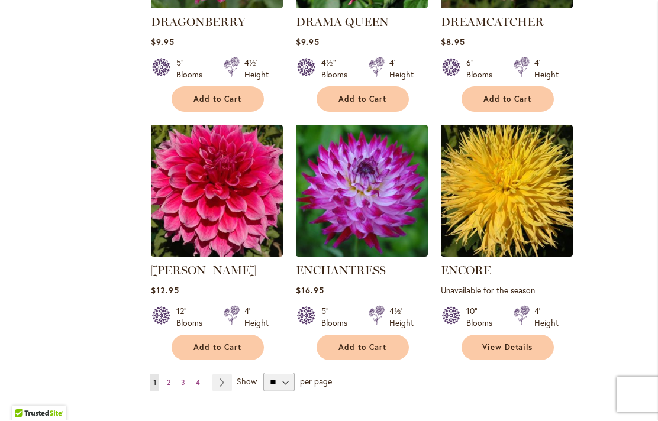
scroll to position [4007, 0]
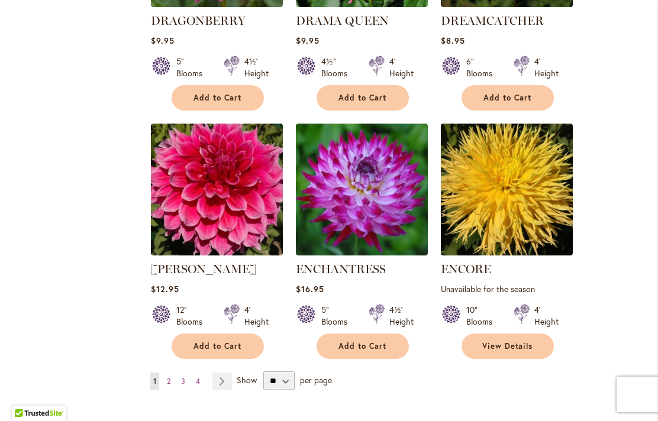
click at [222, 373] on link "Page Next" at bounding box center [222, 382] width 20 height 18
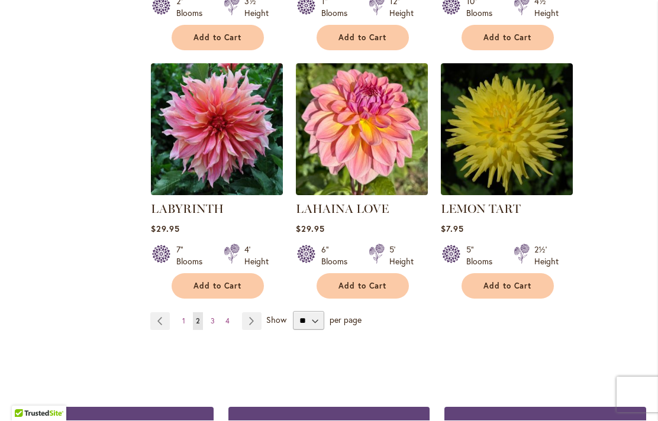
scroll to position [4068, 0]
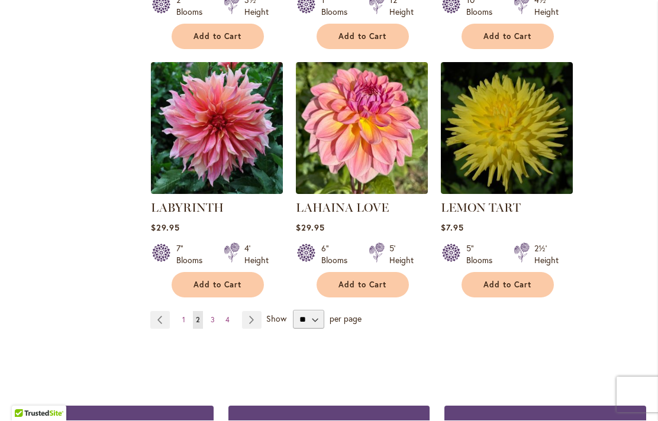
click at [156, 312] on link "Page Previous" at bounding box center [160, 321] width 20 height 18
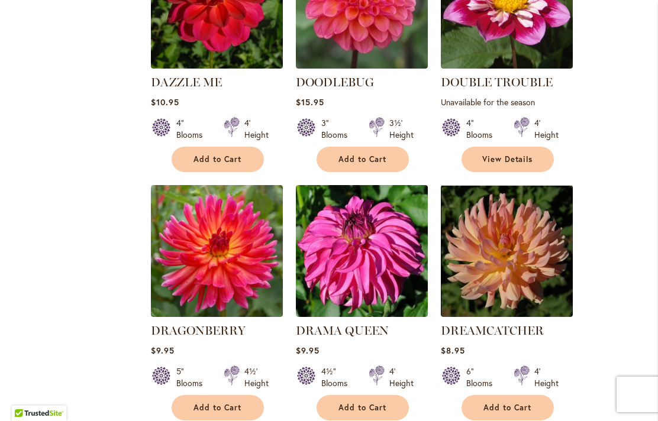
scroll to position [3698, 0]
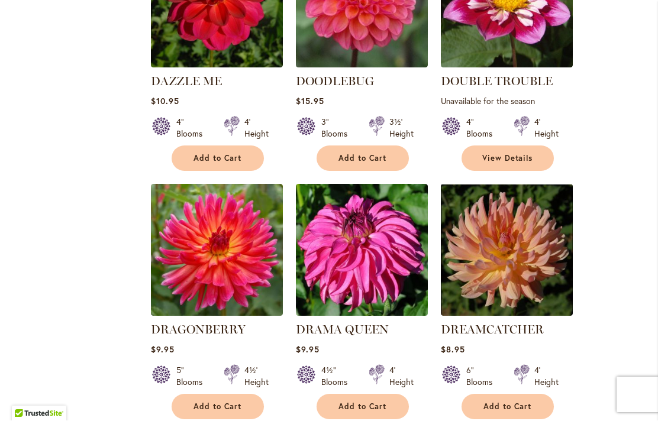
click at [519, 199] on img at bounding box center [507, 251] width 132 height 132
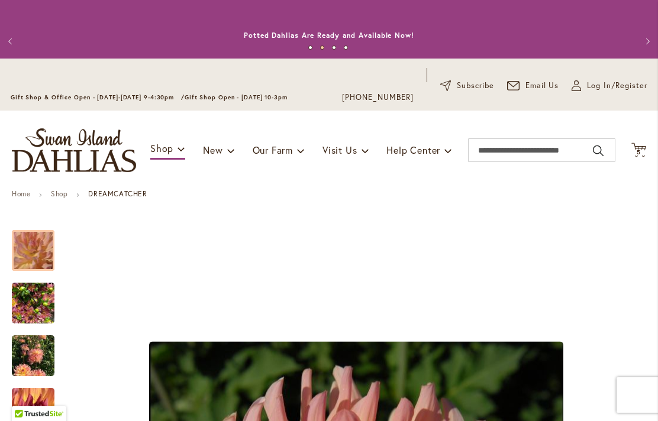
click at [643, 150] on span "5 5 items" at bounding box center [639, 153] width 12 height 6
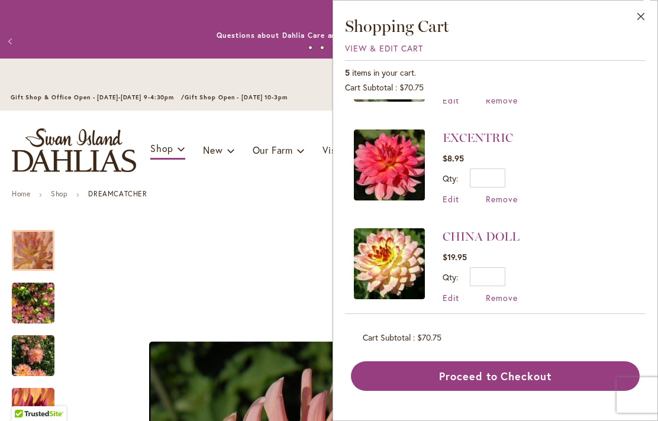
scroll to position [206, 0]
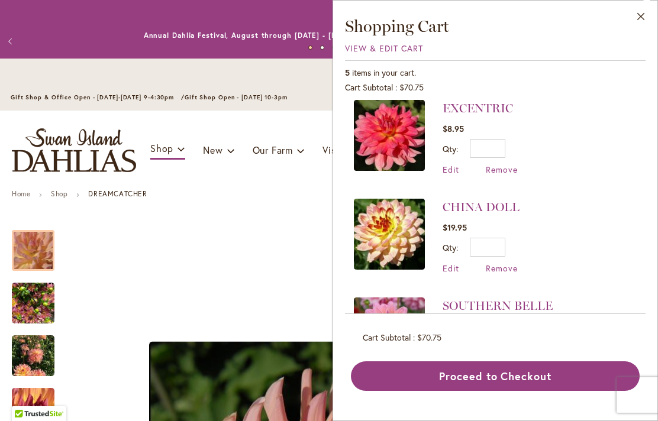
click at [382, 326] on img at bounding box center [389, 333] width 71 height 71
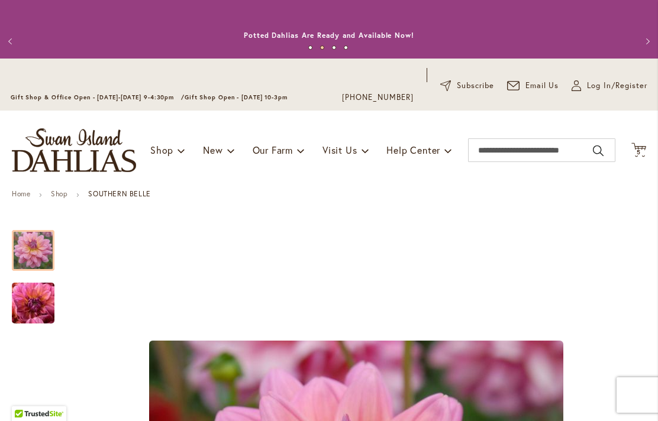
click at [642, 146] on icon at bounding box center [638, 150] width 15 height 14
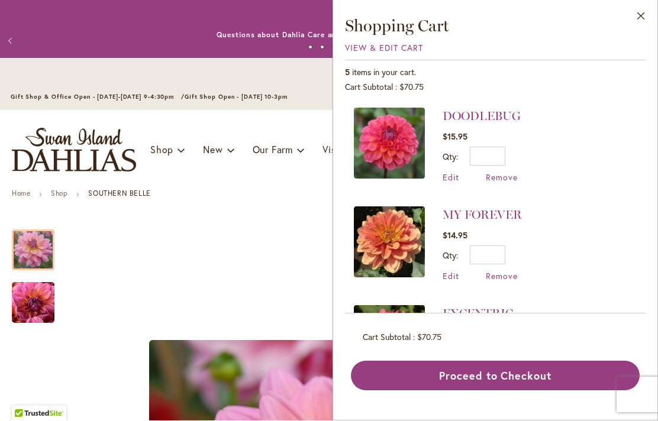
scroll to position [9, 0]
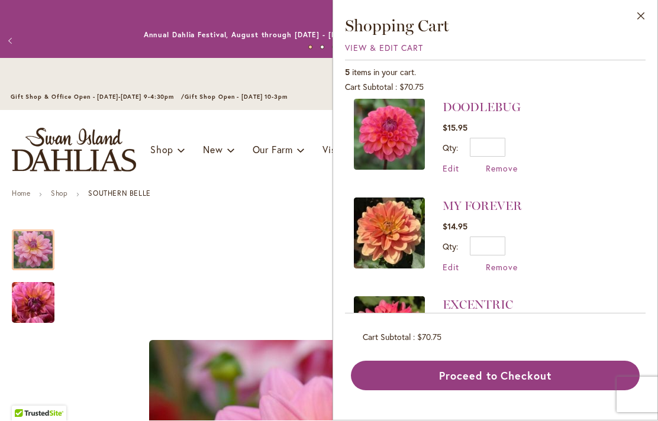
click at [393, 237] on img at bounding box center [389, 233] width 71 height 71
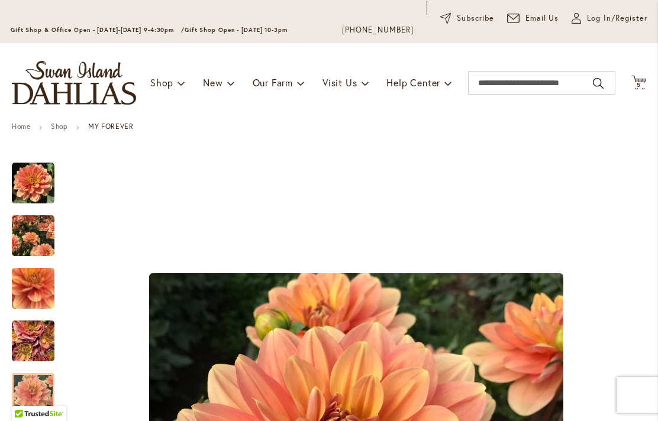
scroll to position [67, 0]
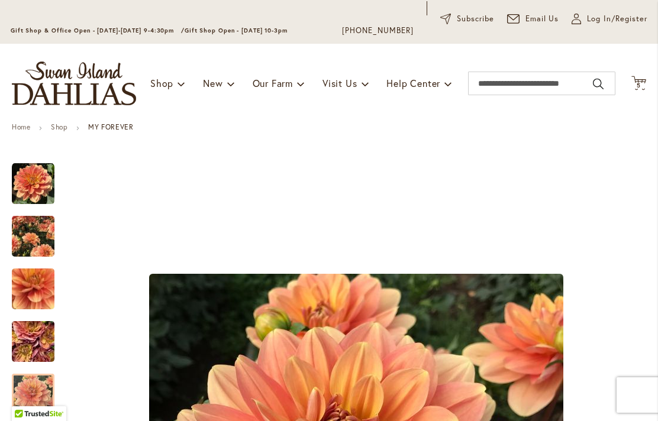
click at [645, 83] on icon "Cart .cls-1 { fill: #231f20; }" at bounding box center [638, 83] width 15 height 15
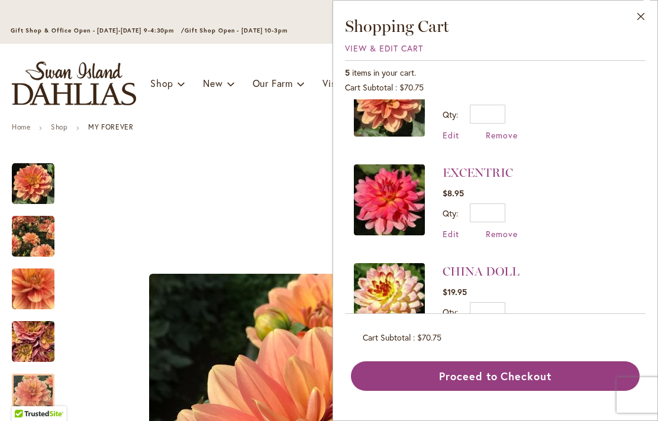
scroll to position [146, 0]
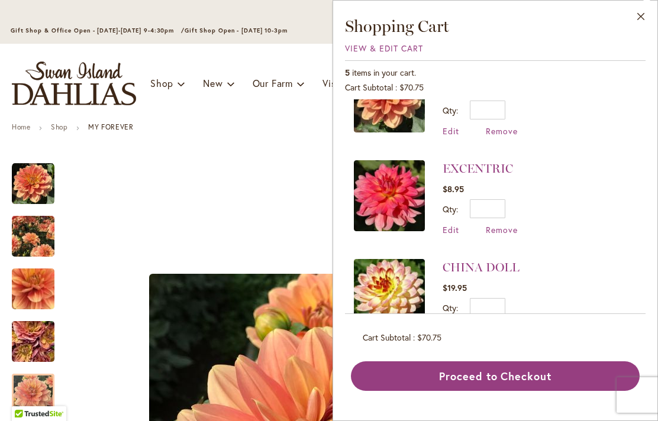
click at [388, 200] on img at bounding box center [389, 195] width 71 height 71
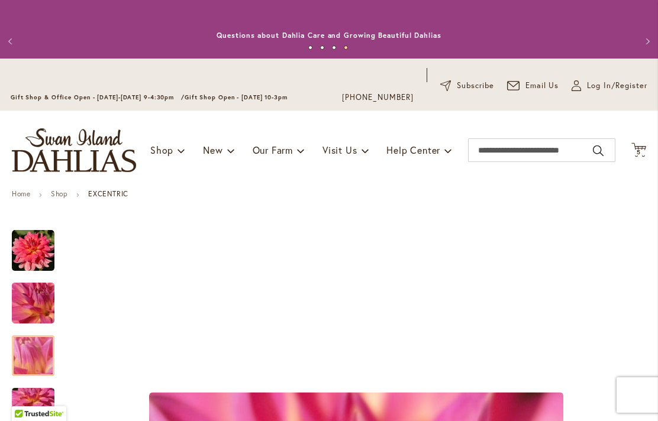
click at [638, 157] on icon "Cart .cls-1 { fill: #231f20; }" at bounding box center [638, 150] width 15 height 15
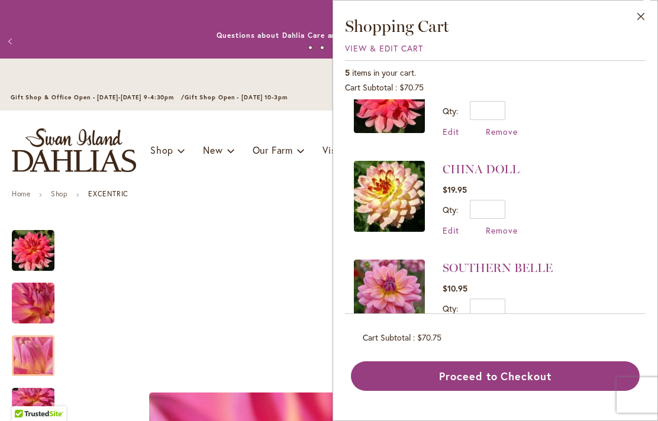
scroll to position [243, 0]
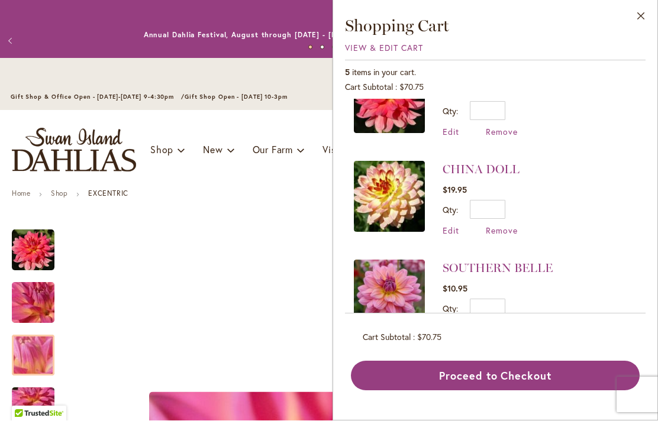
click at [495, 391] on button "Proceed to Checkout" at bounding box center [495, 377] width 289 height 30
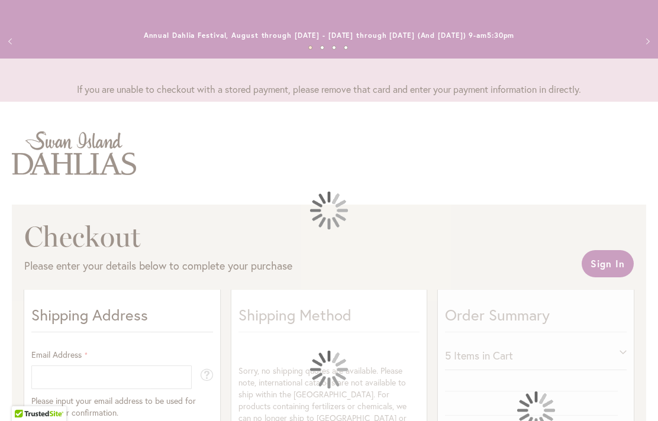
select select "**"
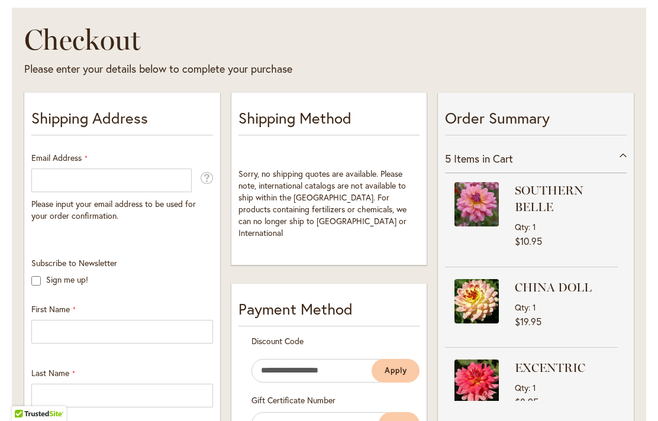
scroll to position [197, 0]
click at [50, 182] on input "Email Address" at bounding box center [111, 181] width 160 height 24
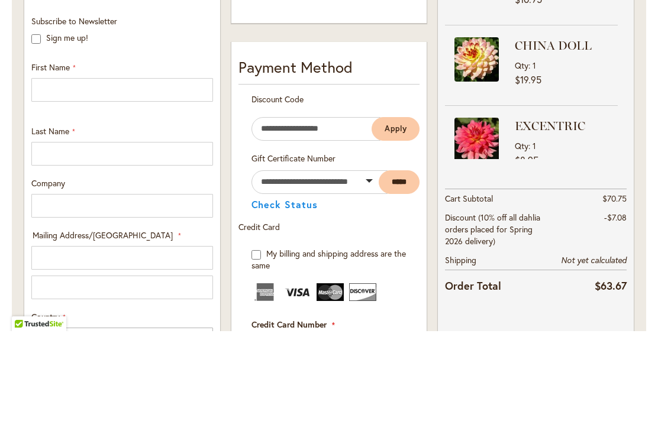
type input "**********"
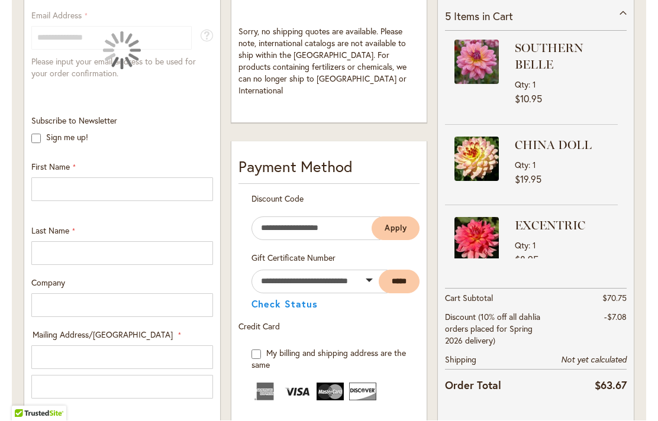
scroll to position [337, 0]
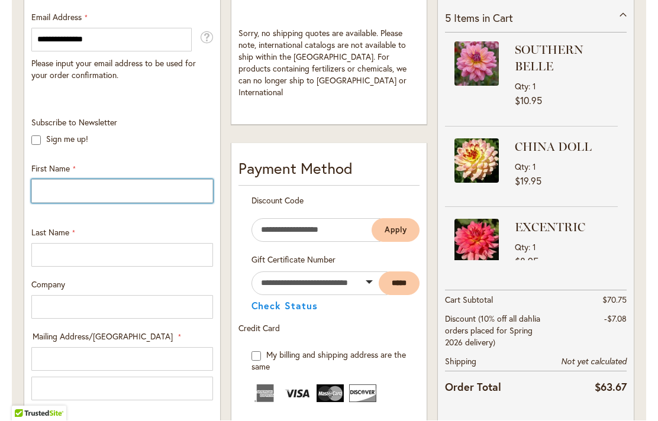
click at [46, 192] on input "First Name" at bounding box center [122, 192] width 182 height 24
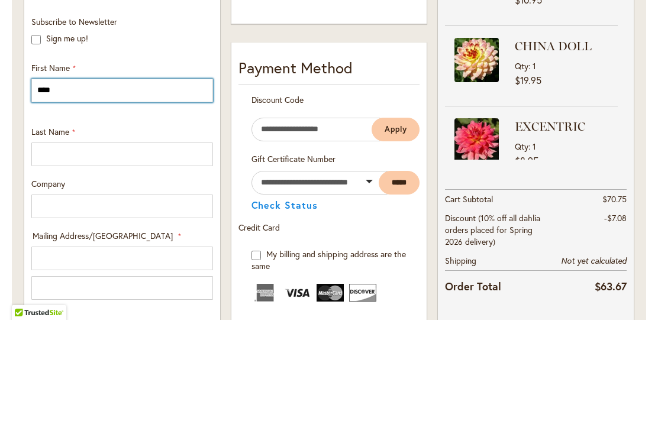
type input "****"
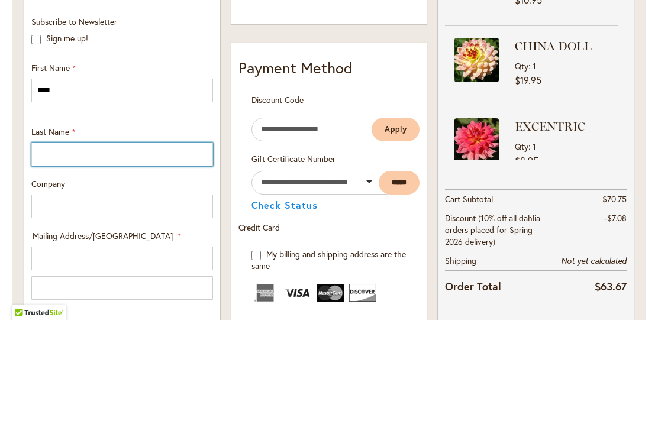
click at [33, 244] on input "Last Name" at bounding box center [122, 256] width 182 height 24
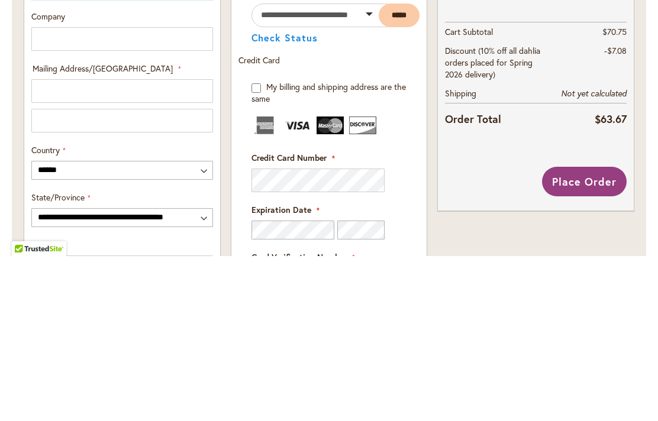
scroll to position [446, 0]
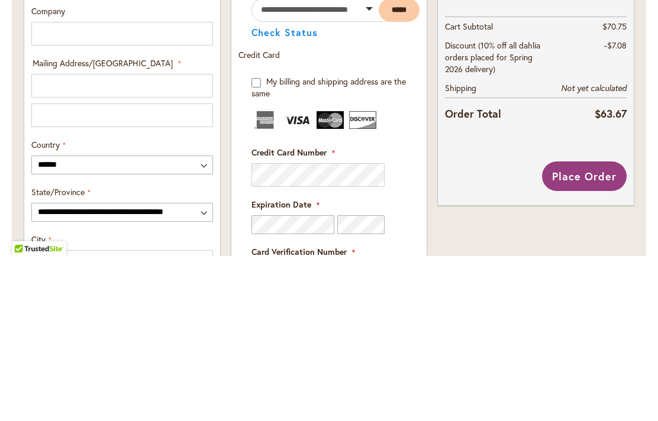
type input "****"
click at [39, 239] on input "Mailing Address/PO BOX: Line 1" at bounding box center [122, 251] width 182 height 24
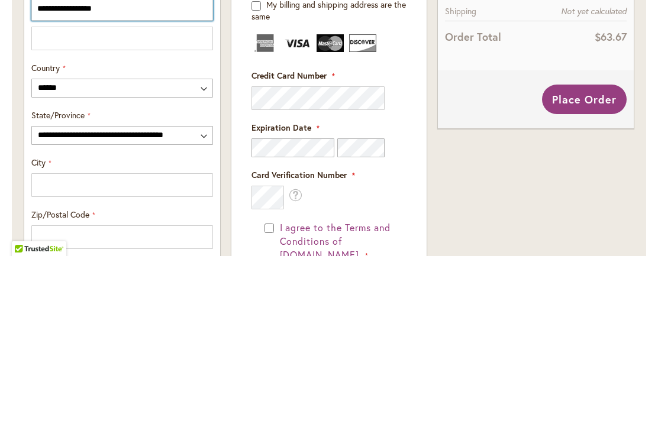
scroll to position [529, 0]
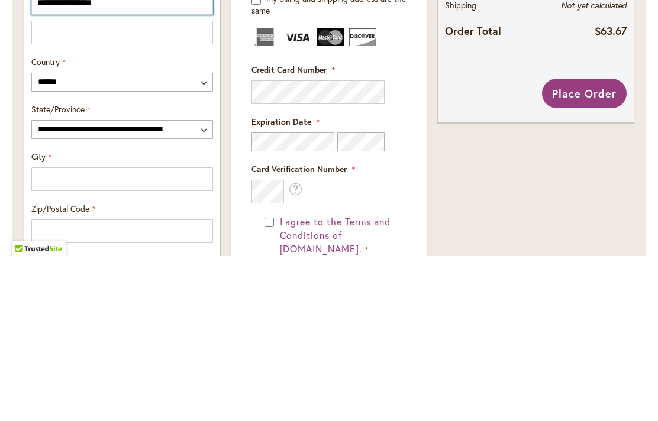
type input "**********"
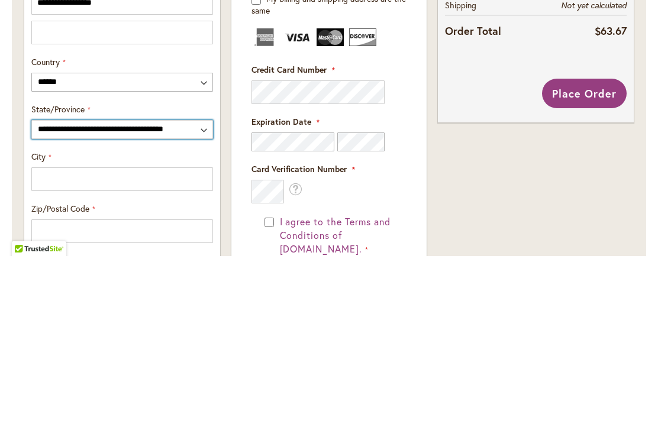
click at [199, 285] on select "**********" at bounding box center [122, 294] width 182 height 19
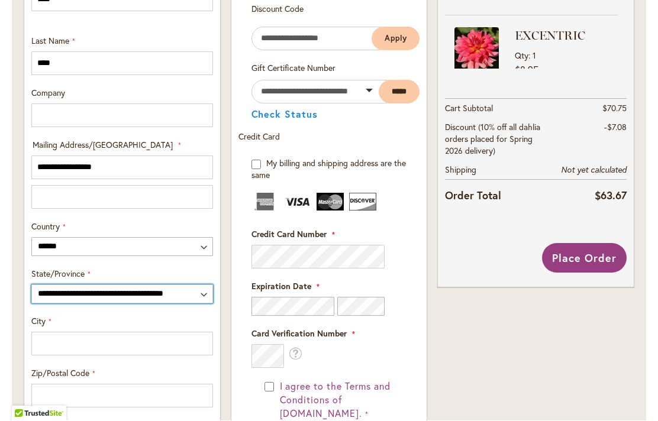
select select "**"
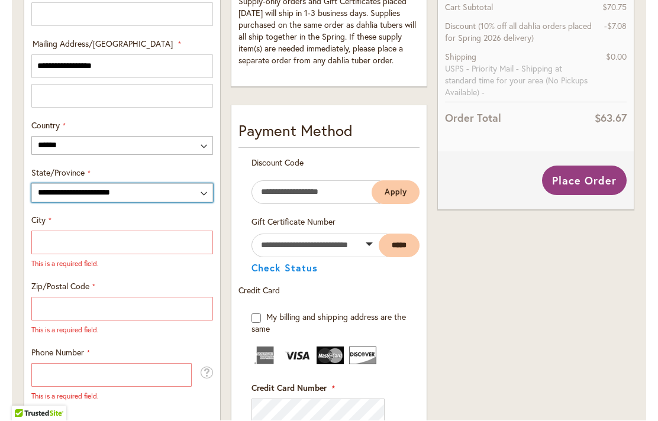
scroll to position [627, 0]
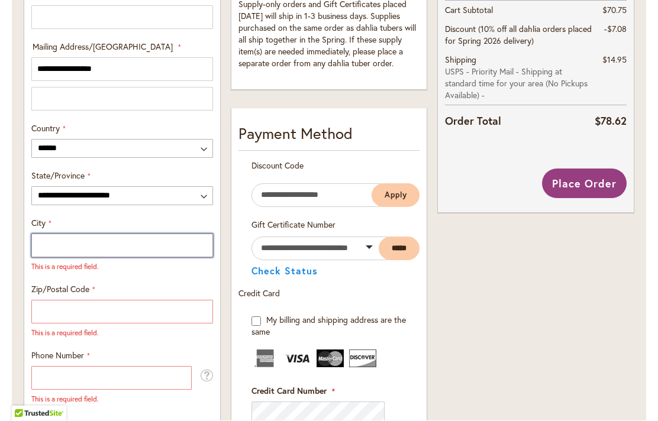
click at [131, 247] on input "City" at bounding box center [122, 246] width 182 height 24
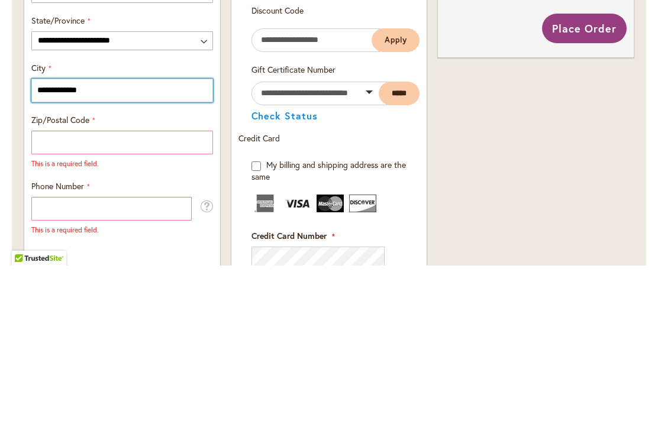
type input "**********"
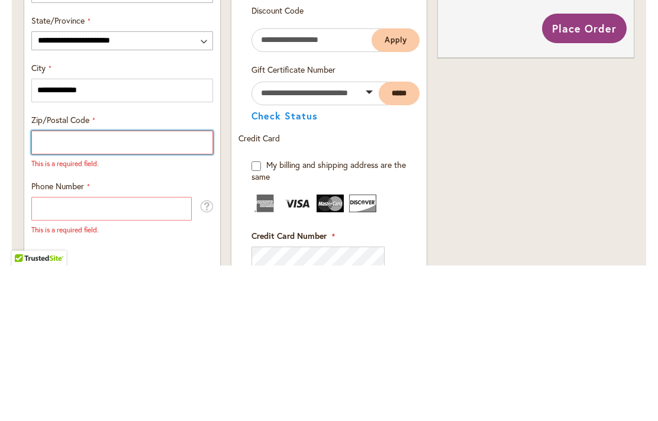
click at [34, 286] on input "Zip/Postal Code" at bounding box center [122, 298] width 182 height 24
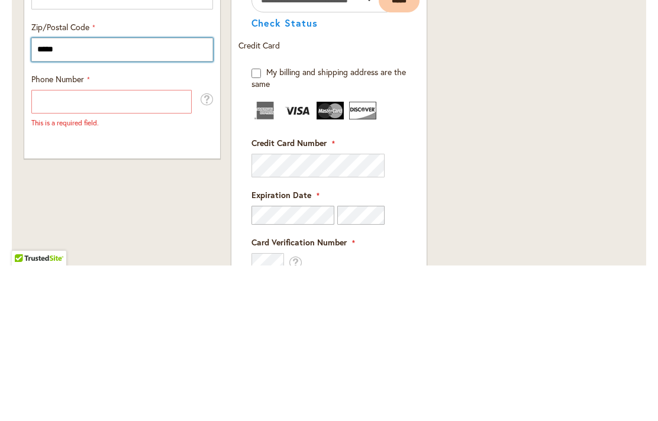
scroll to position [725, 0]
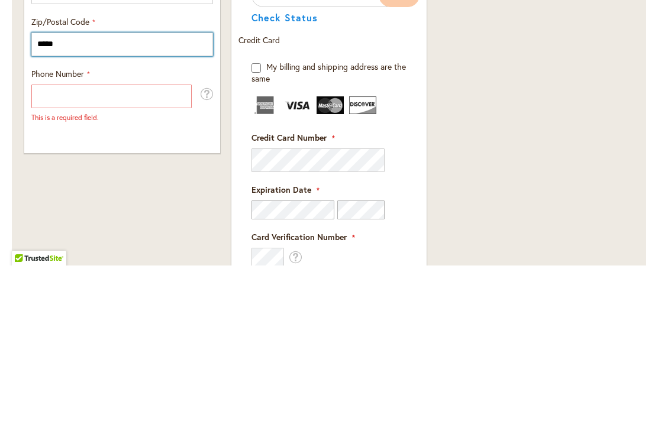
type input "*****"
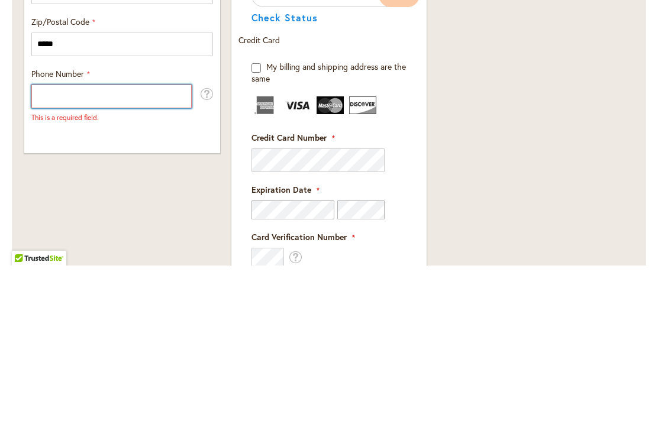
click at [45, 240] on input "Phone Number" at bounding box center [111, 252] width 160 height 24
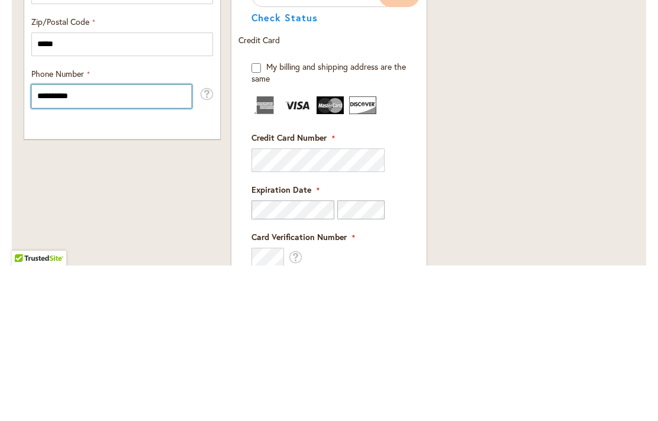
type input "**********"
click at [518, 153] on div "Order Summary 5 Items in Cart SOUTHERN BELLE Qty 1 $10.95 1" at bounding box center [536, 146] width 206 height 1173
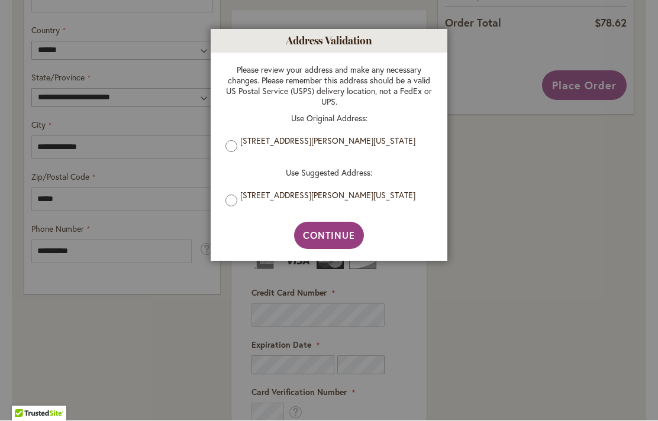
click at [333, 237] on span "Continue" at bounding box center [329, 236] width 53 height 12
type input "**********"
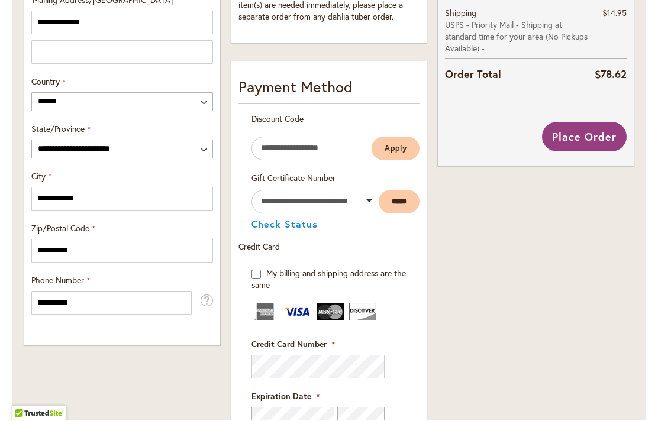
scroll to position [601, 0]
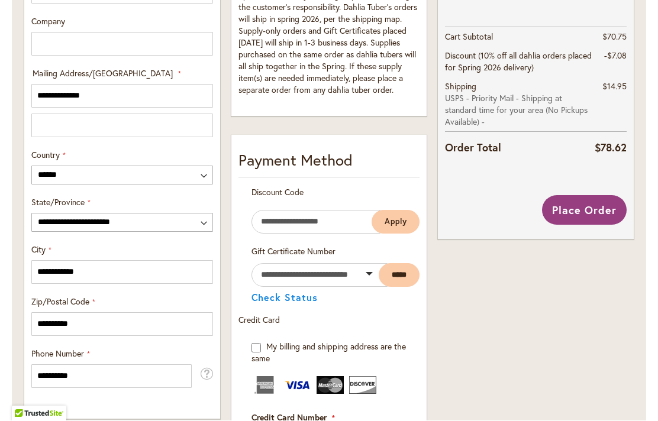
click at [588, 211] on span "Place Order" at bounding box center [584, 211] width 64 height 14
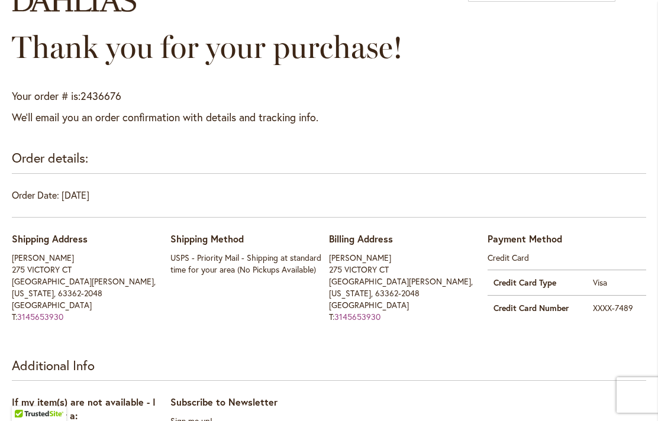
scroll to position [160, 0]
